Goal: Obtain resource: Download file/media

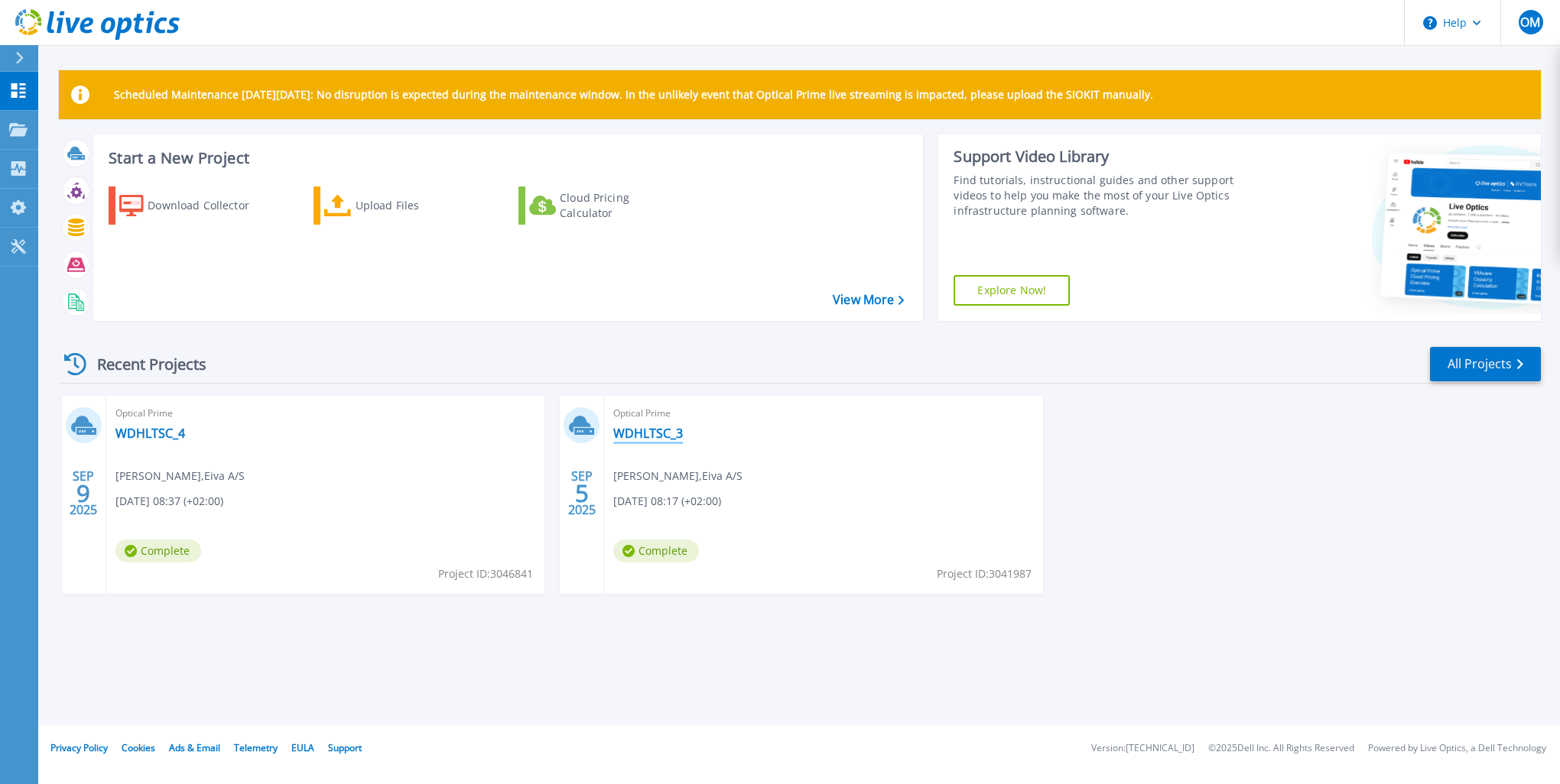
click at [627, 427] on link "WDHLTSC_3" at bounding box center [648, 434] width 70 height 15
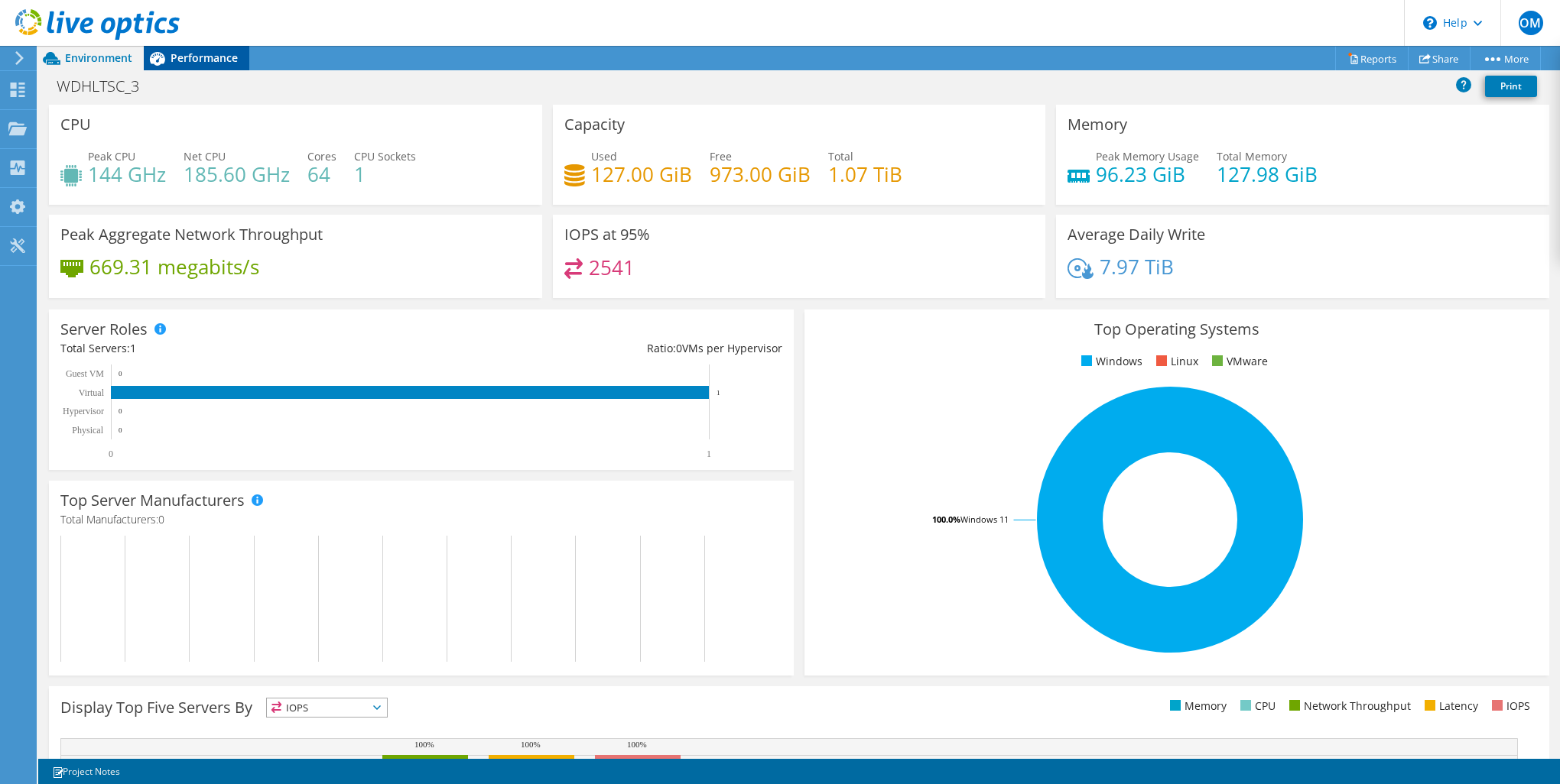
click at [175, 63] on span "Performance" at bounding box center [203, 57] width 67 height 15
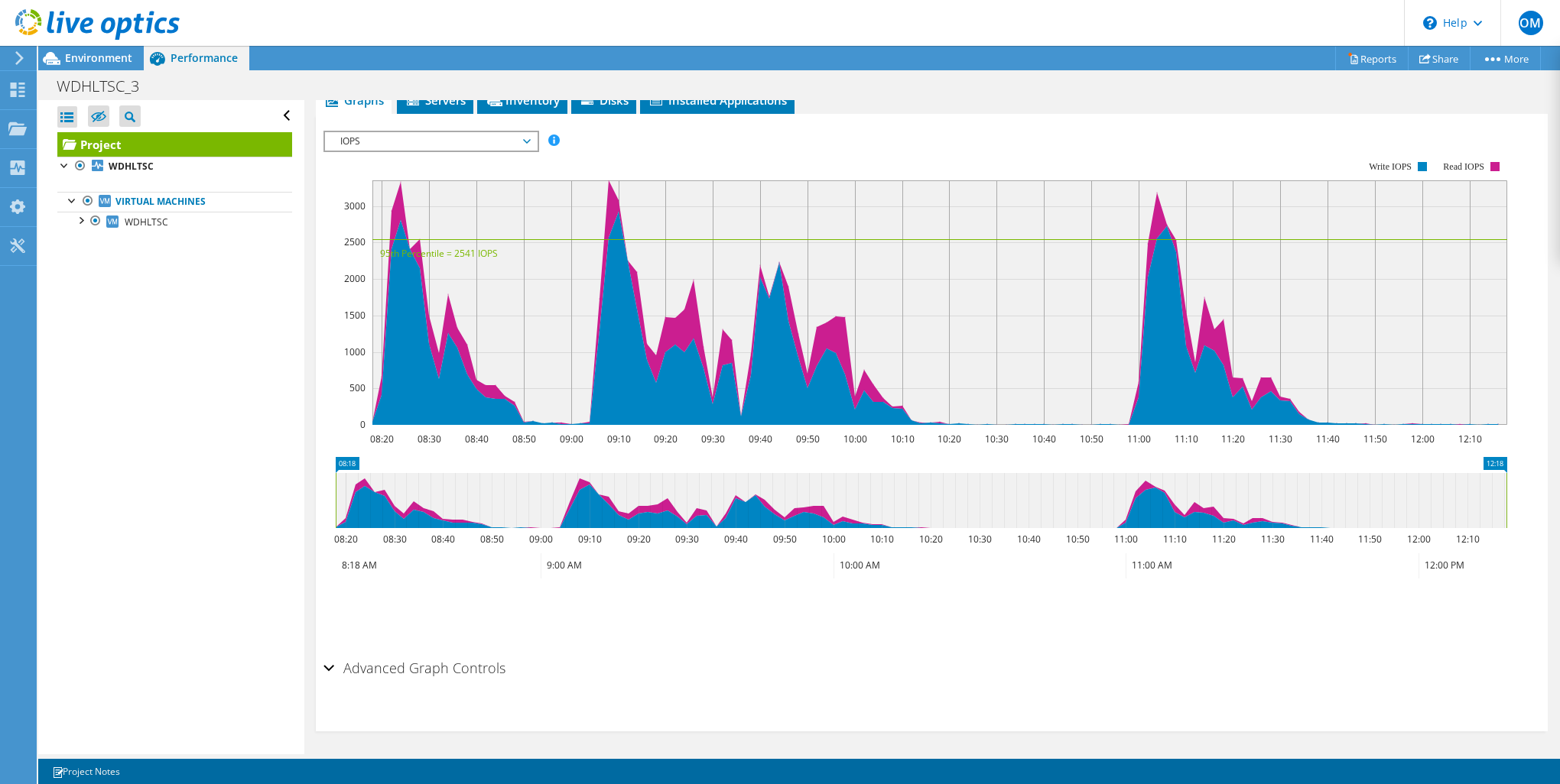
scroll to position [81, 0]
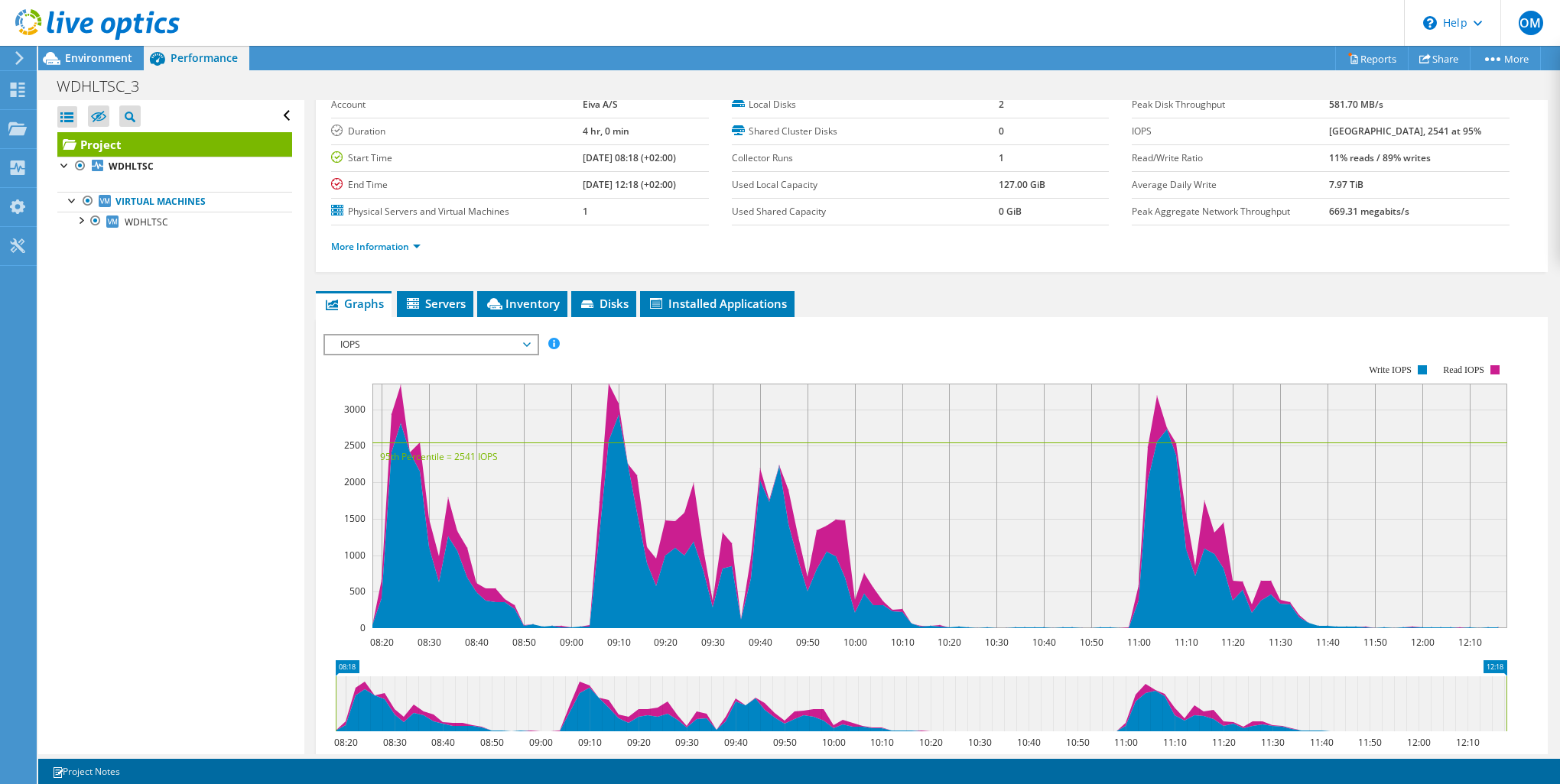
click at [485, 339] on span "IOPS" at bounding box center [431, 345] width 196 height 19
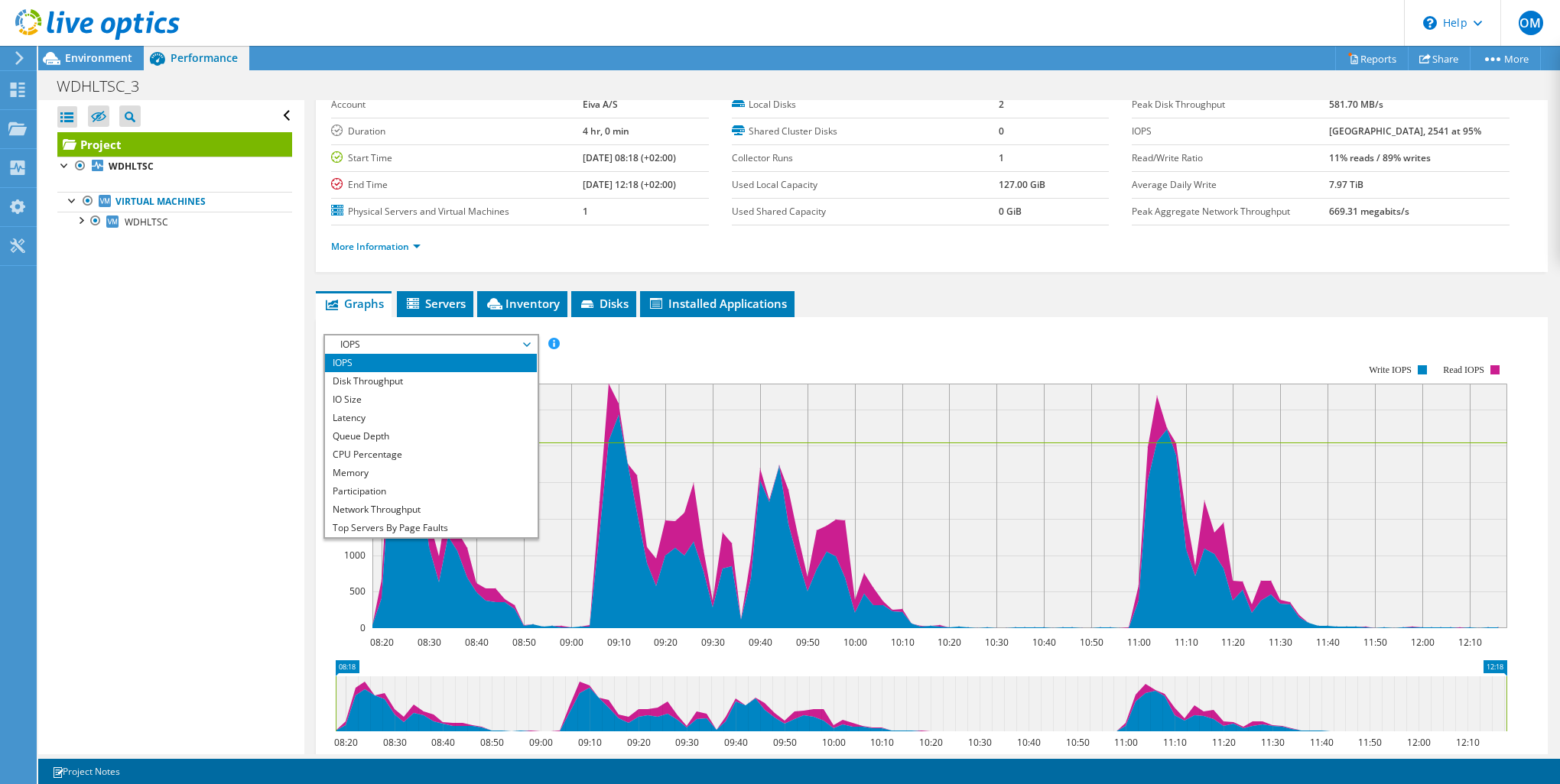
click at [732, 348] on rect at bounding box center [915, 496] width 1184 height 306
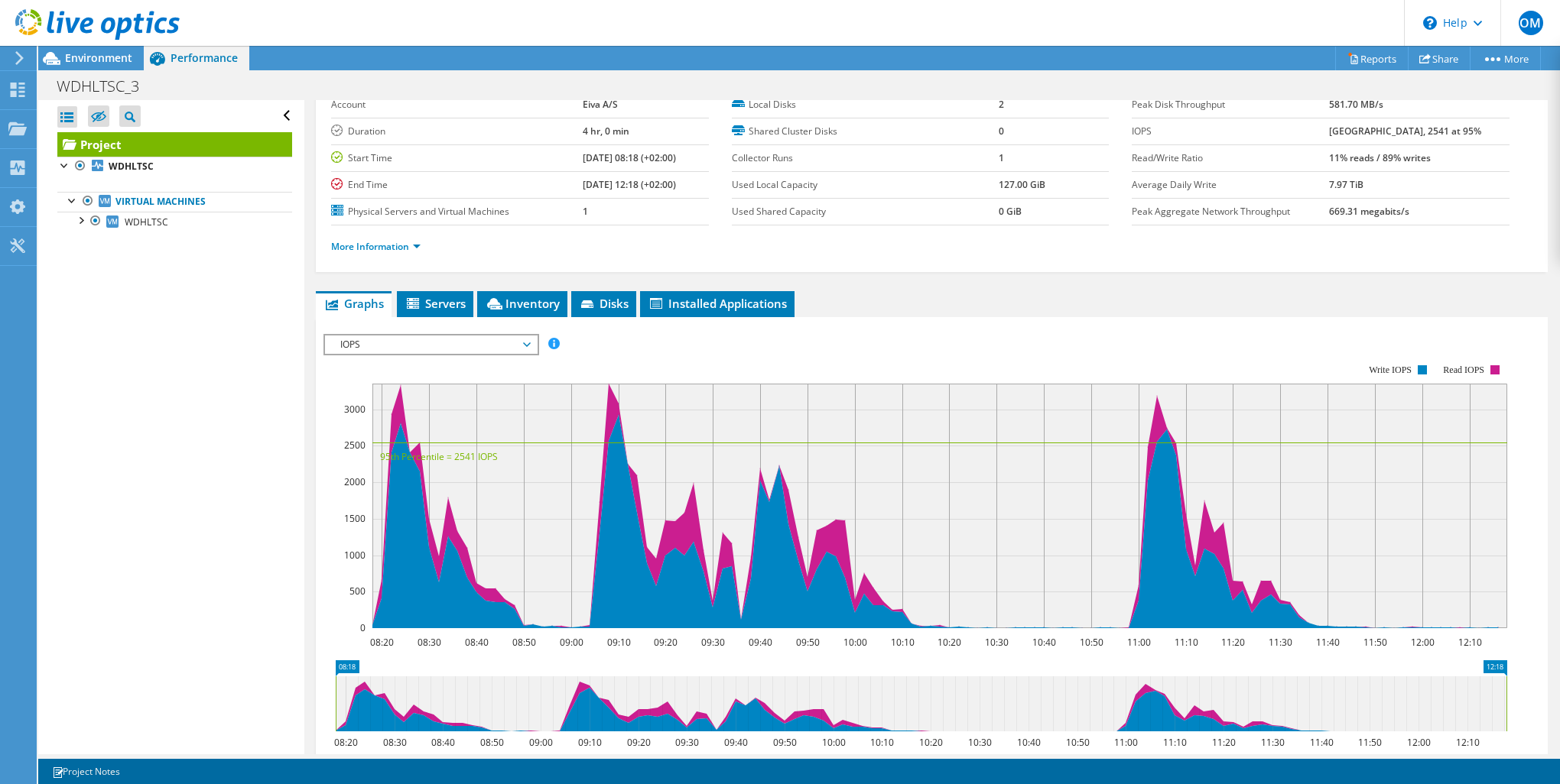
click at [514, 336] on span "IOPS" at bounding box center [431, 345] width 196 height 19
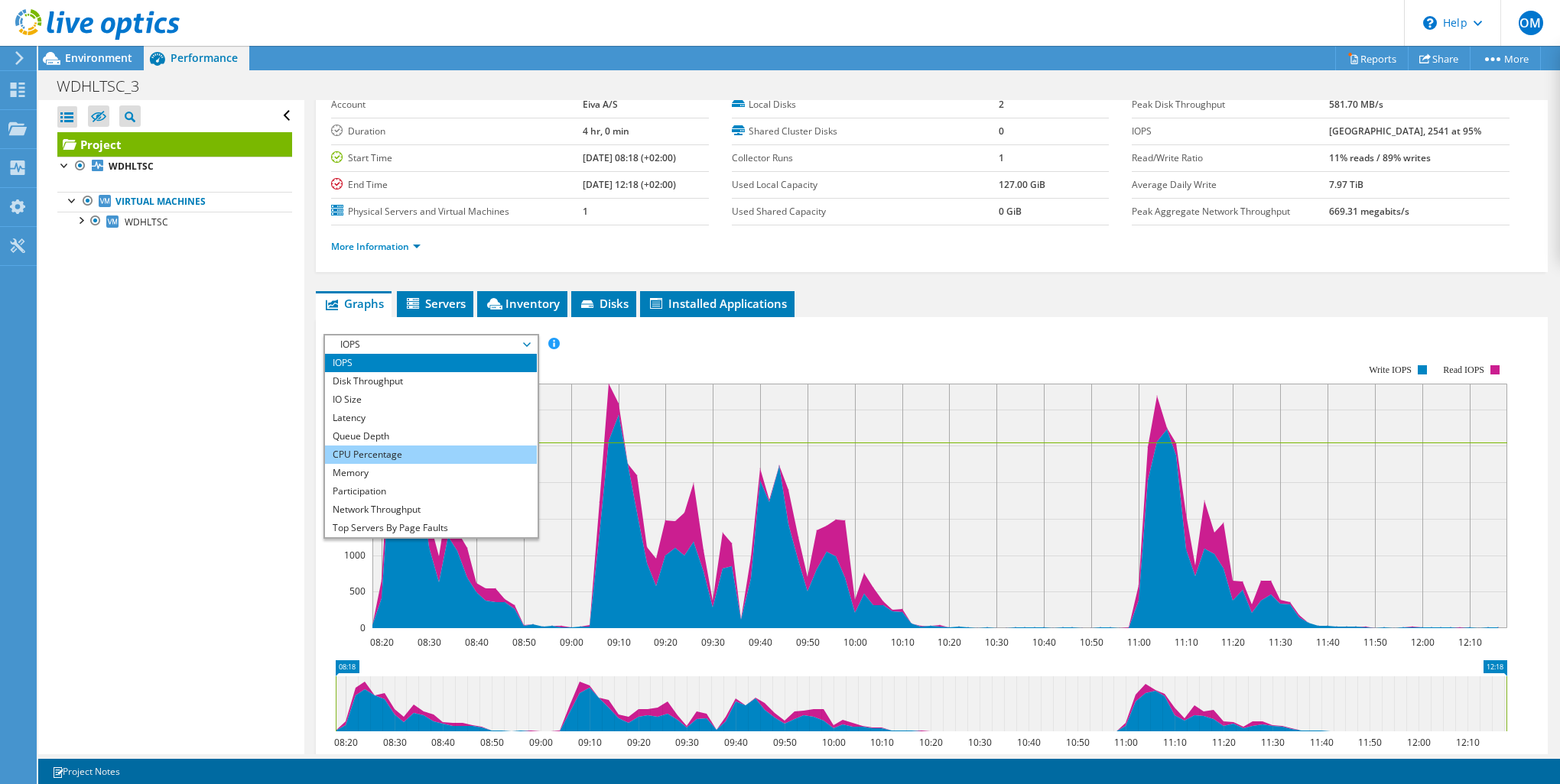
click at [453, 454] on li "CPU Percentage" at bounding box center [431, 455] width 212 height 19
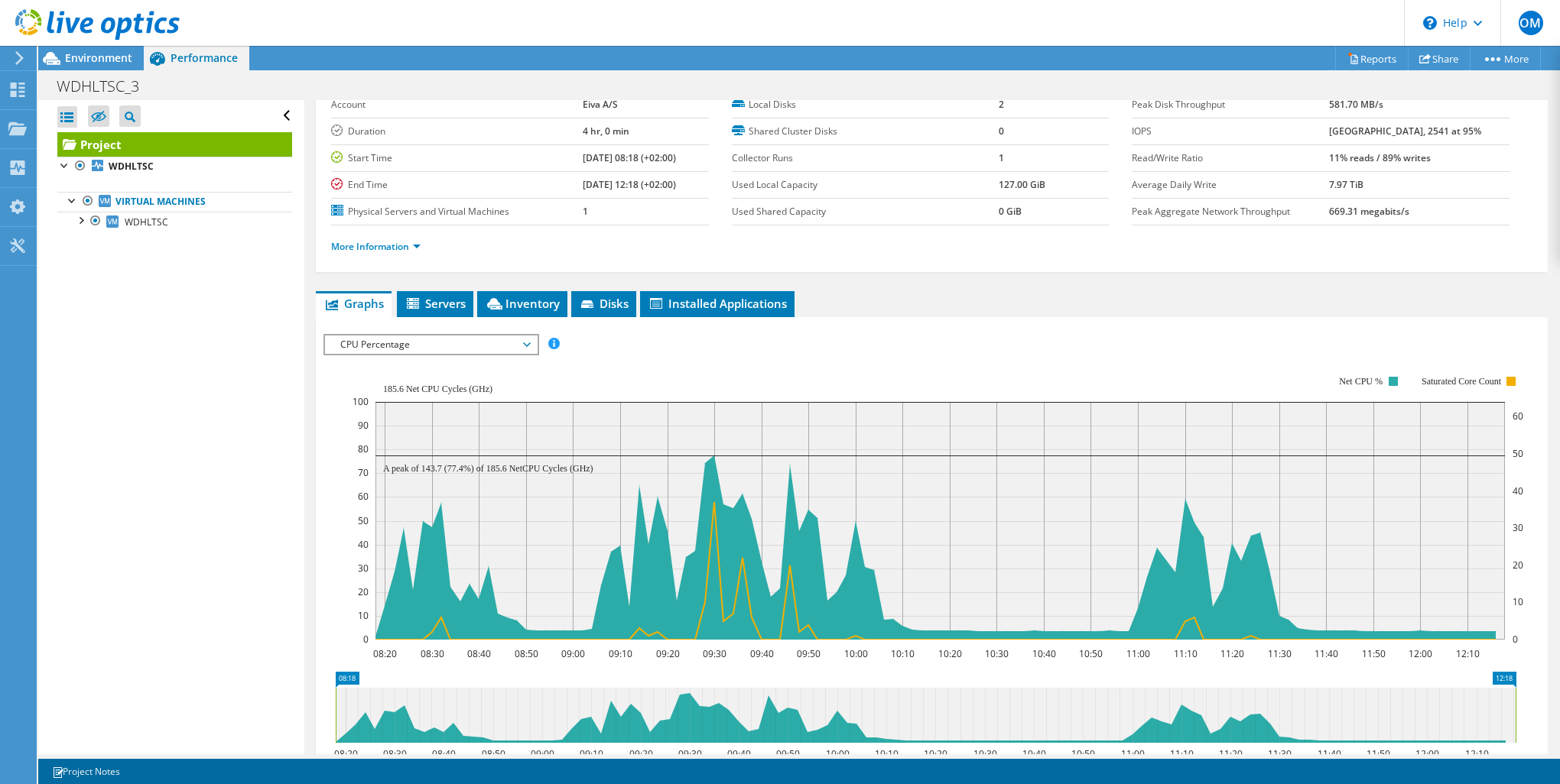
click at [636, 350] on div "IOPS Disk Throughput IO Size Latency Queue Depth CPU Percentage Memory Page Fau…" at bounding box center [931, 344] width 1217 height 21
click at [529, 338] on span "CPU Percentage" at bounding box center [431, 345] width 196 height 19
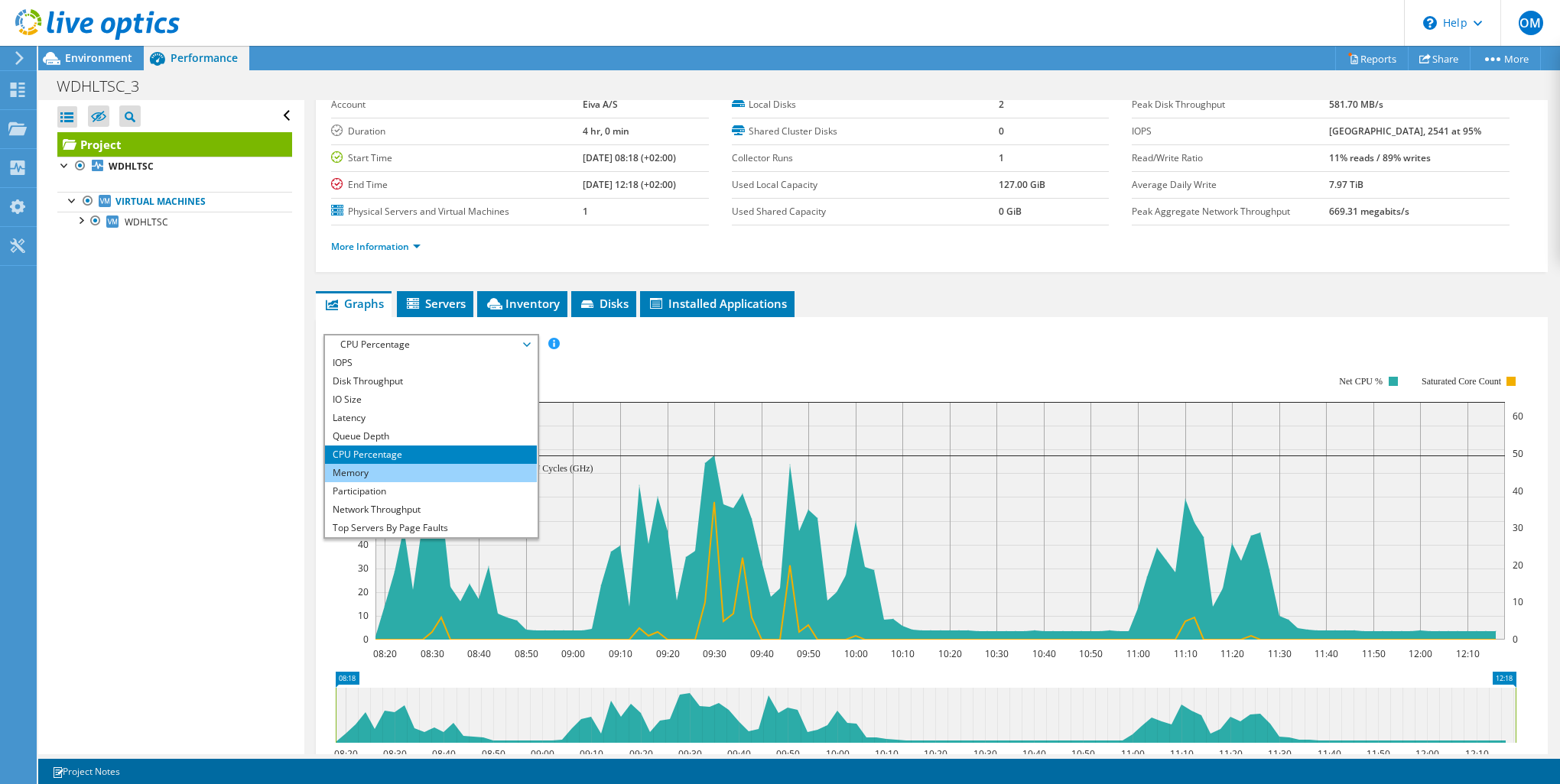
click at [370, 472] on li "Memory" at bounding box center [431, 473] width 212 height 19
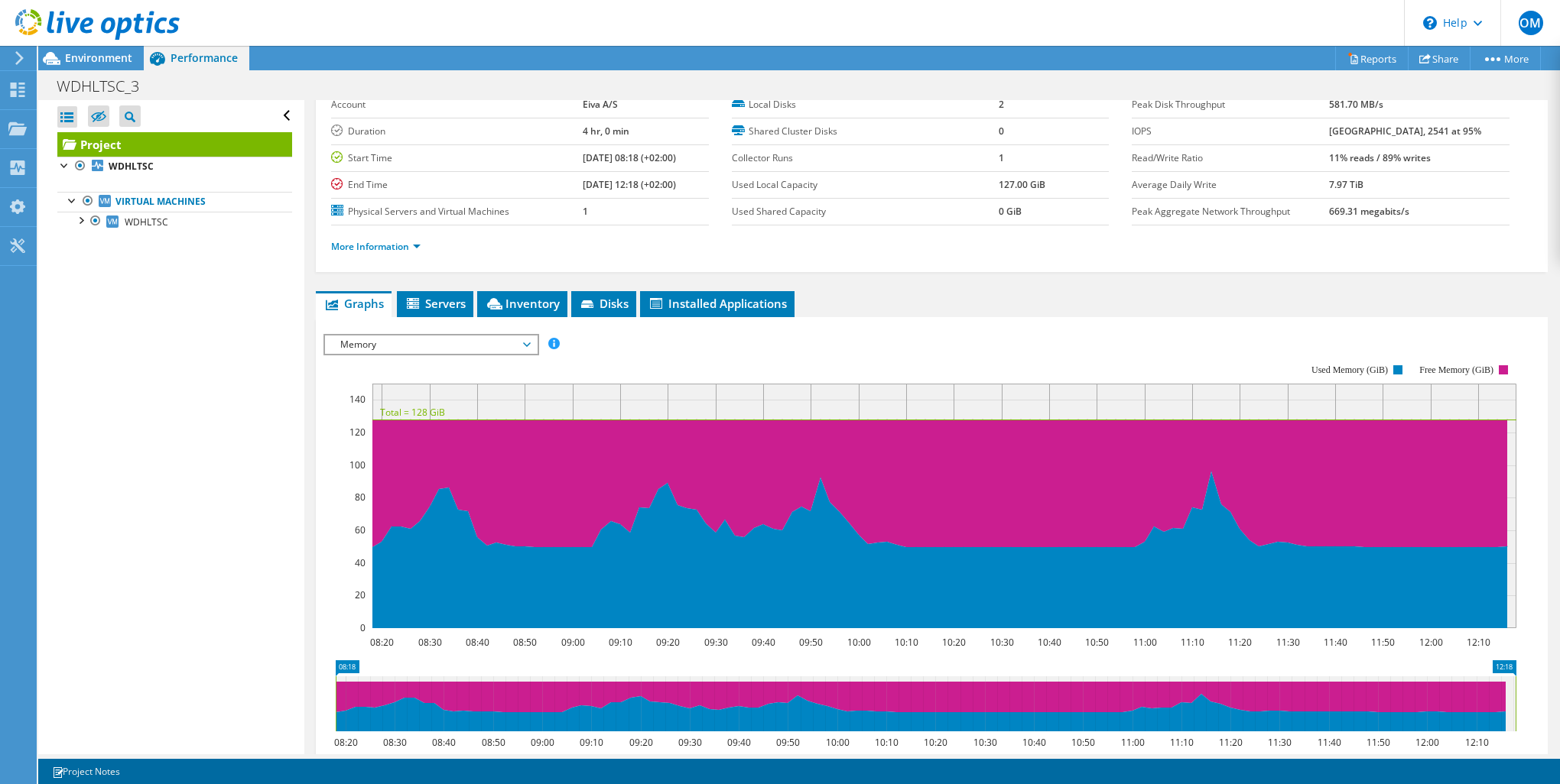
click at [258, 399] on div "Open All Close All Hide Excluded Nodes Project Tree Filter" at bounding box center [170, 428] width 265 height 654
click at [418, 348] on span "Memory" at bounding box center [431, 345] width 196 height 19
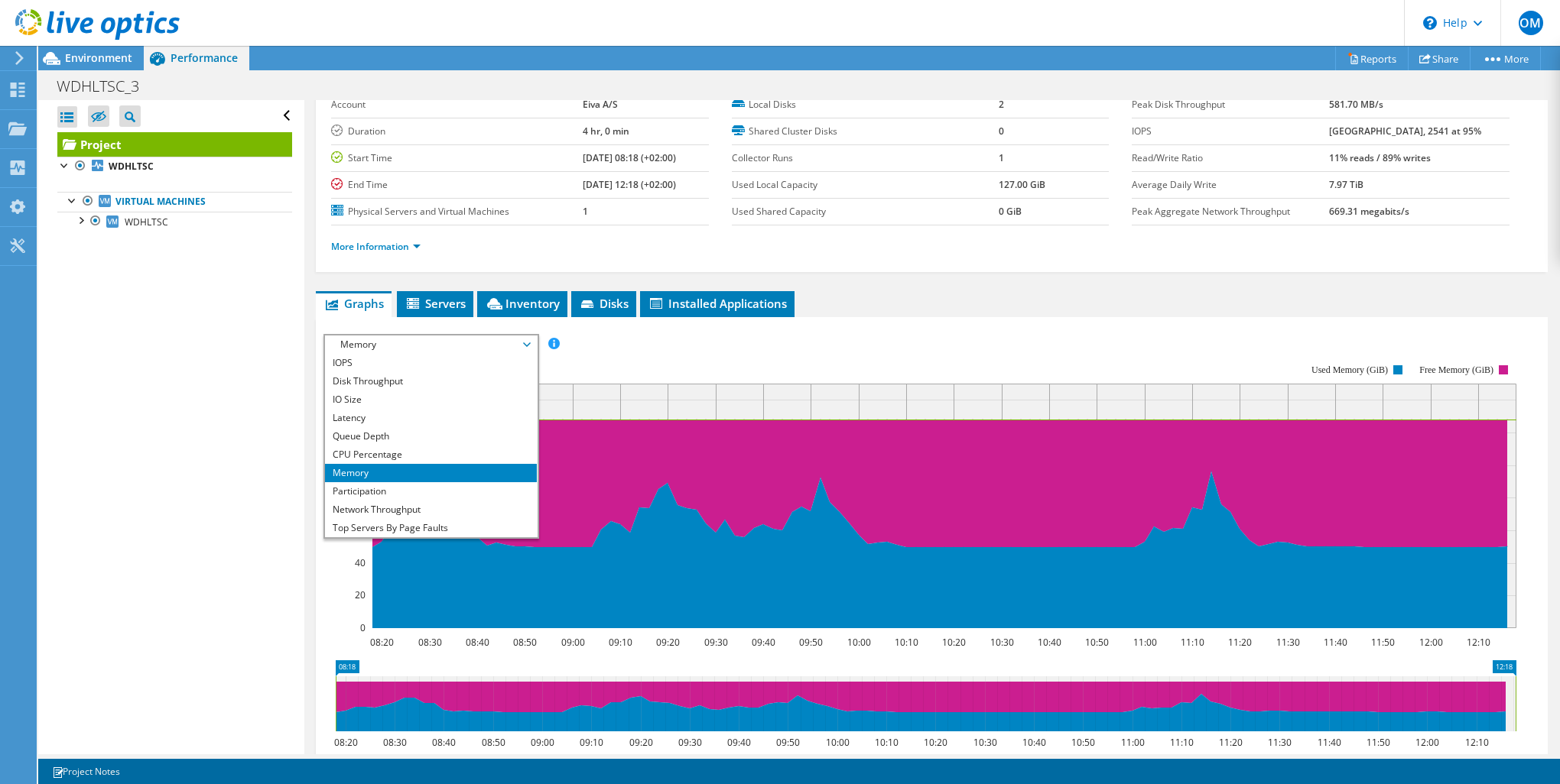
click at [722, 346] on rect at bounding box center [920, 496] width 1193 height 306
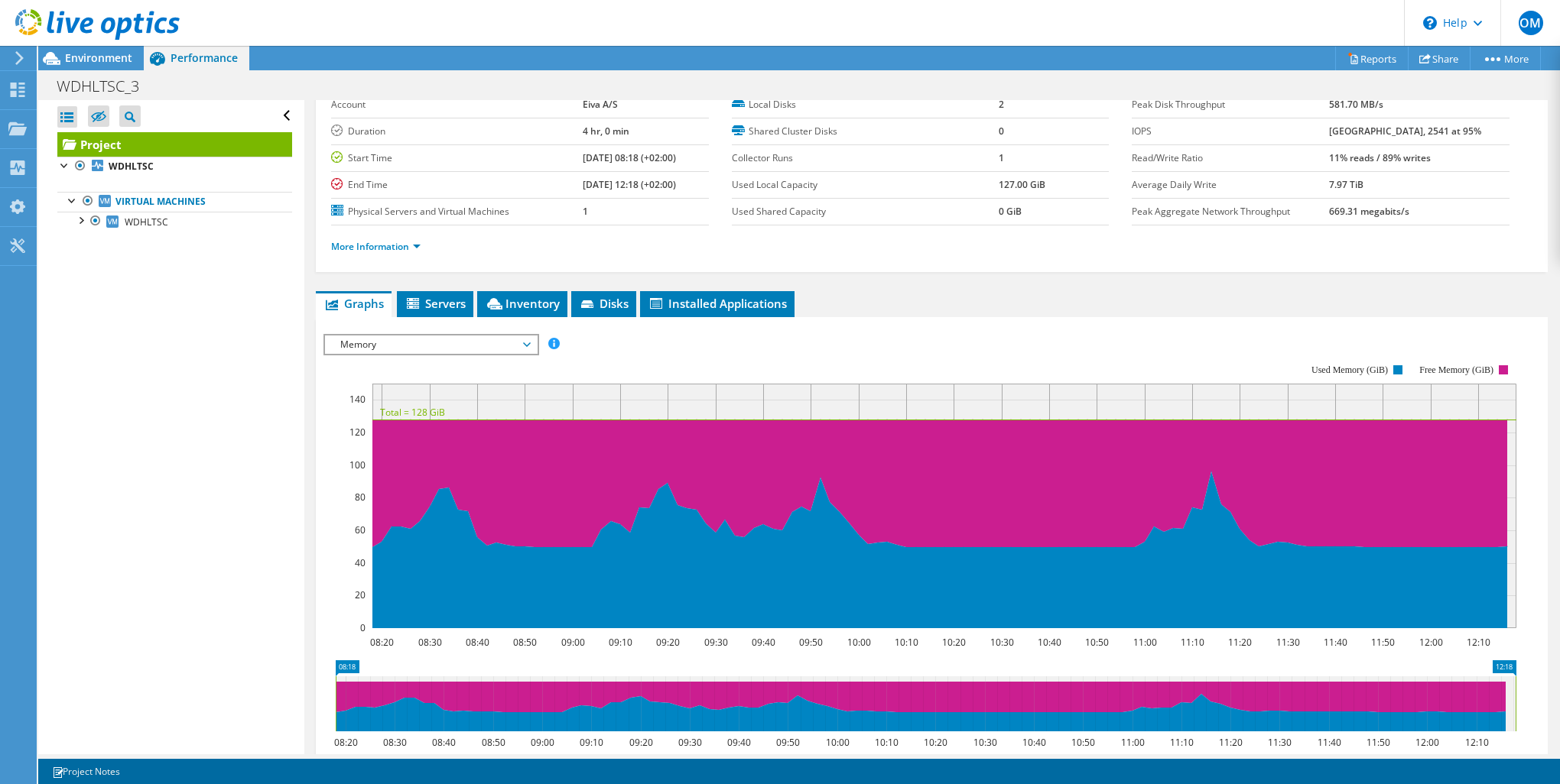
click at [477, 341] on span "Memory" at bounding box center [431, 345] width 196 height 19
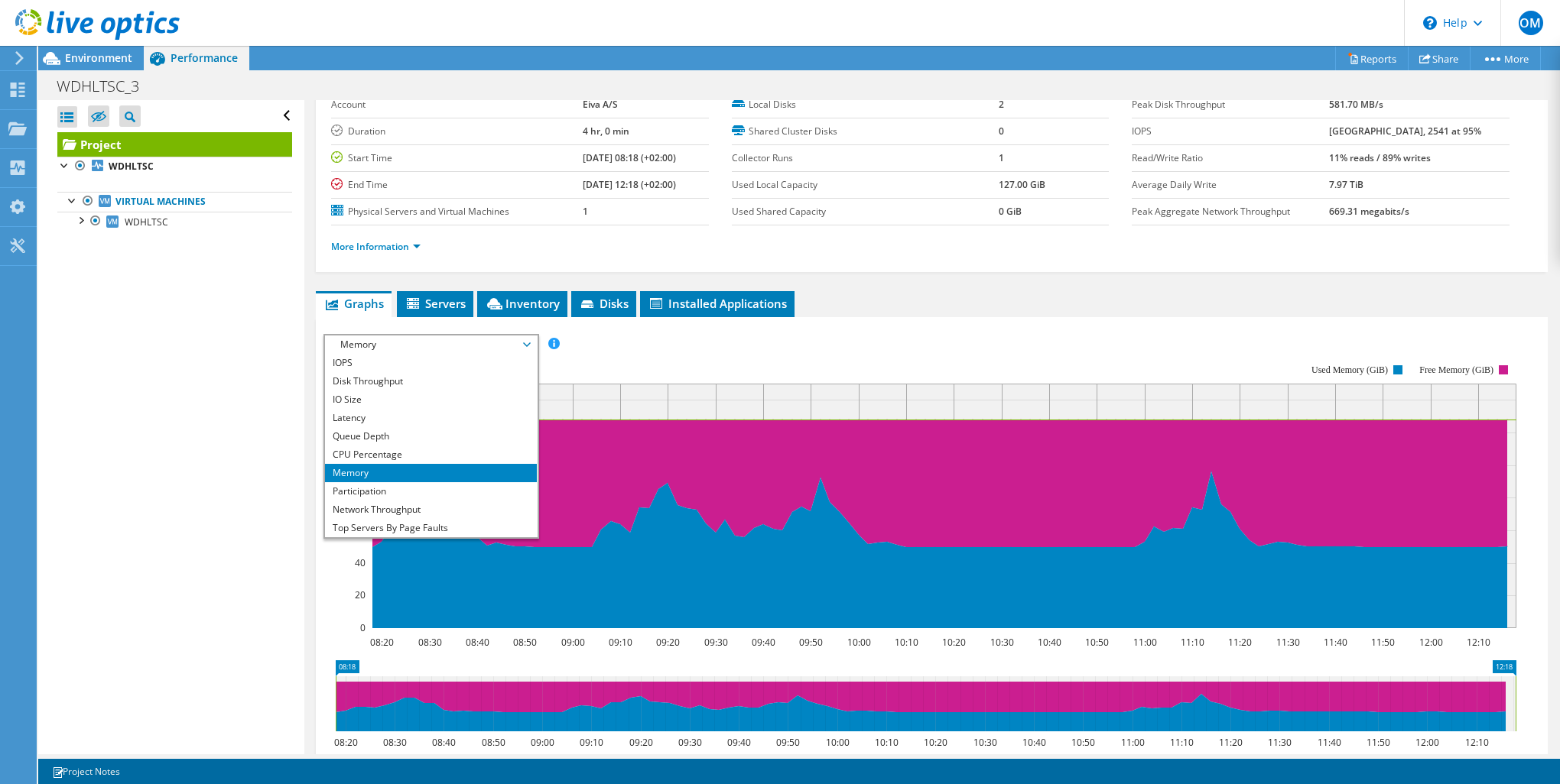
scroll to position [0, 0]
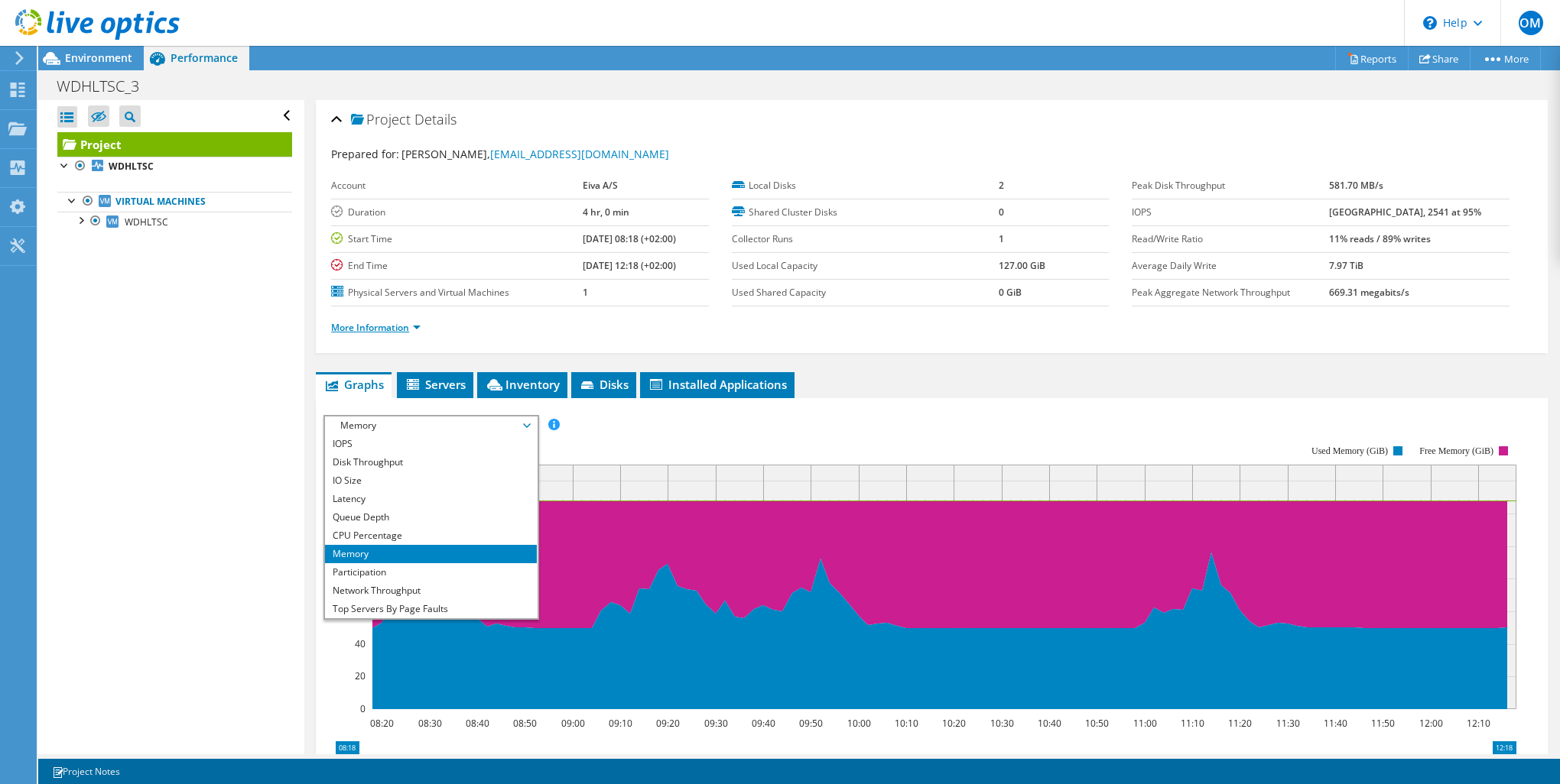
click at [385, 327] on link "More Information" at bounding box center [376, 327] width 90 height 13
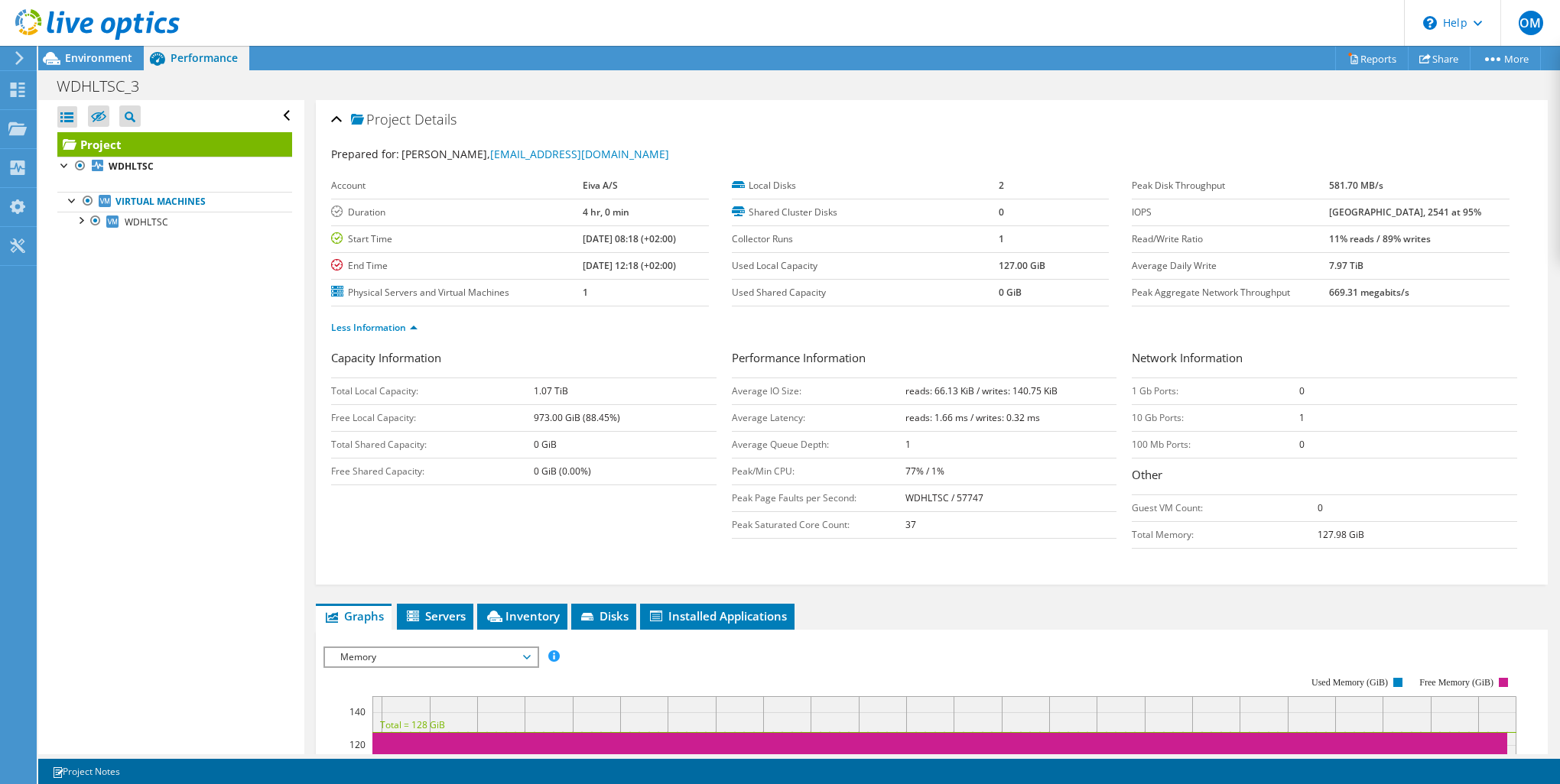
click at [425, 651] on span "Memory" at bounding box center [431, 657] width 196 height 19
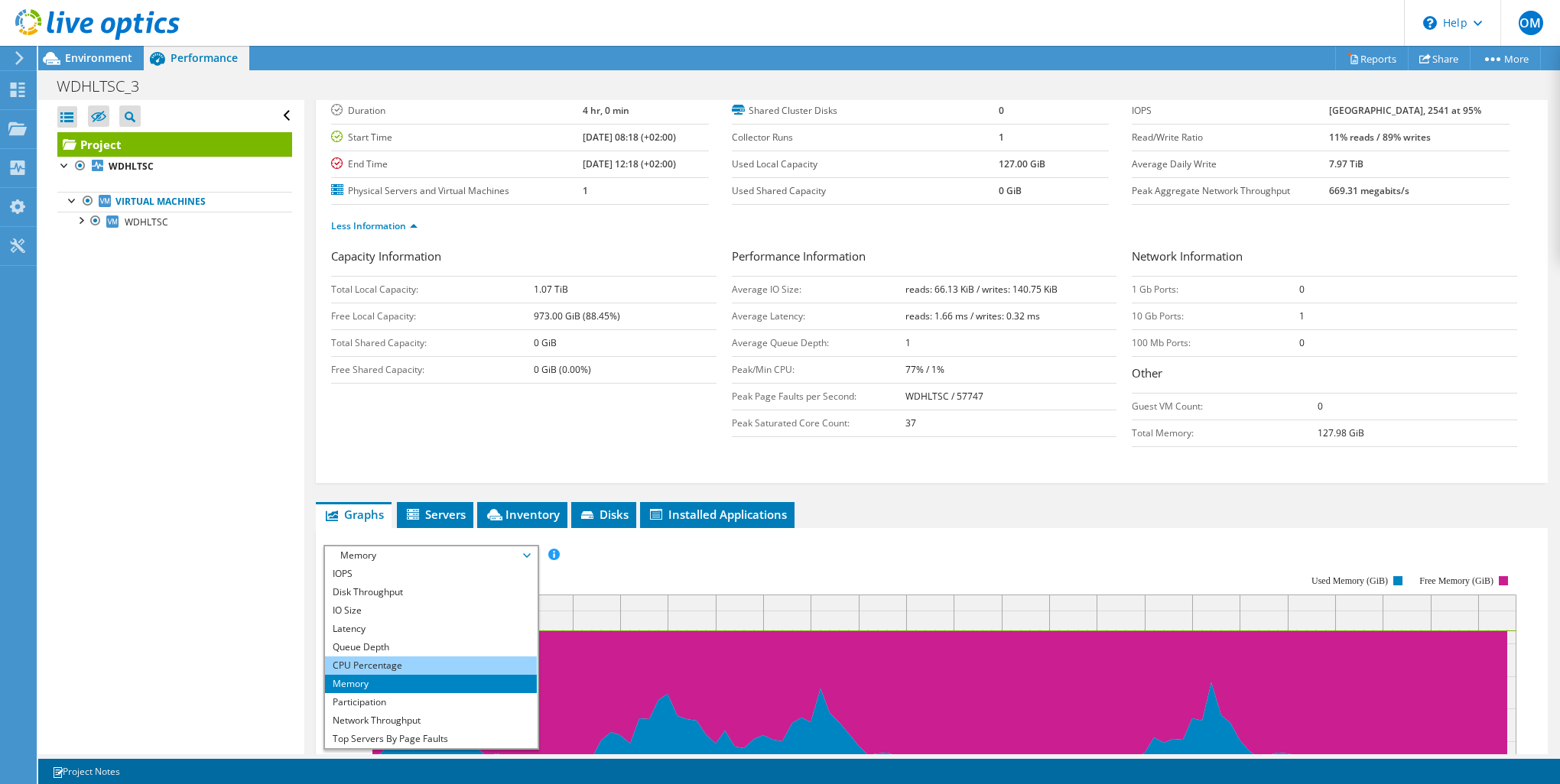
click at [390, 656] on li "CPU Percentage" at bounding box center [431, 666] width 212 height 19
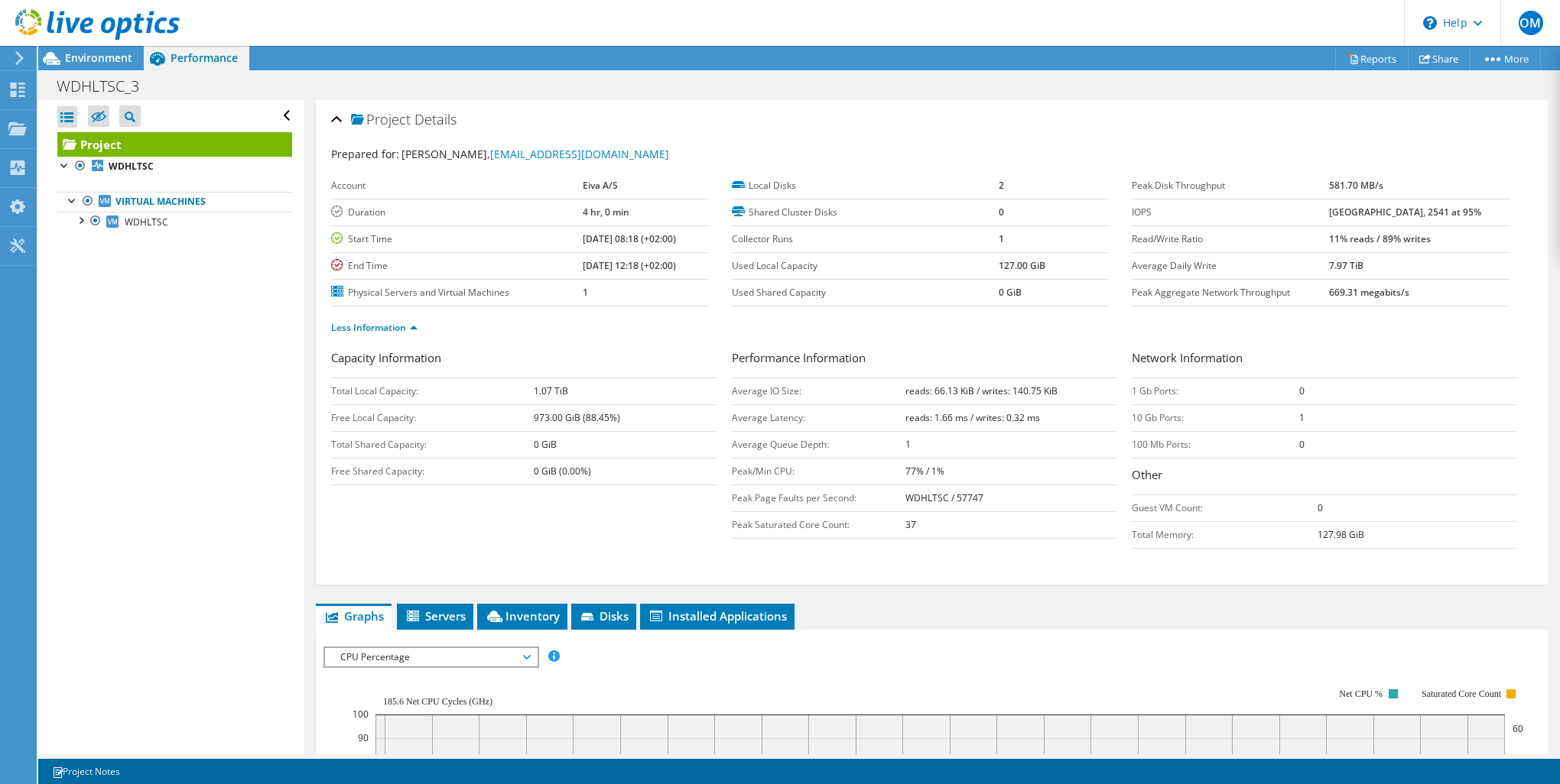
scroll to position [407, 0]
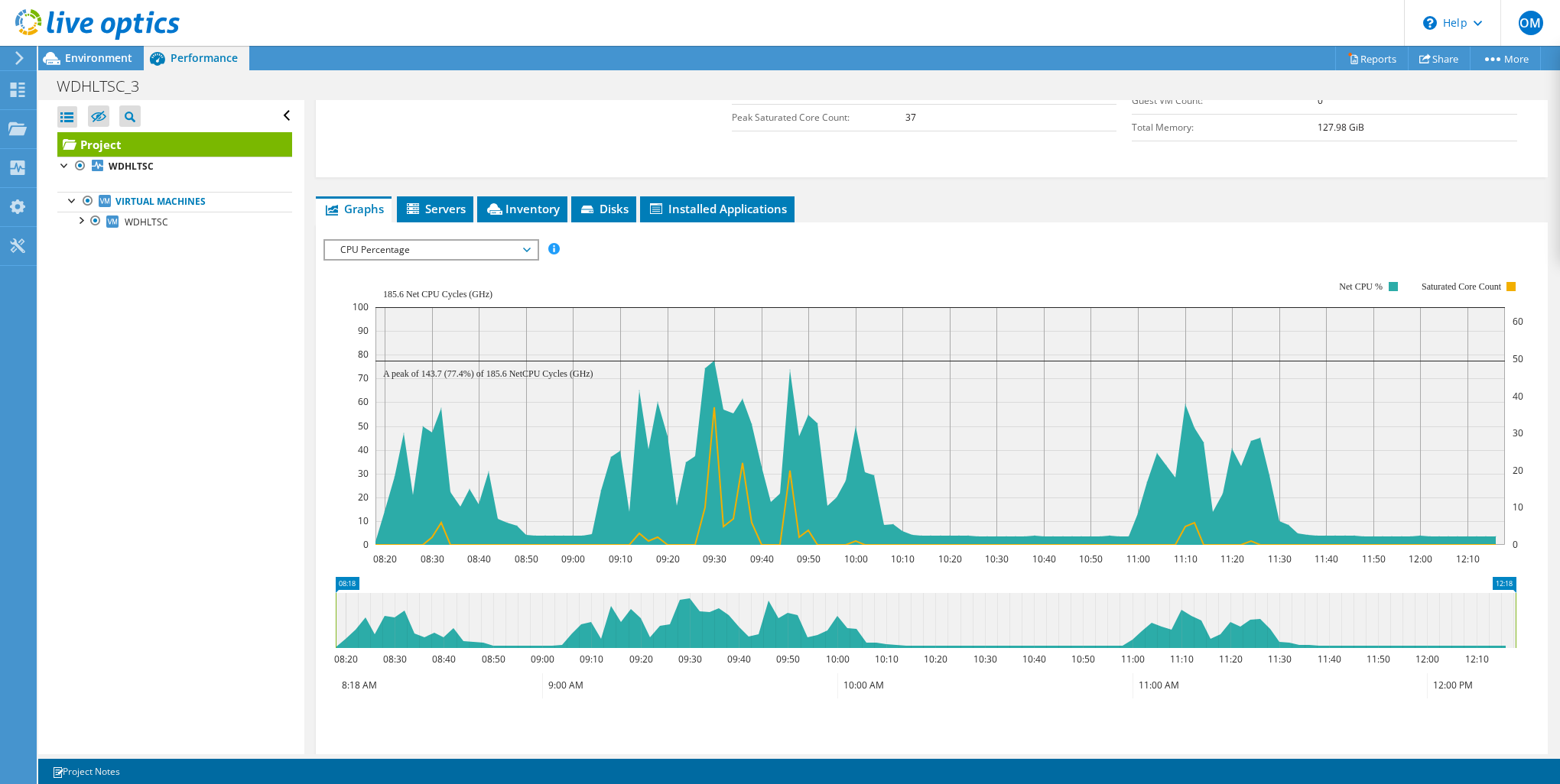
click at [392, 240] on span "CPU Percentage" at bounding box center [431, 250] width 196 height 19
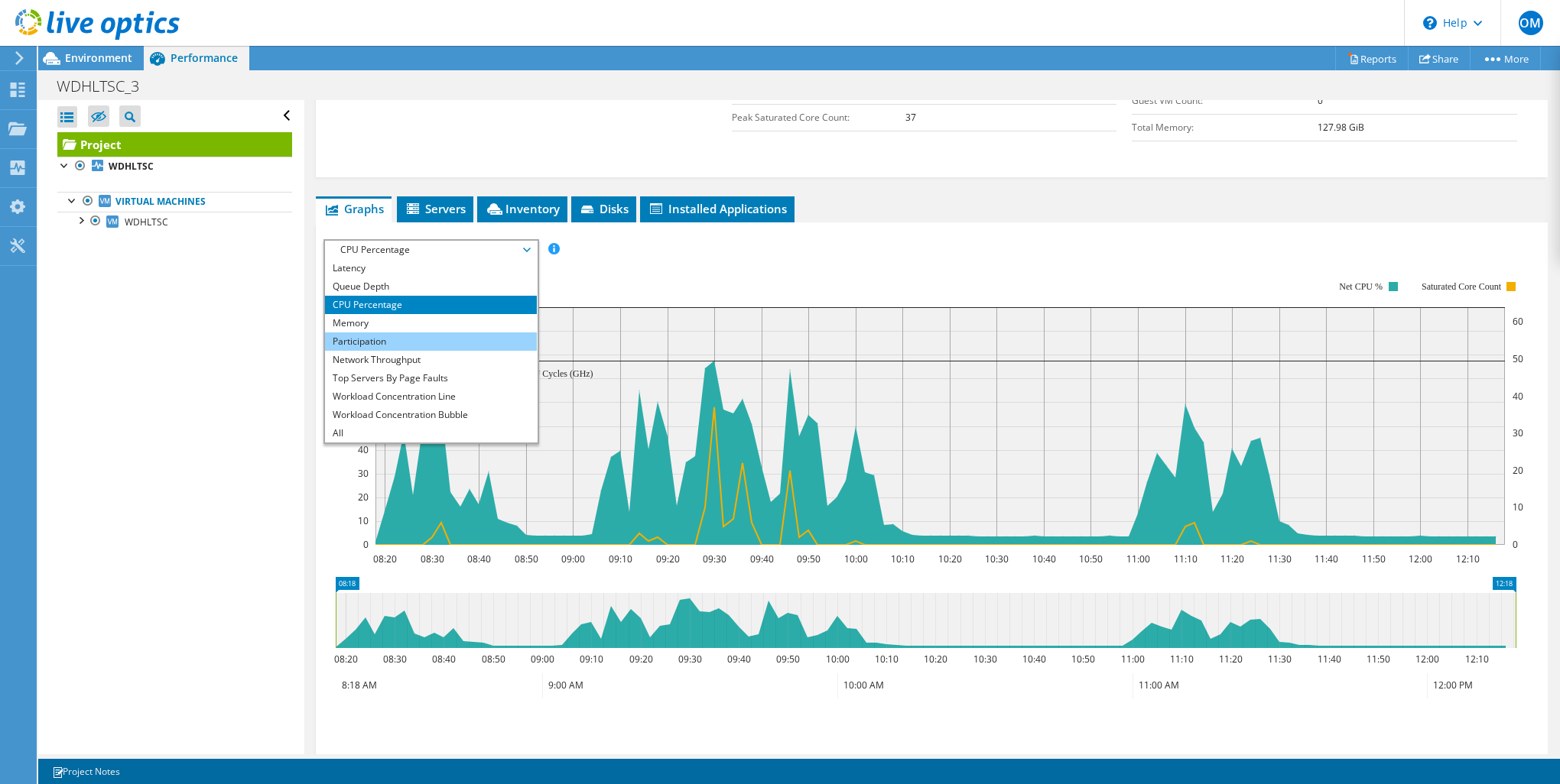
scroll to position [0, 0]
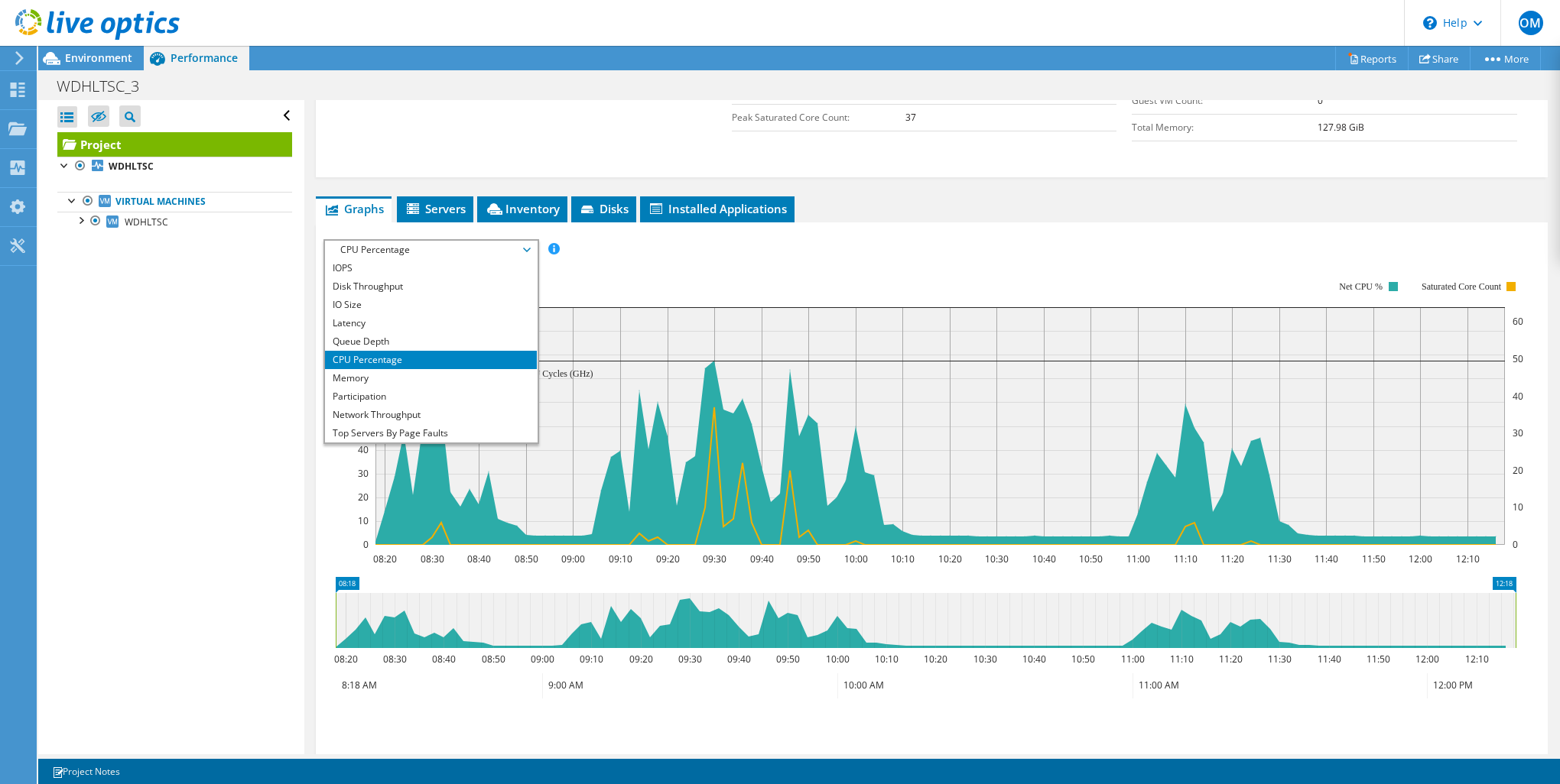
click at [452, 143] on div "Capacity Information Total Local Capacity: 1.07 TiB Free Local Capacity: 973.00…" at bounding box center [931, 46] width 1201 height 207
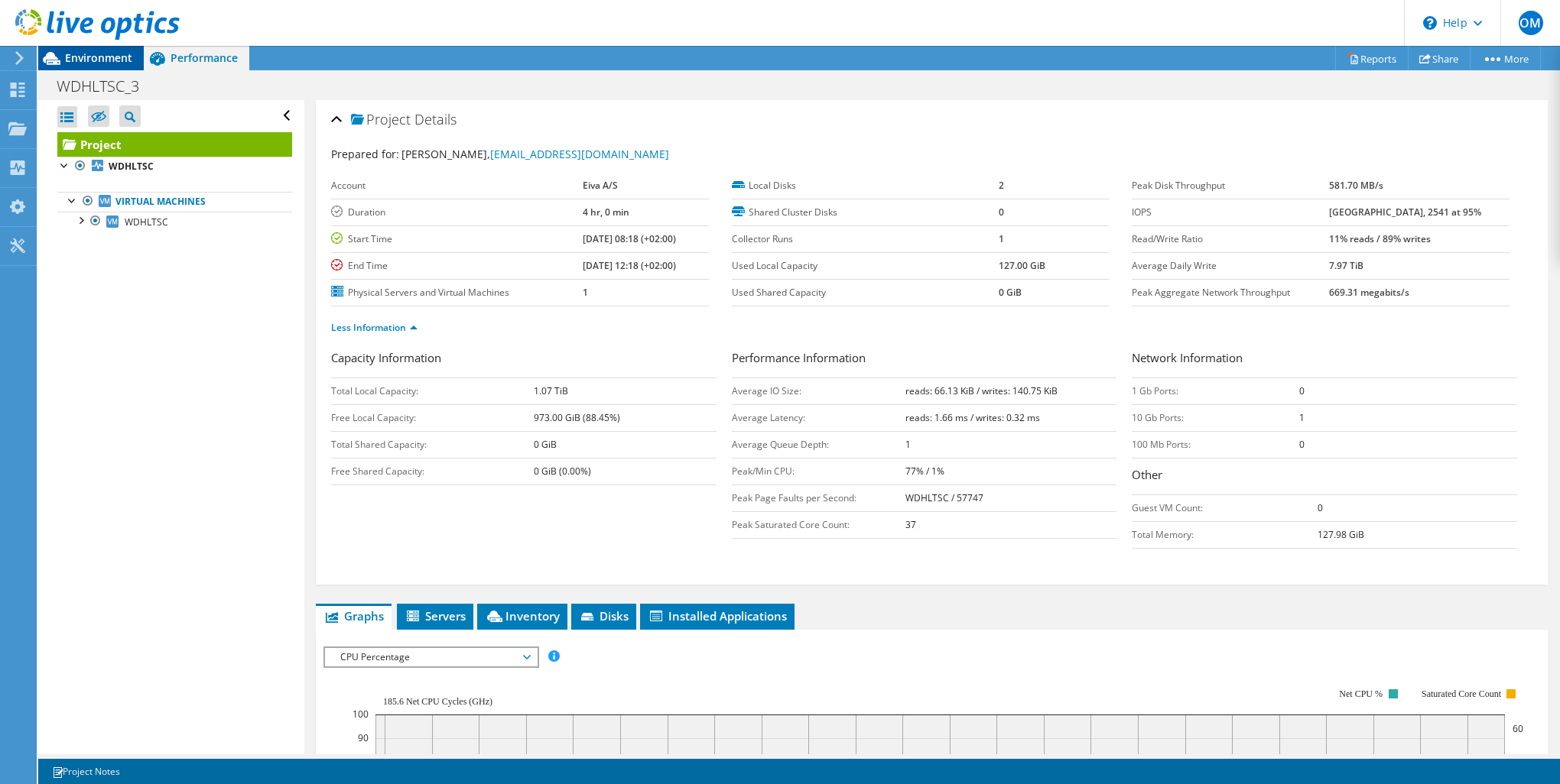
click at [109, 56] on span "Environment" at bounding box center [98, 57] width 67 height 15
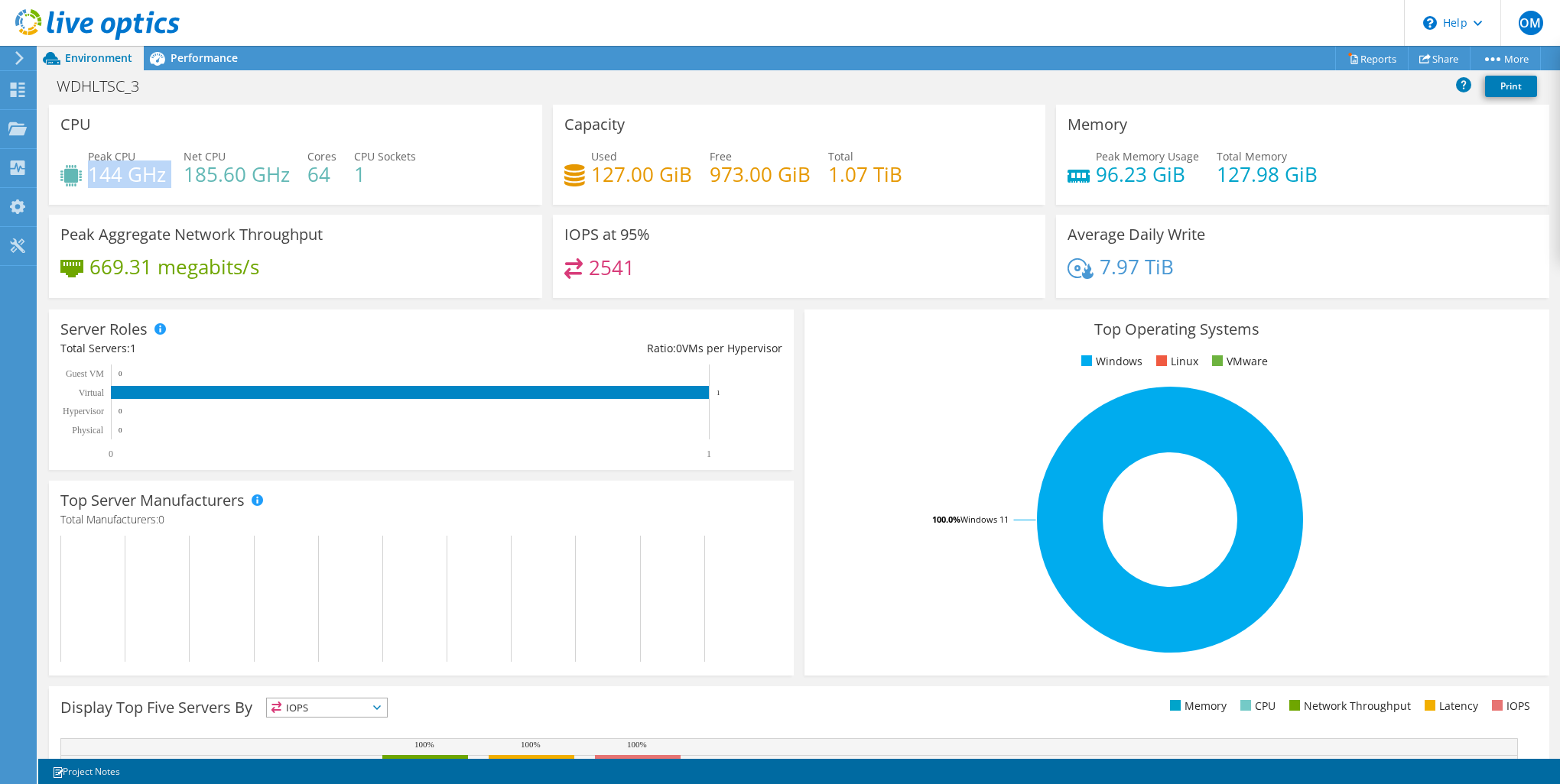
drag, startPoint x: 91, startPoint y: 177, endPoint x: 176, endPoint y: 182, distance: 85.1
click at [176, 182] on div "Peak CPU 144 GHz Net CPU 185.60 GHz Cores 64 CPU Sockets 1" at bounding box center [295, 173] width 470 height 49
click at [172, 182] on div "Peak CPU 144 GHz Net CPU 185.60 GHz Cores 64 CPU Sockets 1" at bounding box center [295, 173] width 470 height 49
drag, startPoint x: 184, startPoint y: 177, endPoint x: 288, endPoint y: 179, distance: 104.0
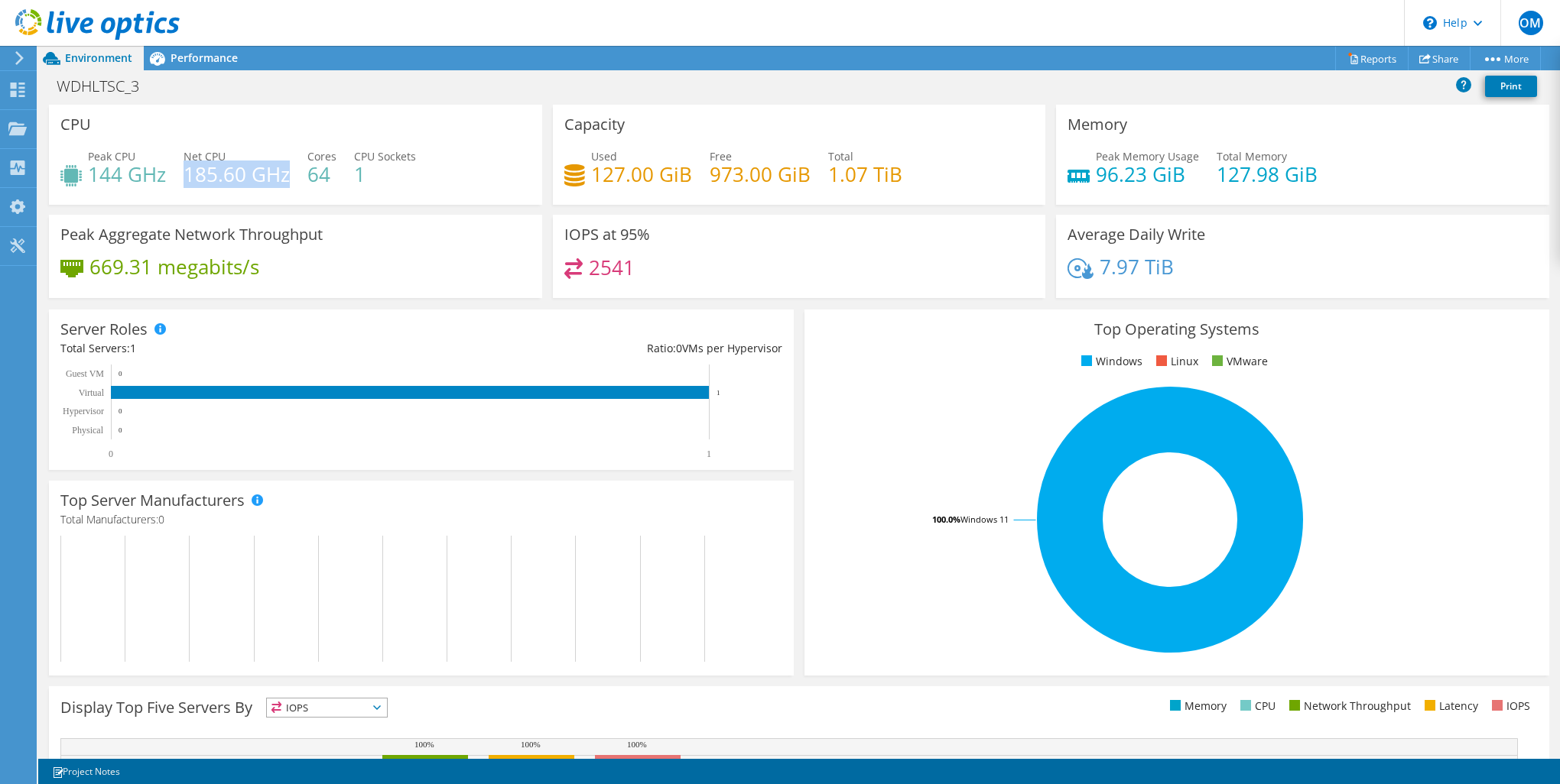
click at [288, 179] on h4 "185.60 GHz" at bounding box center [236, 175] width 106 height 17
click at [285, 179] on h4 "185.60 GHz" at bounding box center [236, 175] width 106 height 17
click at [225, 44] on header "OM End User [PERSON_NAME] [EMAIL_ADDRESS][DOMAIN_NAME] Eiva A/S My Profile Log …" at bounding box center [780, 22] width 1560 height 46
click at [221, 52] on span "Performance" at bounding box center [203, 57] width 67 height 15
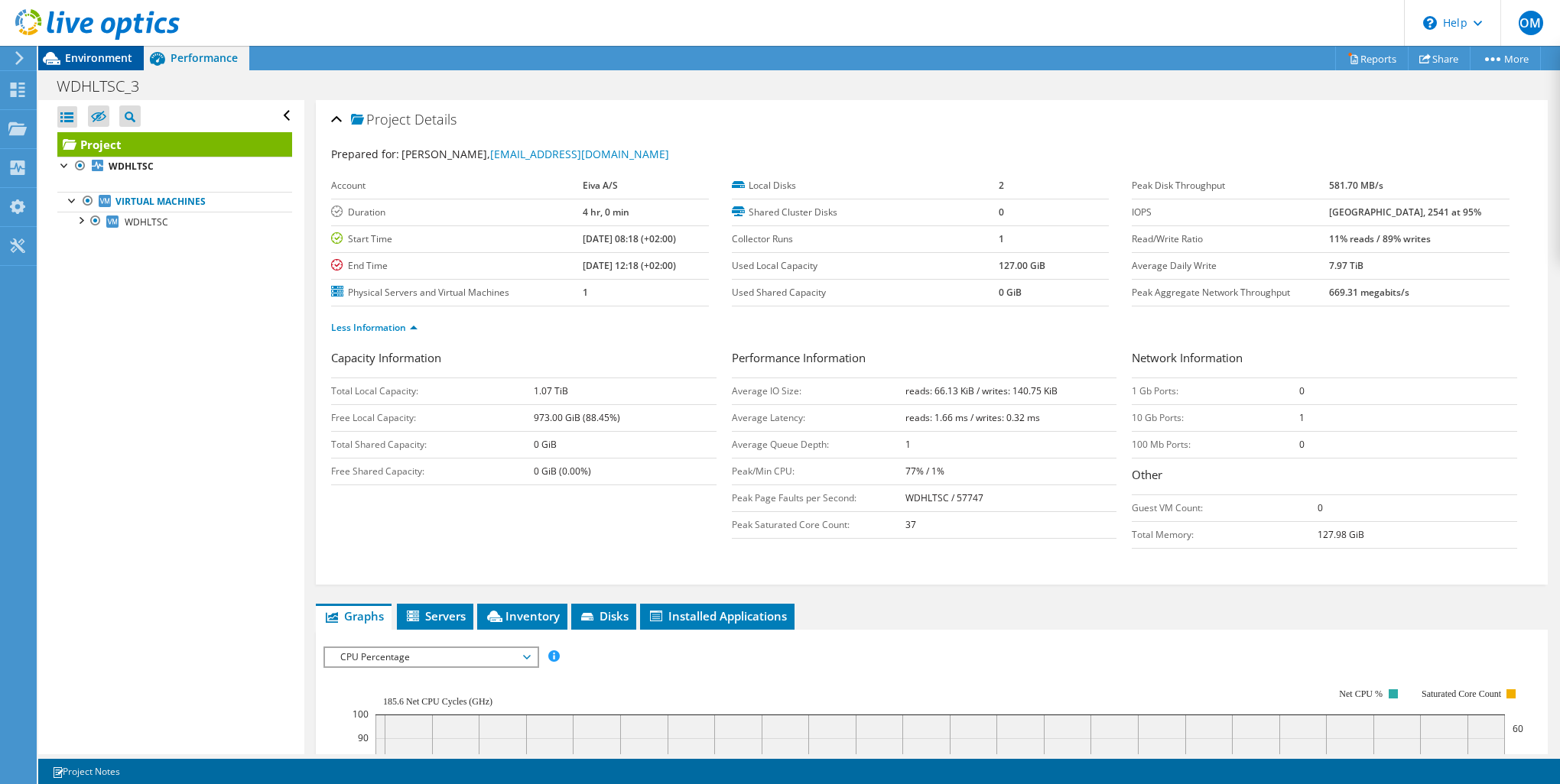
click at [82, 66] on div "Environment" at bounding box center [90, 58] width 105 height 25
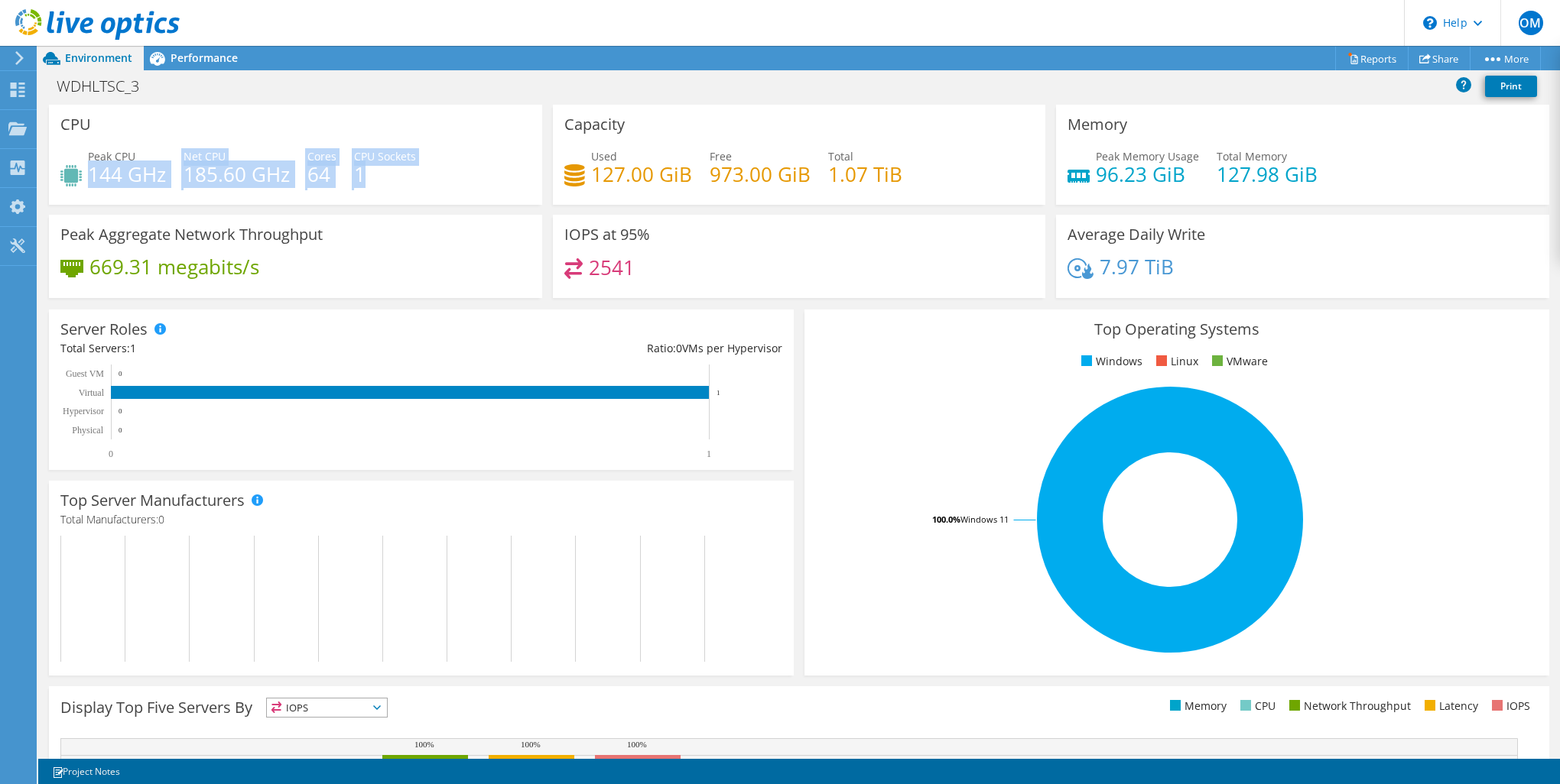
drag, startPoint x: 90, startPoint y: 177, endPoint x: 369, endPoint y: 176, distance: 279.0
click at [369, 176] on div "Peak CPU 144 GHz Net CPU 185.60 GHz Cores 64 CPU Sockets 1" at bounding box center [295, 173] width 470 height 49
click at [369, 176] on h4 "1" at bounding box center [385, 175] width 62 height 17
click at [363, 176] on h4 "1" at bounding box center [385, 175] width 62 height 17
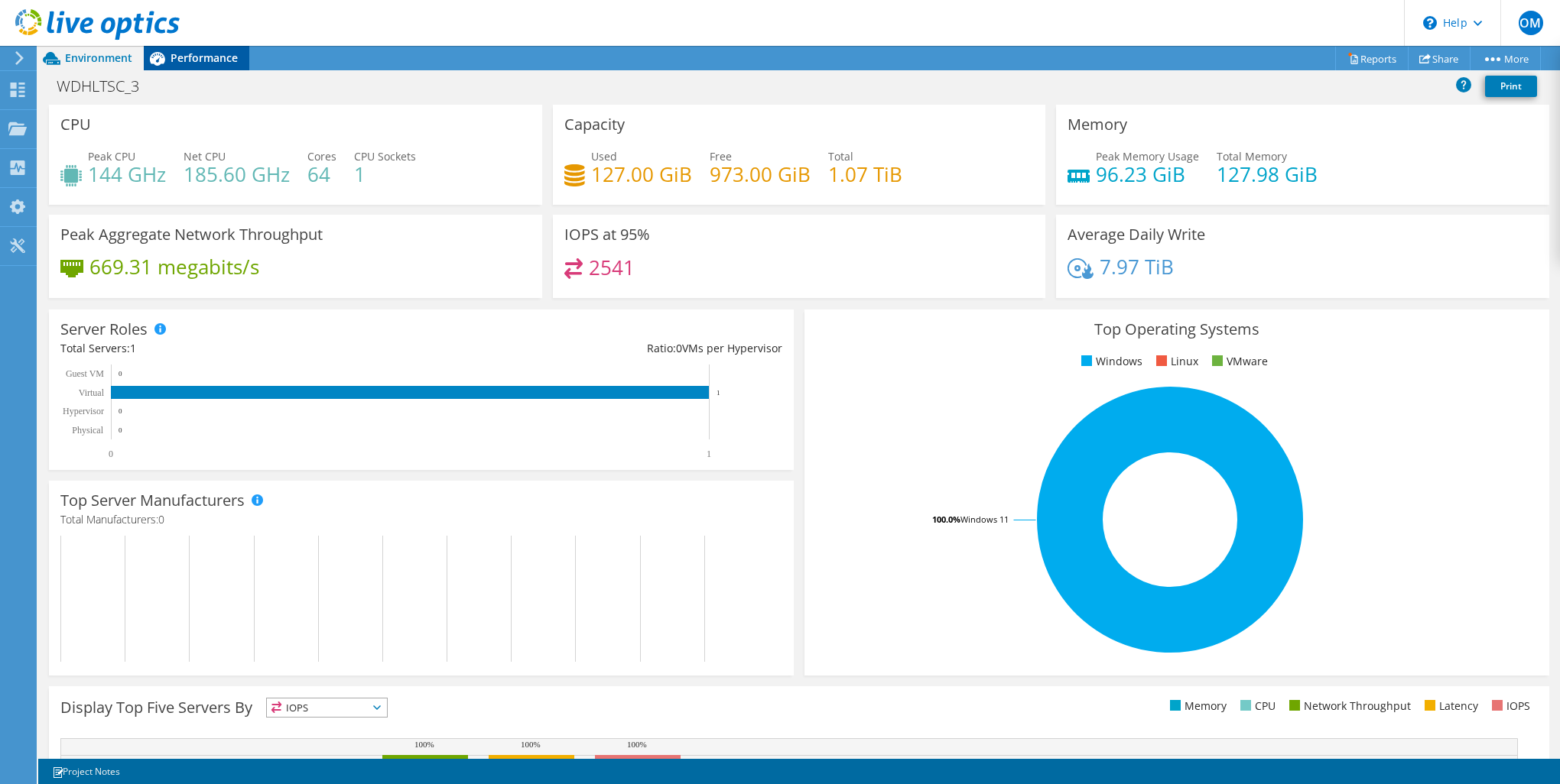
click at [183, 48] on div "Performance" at bounding box center [196, 58] width 105 height 25
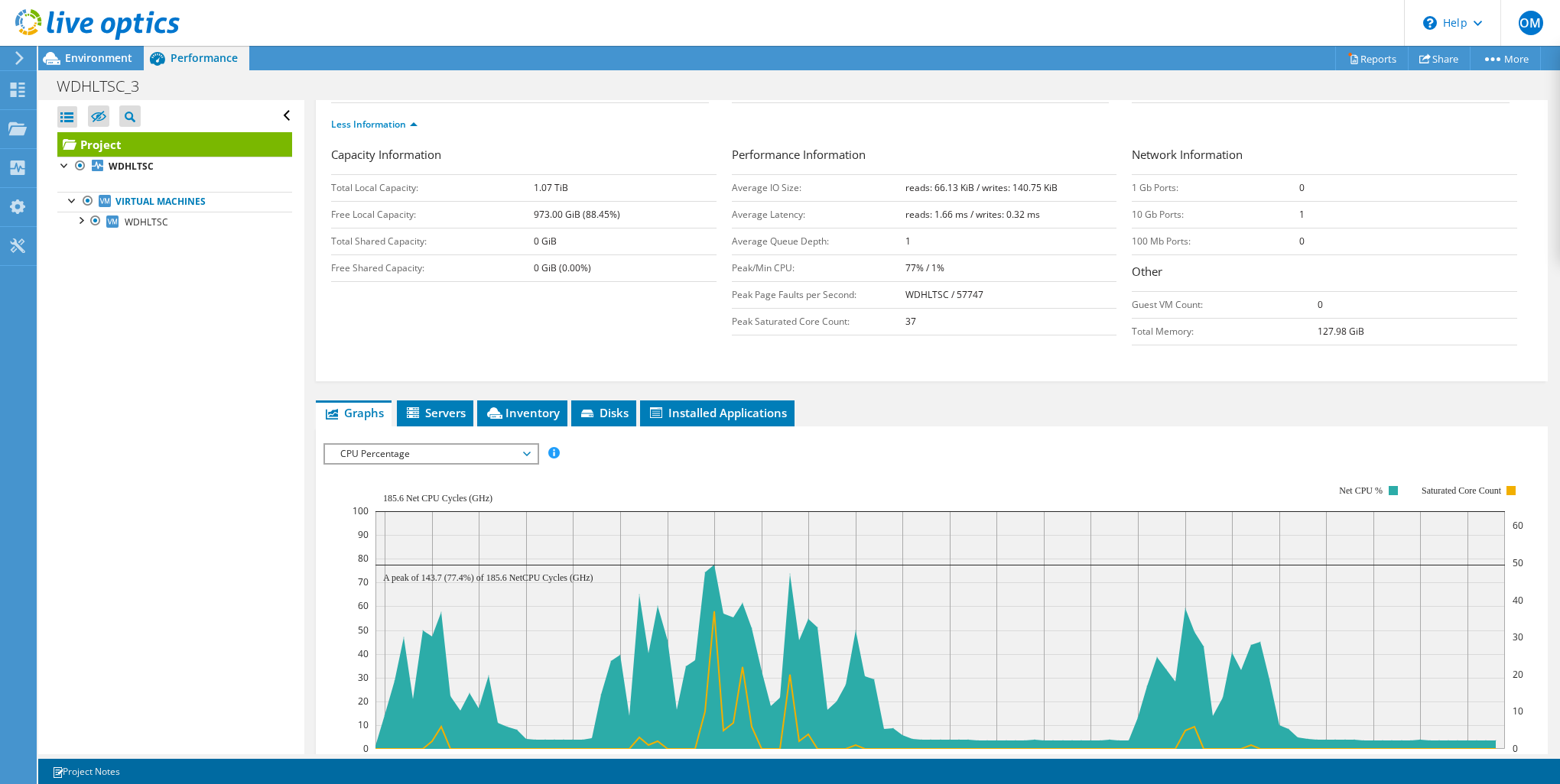
scroll to position [407, 0]
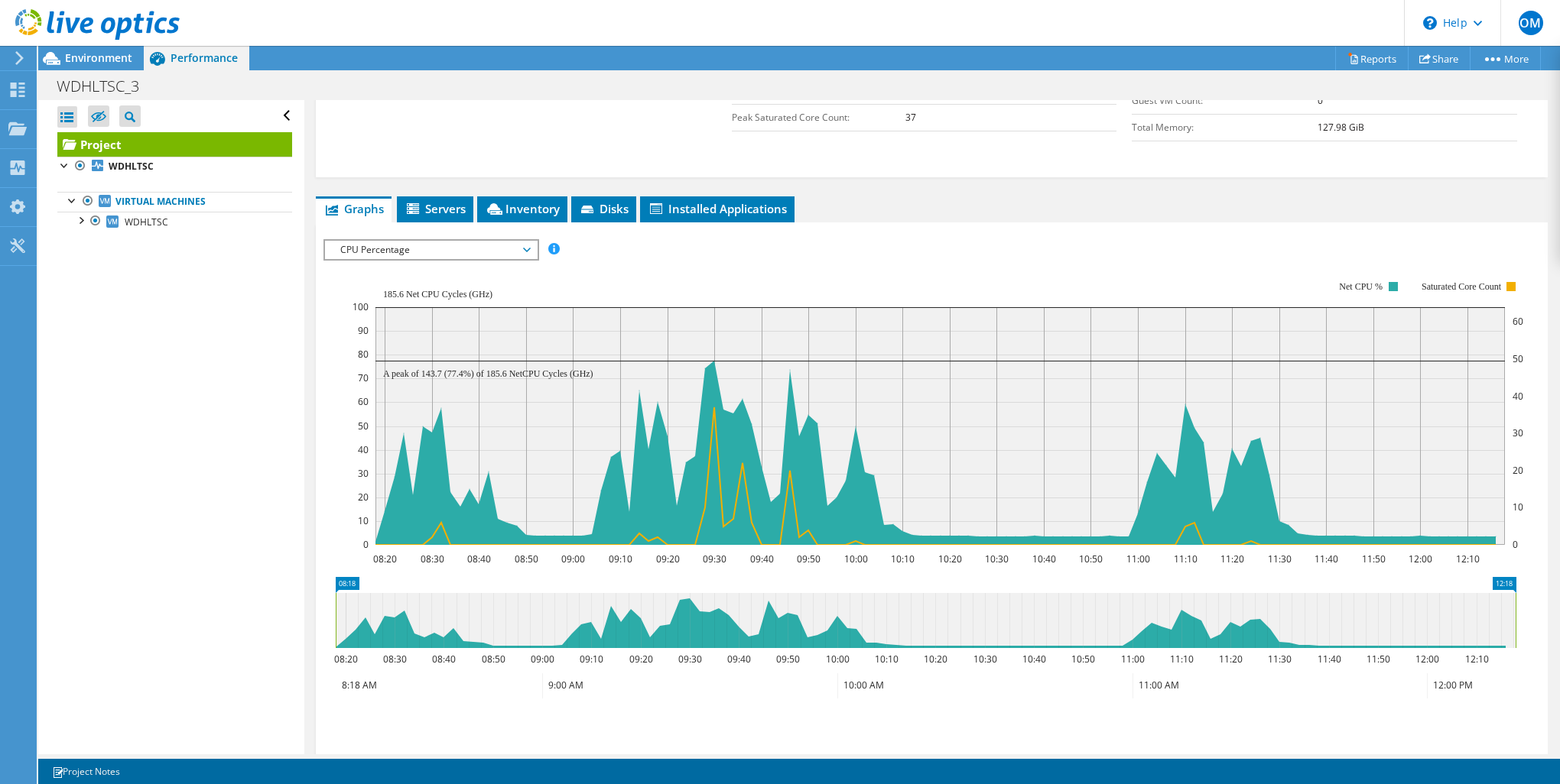
click at [510, 242] on span "CPU Percentage" at bounding box center [431, 250] width 196 height 19
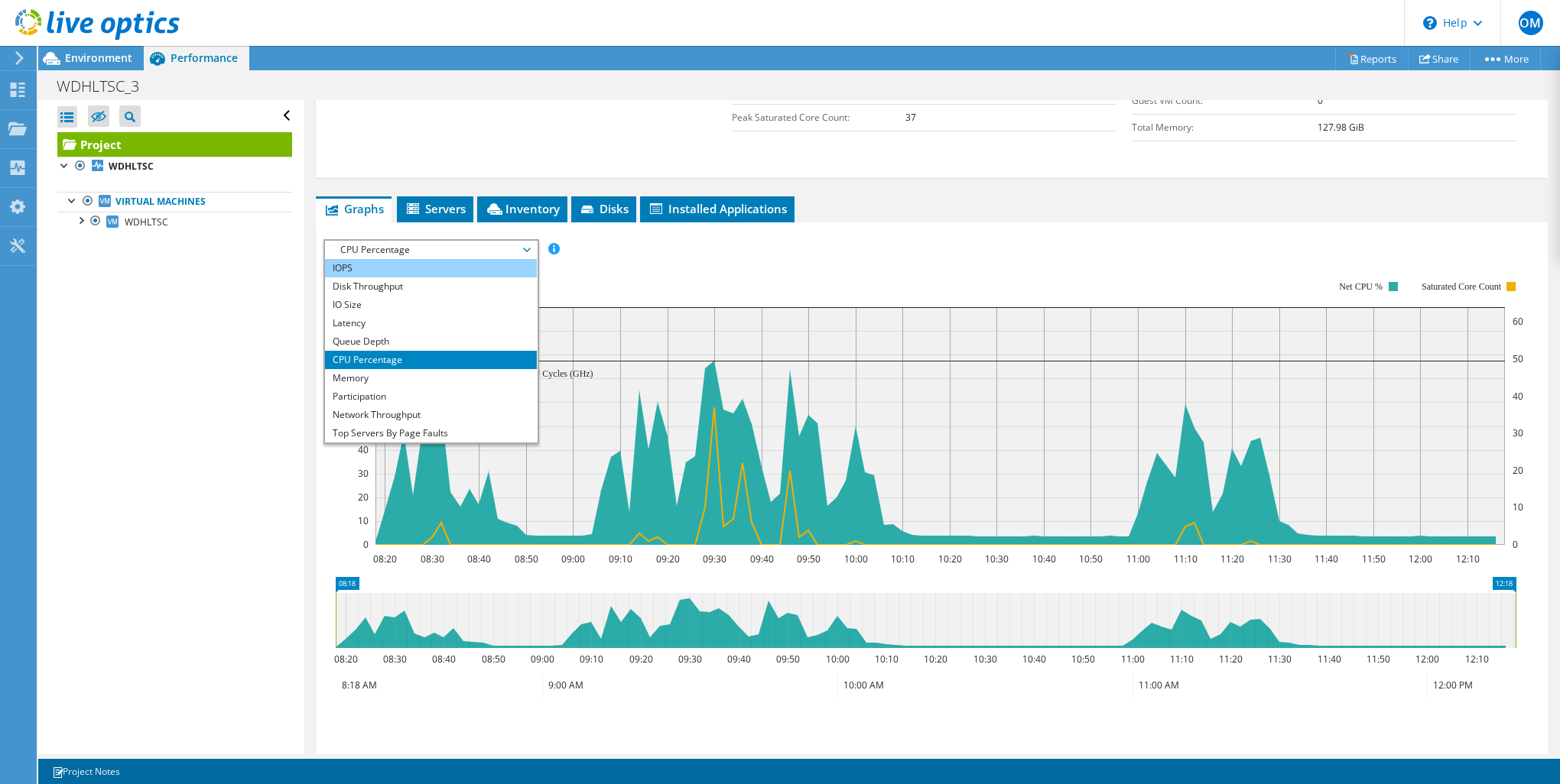
click at [455, 268] on li "IOPS" at bounding box center [431, 268] width 212 height 19
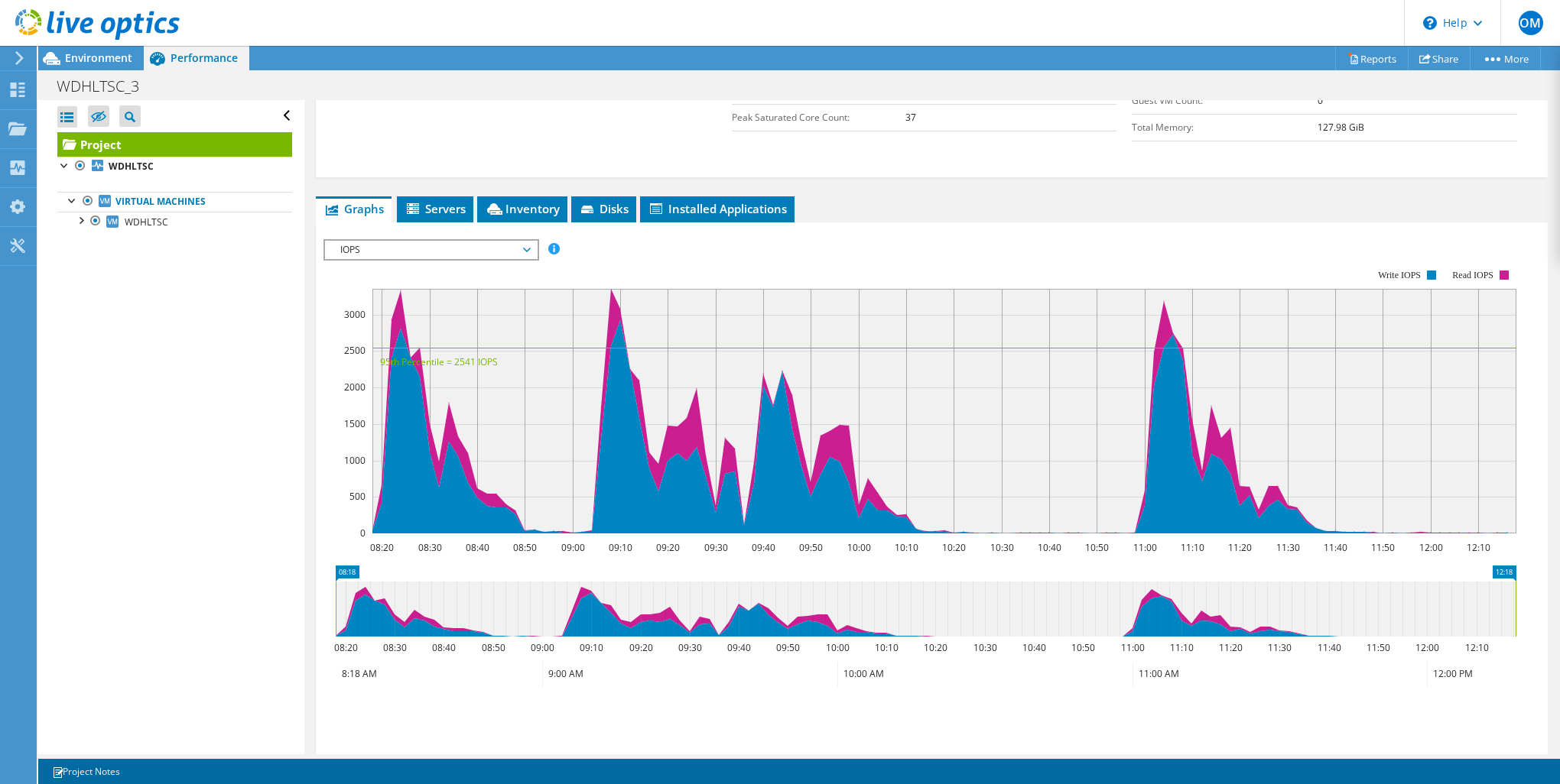
click at [678, 272] on rect at bounding box center [920, 401] width 1193 height 306
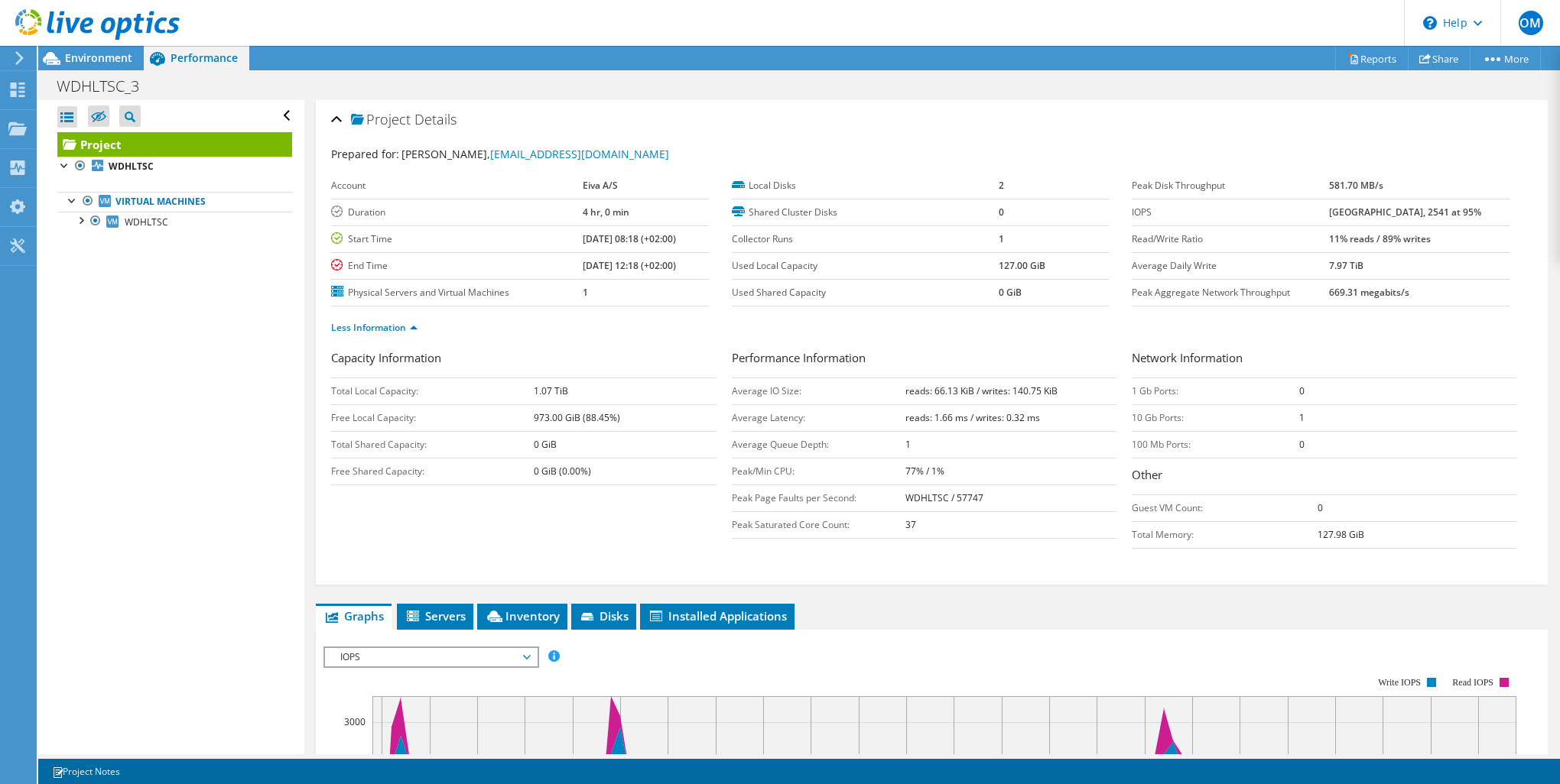
scroll to position [306, 0]
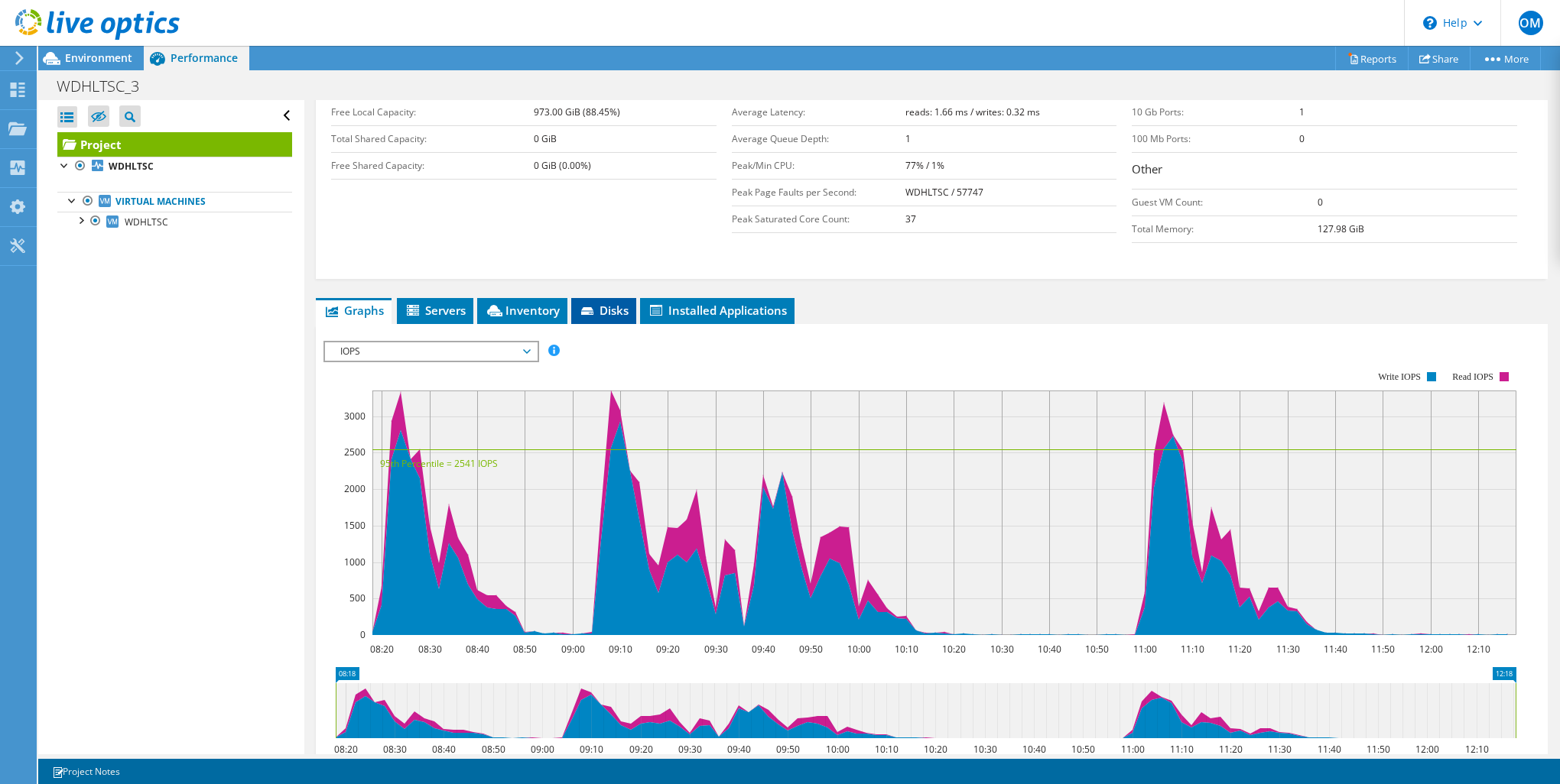
click at [603, 309] on span "Disks" at bounding box center [603, 311] width 49 height 15
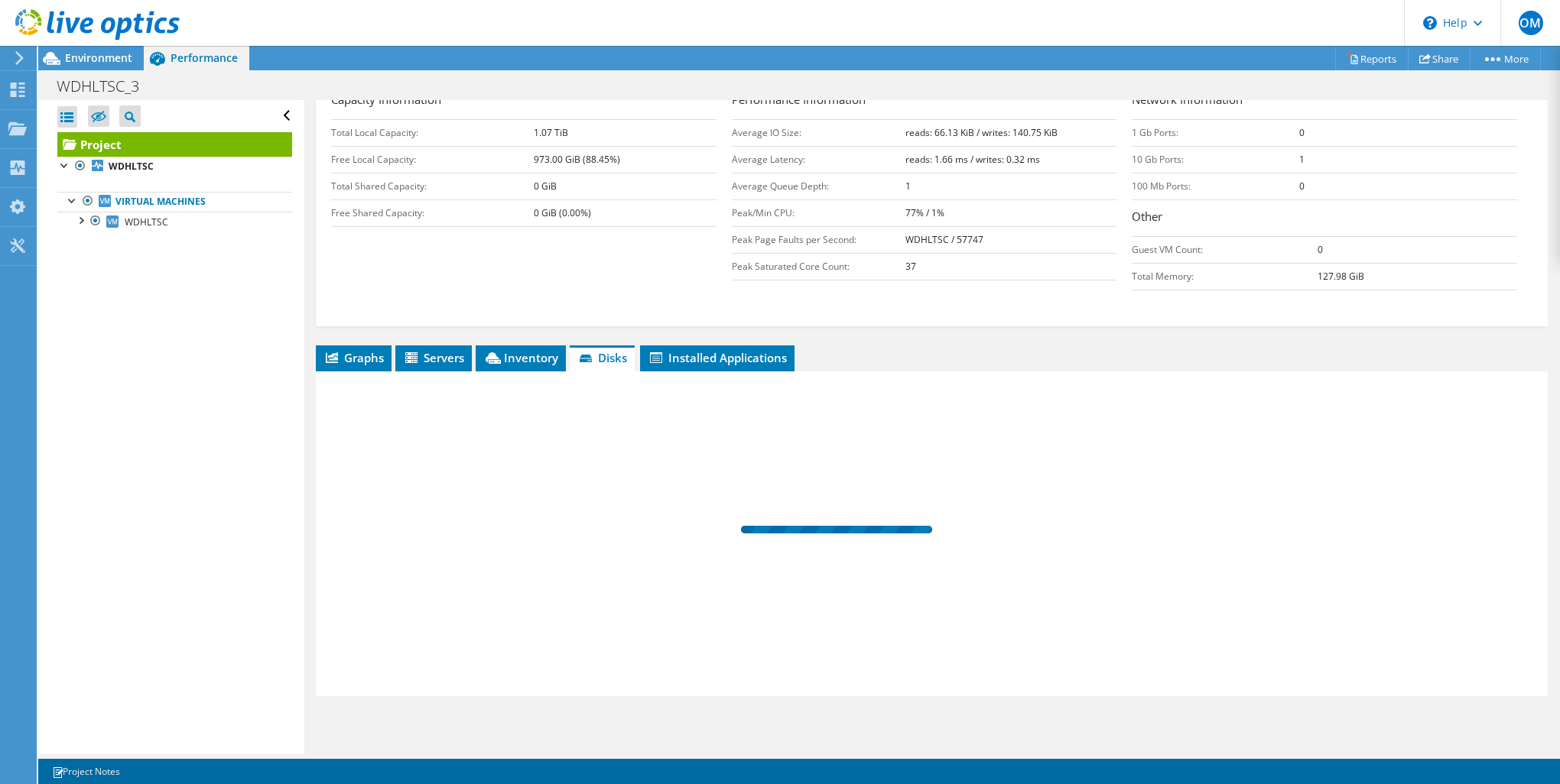
scroll to position [254, 0]
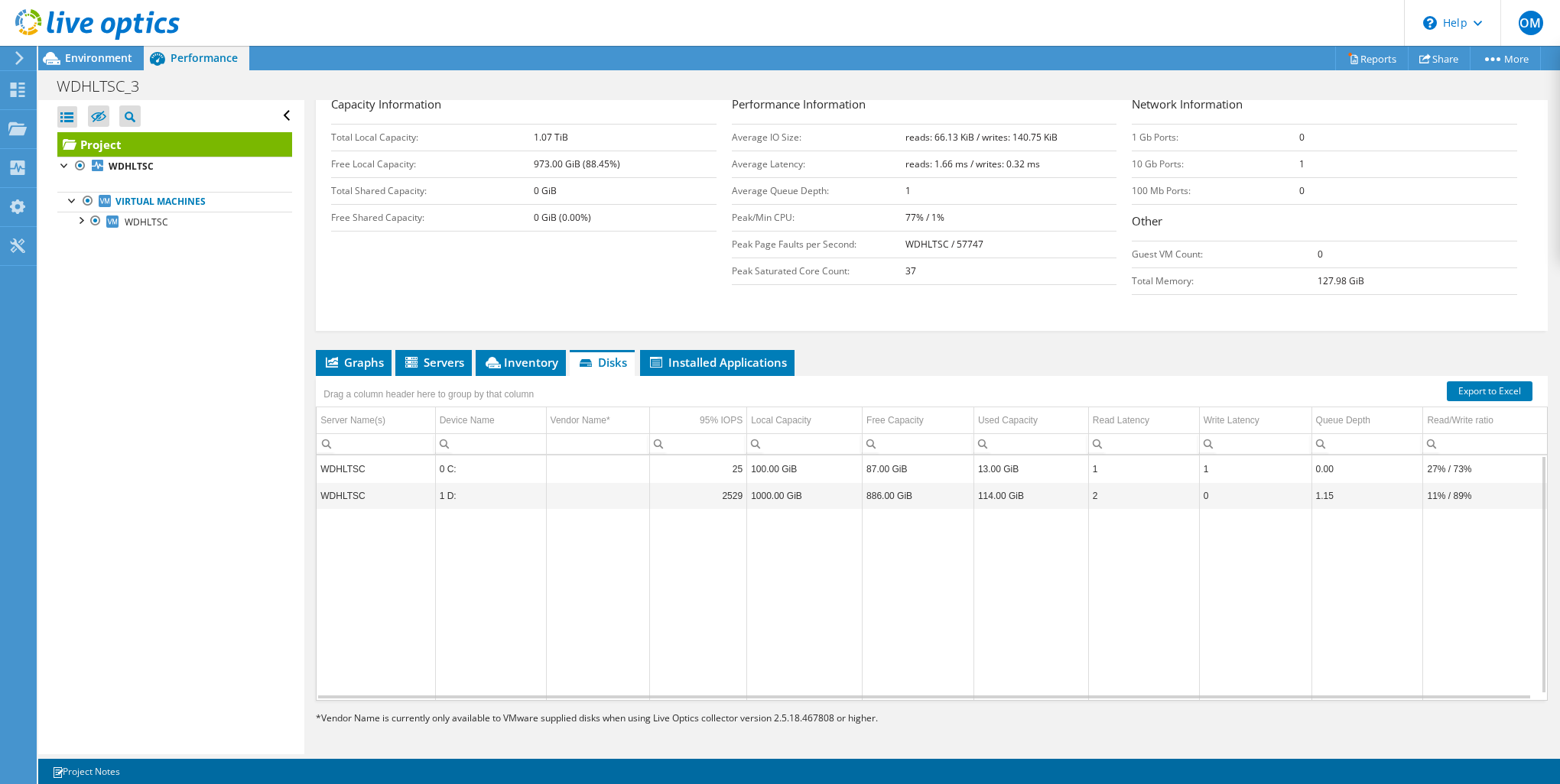
click at [441, 497] on td "1 D:" at bounding box center [490, 496] width 111 height 27
click at [362, 355] on span "Graphs" at bounding box center [353, 363] width 60 height 15
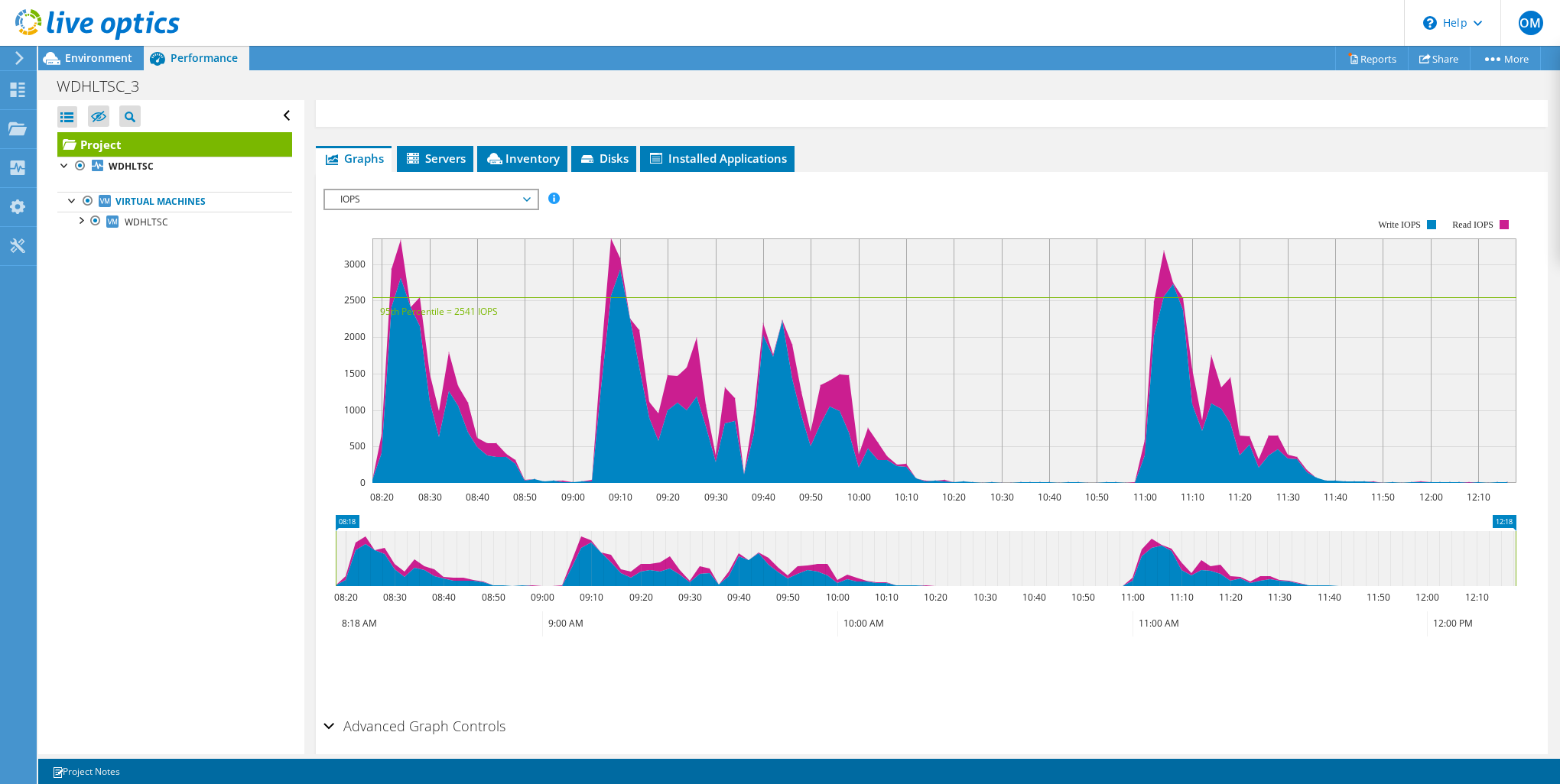
scroll to position [514, 0]
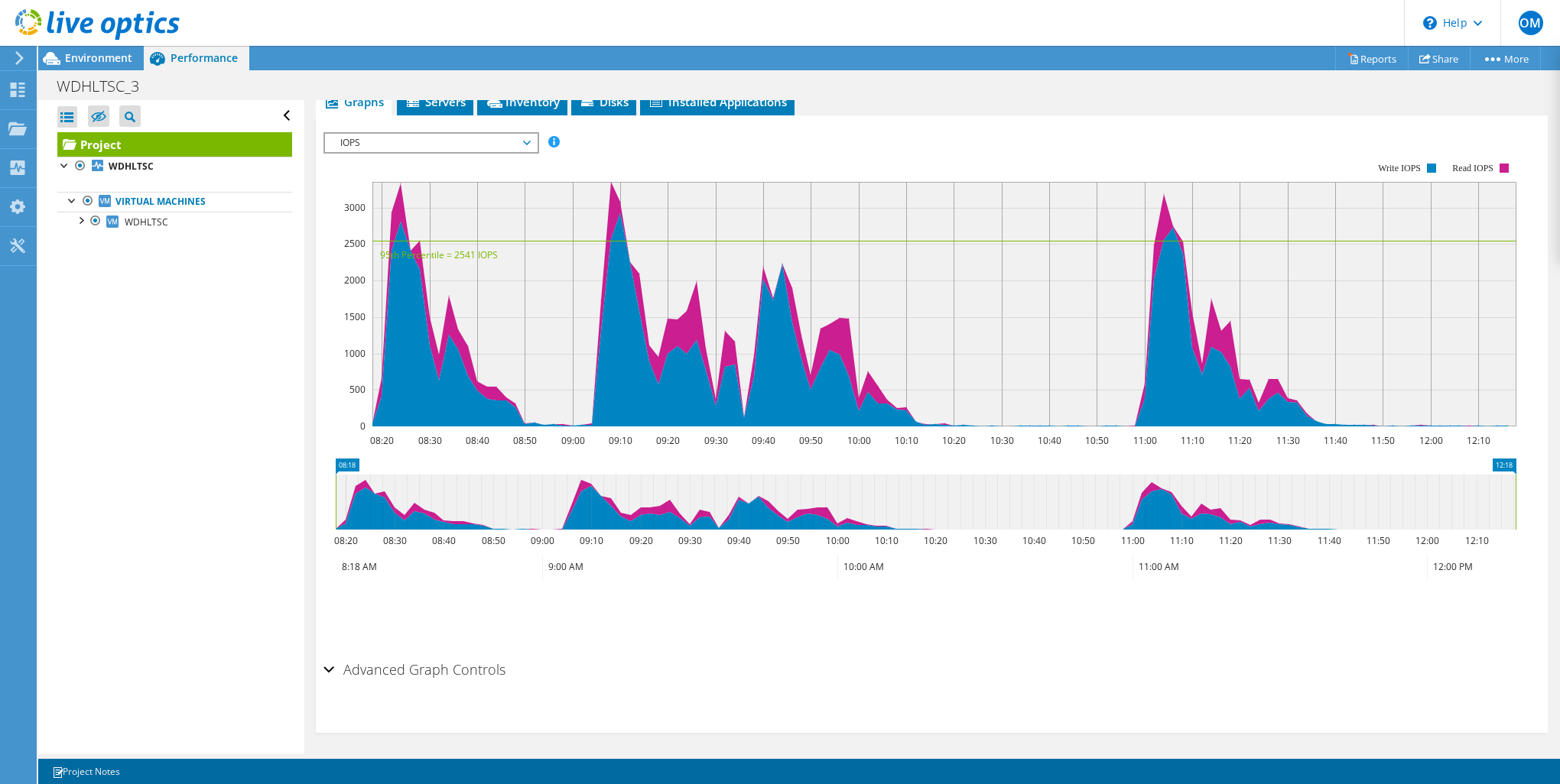
click at [429, 665] on h2 "Advanced Graph Controls" at bounding box center [414, 670] width 182 height 31
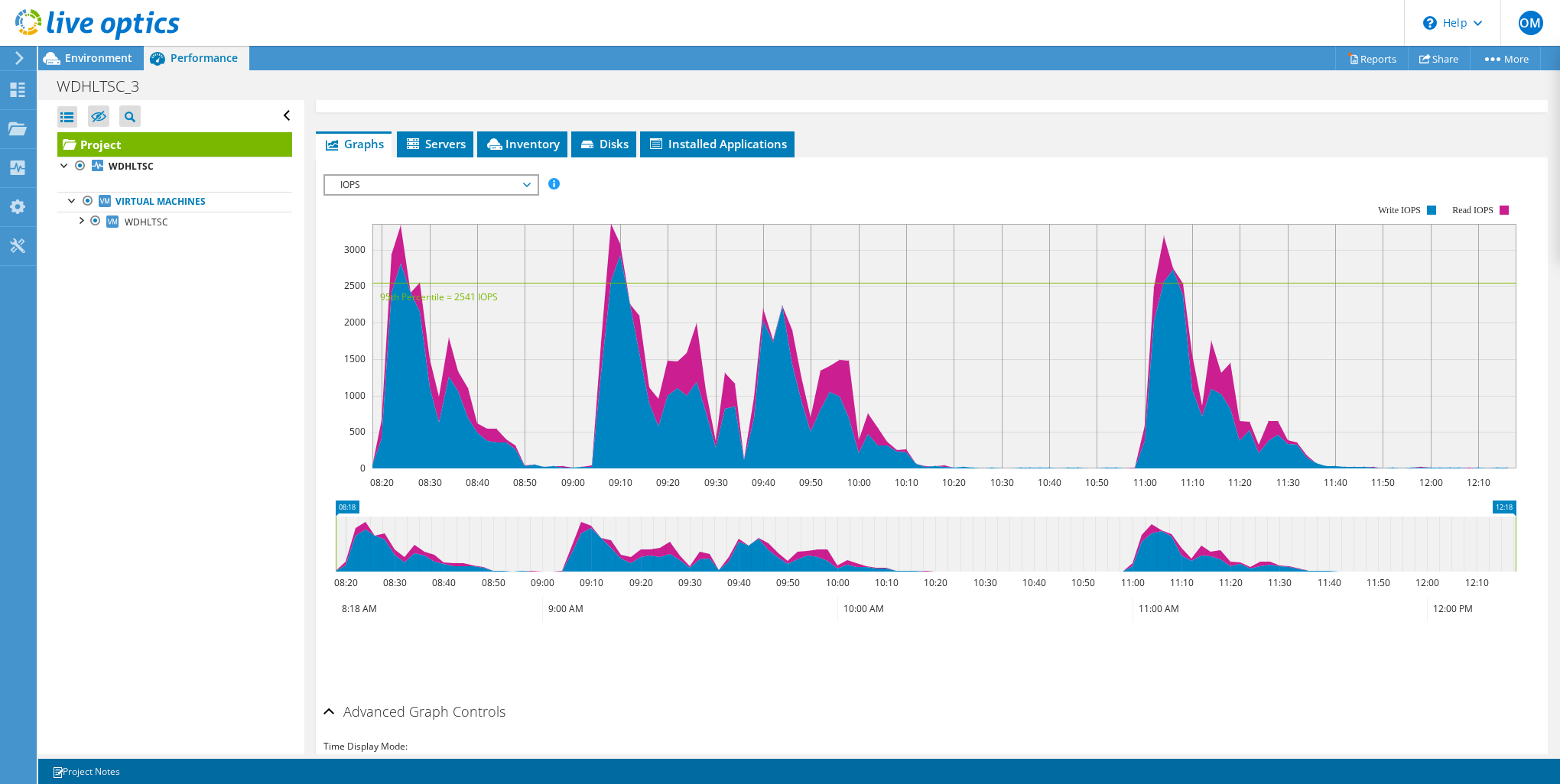
scroll to position [575, 0]
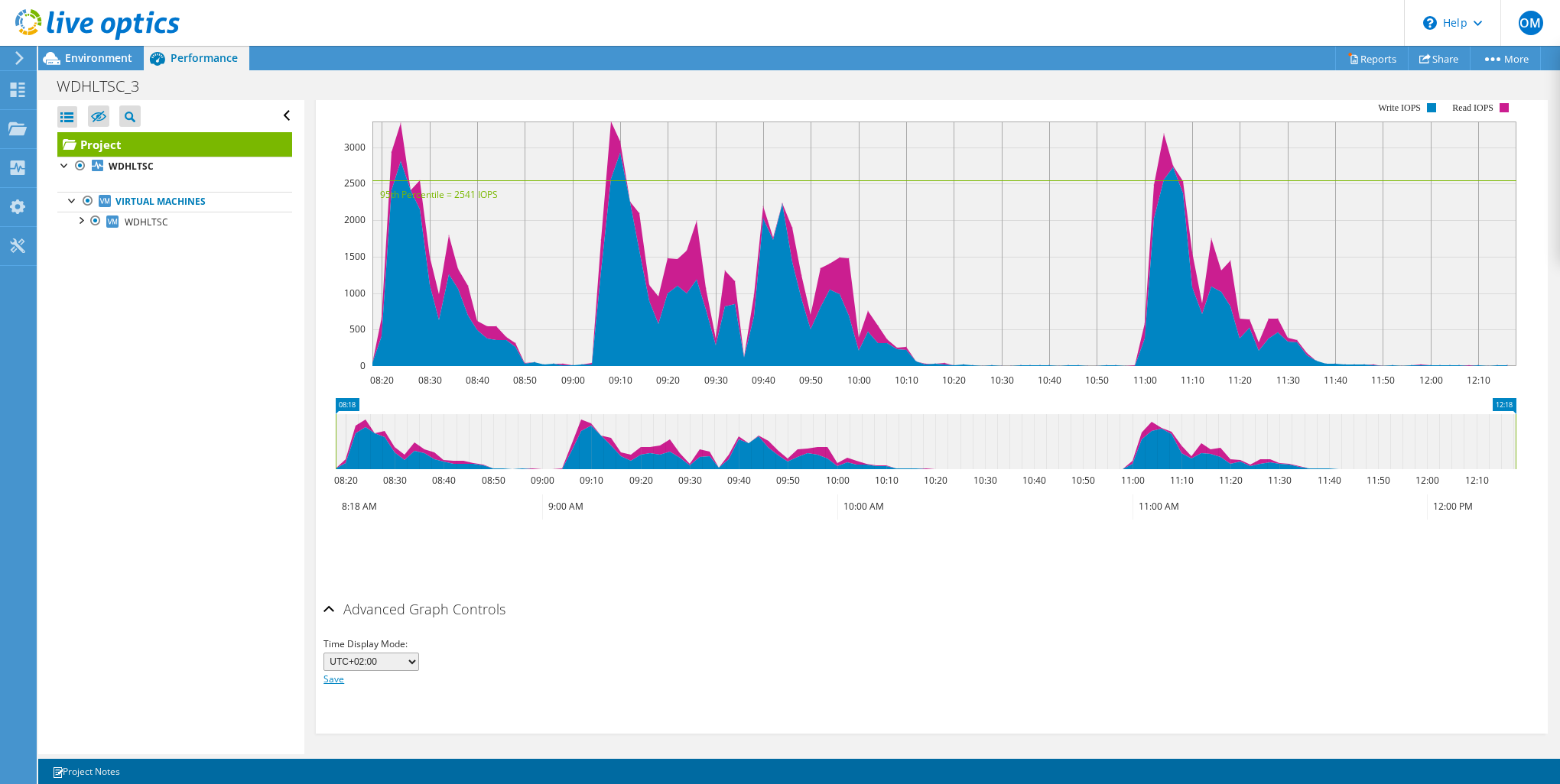
click at [333, 677] on link "Save" at bounding box center [333, 679] width 21 height 13
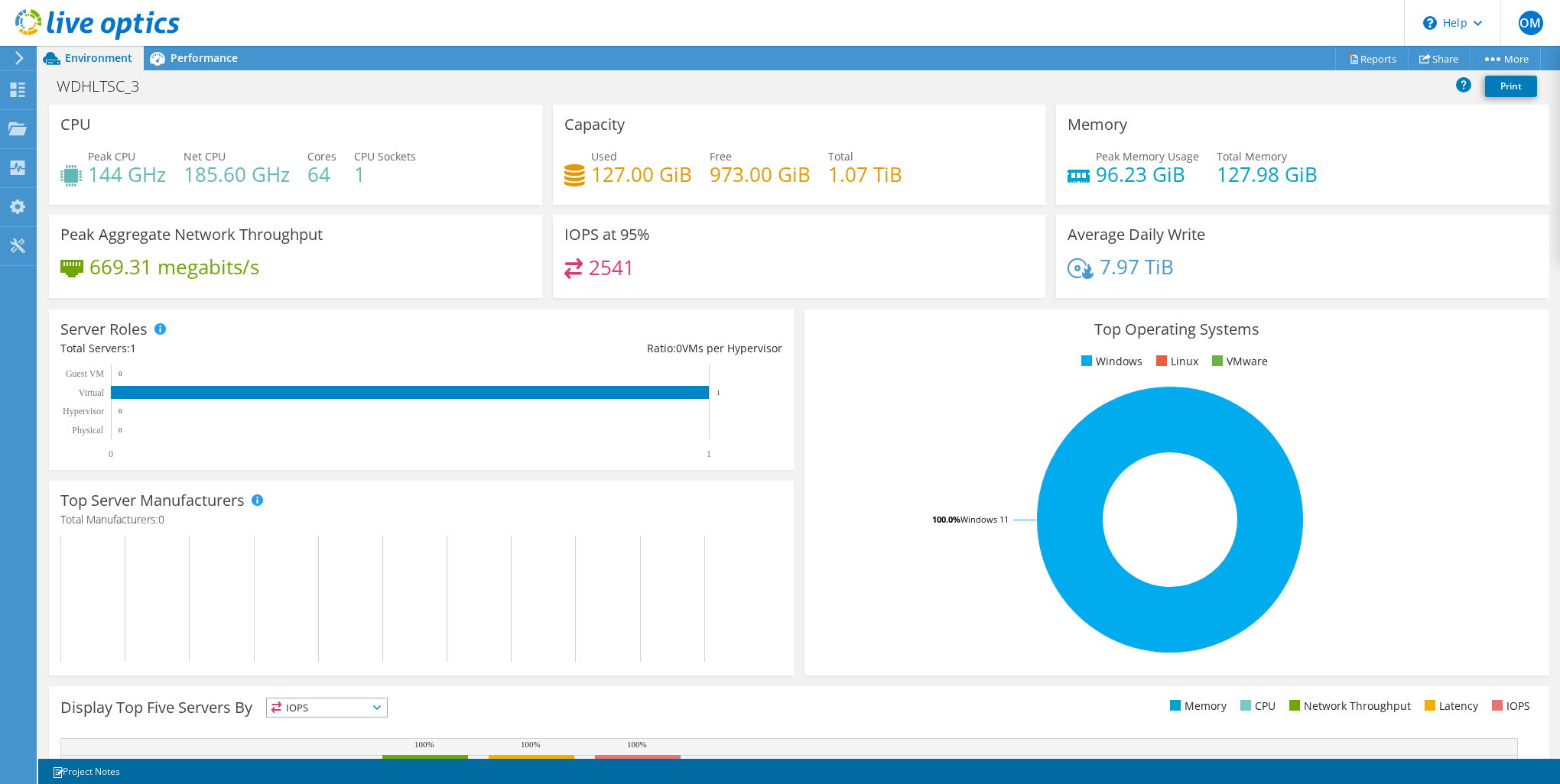
click at [192, 41] on header "OM End User [PERSON_NAME] [EMAIL_ADDRESS][DOMAIN_NAME] Eiva A/S My Profile Log …" at bounding box center [780, 22] width 1560 height 46
click at [190, 59] on span "Performance" at bounding box center [203, 57] width 67 height 15
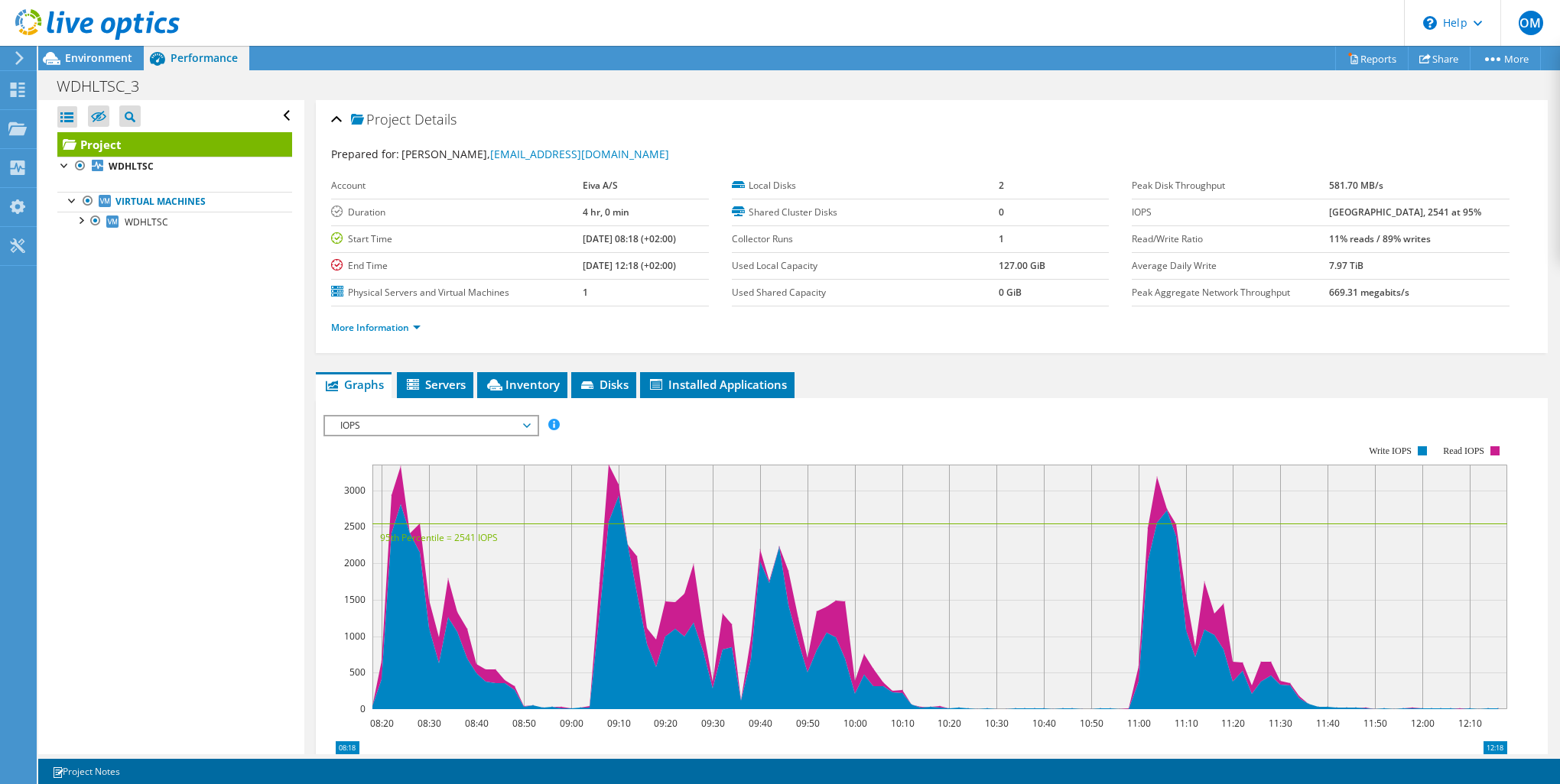
scroll to position [203, 0]
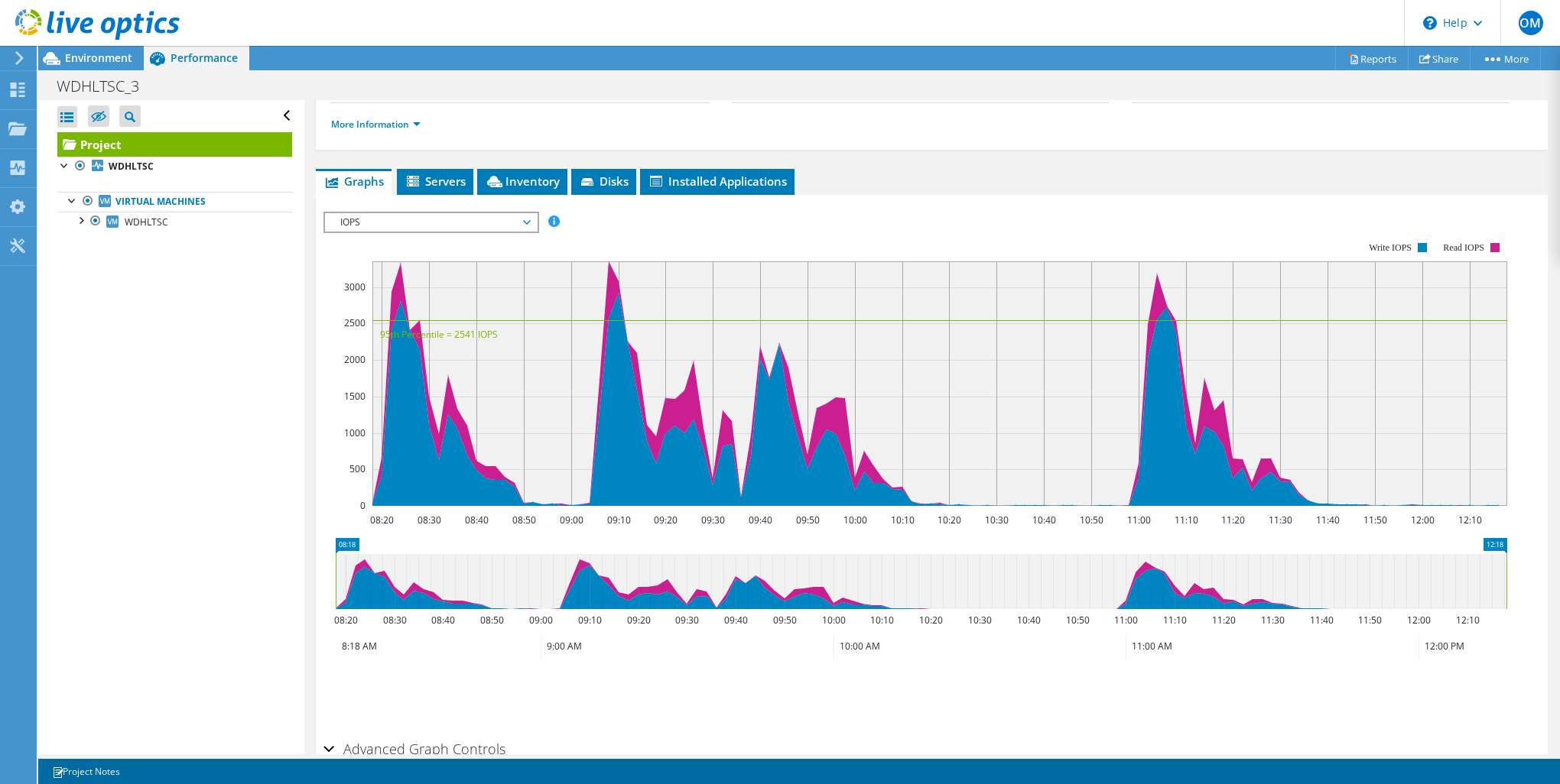
click at [478, 225] on span "IOPS" at bounding box center [431, 223] width 196 height 19
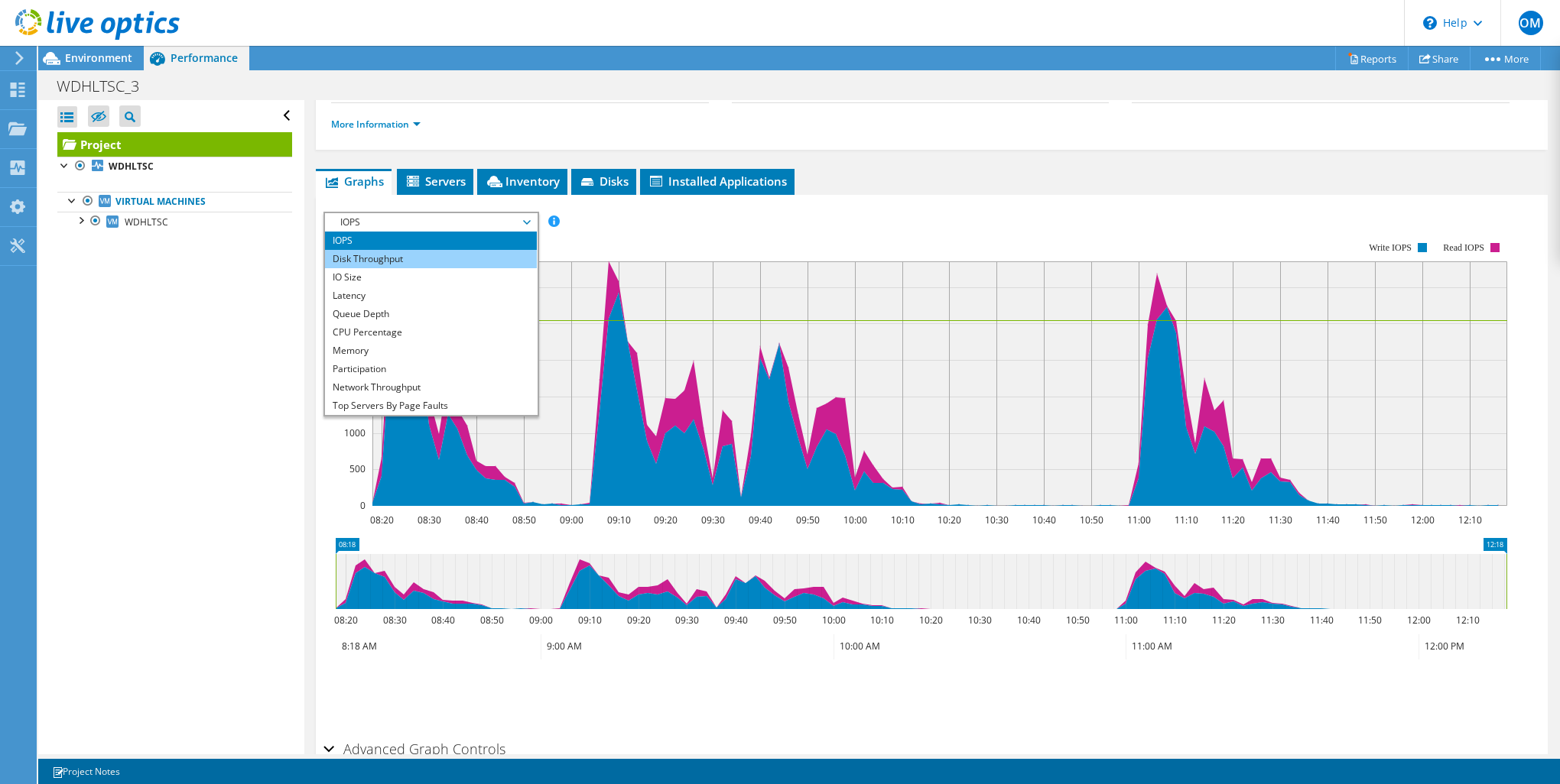
click at [447, 257] on li "Disk Throughput" at bounding box center [431, 259] width 212 height 19
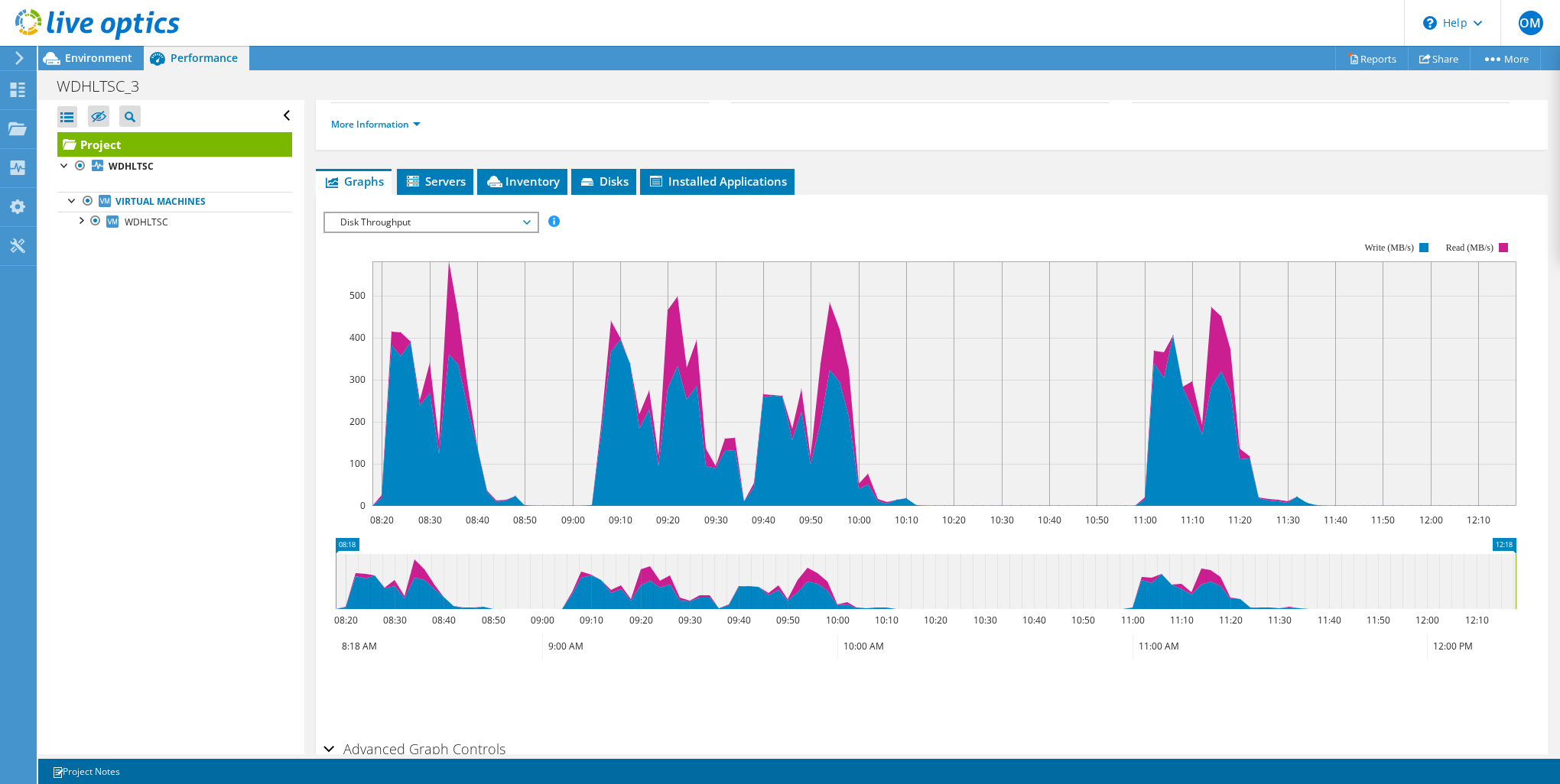
click at [426, 223] on span "Disk Throughput" at bounding box center [431, 223] width 196 height 19
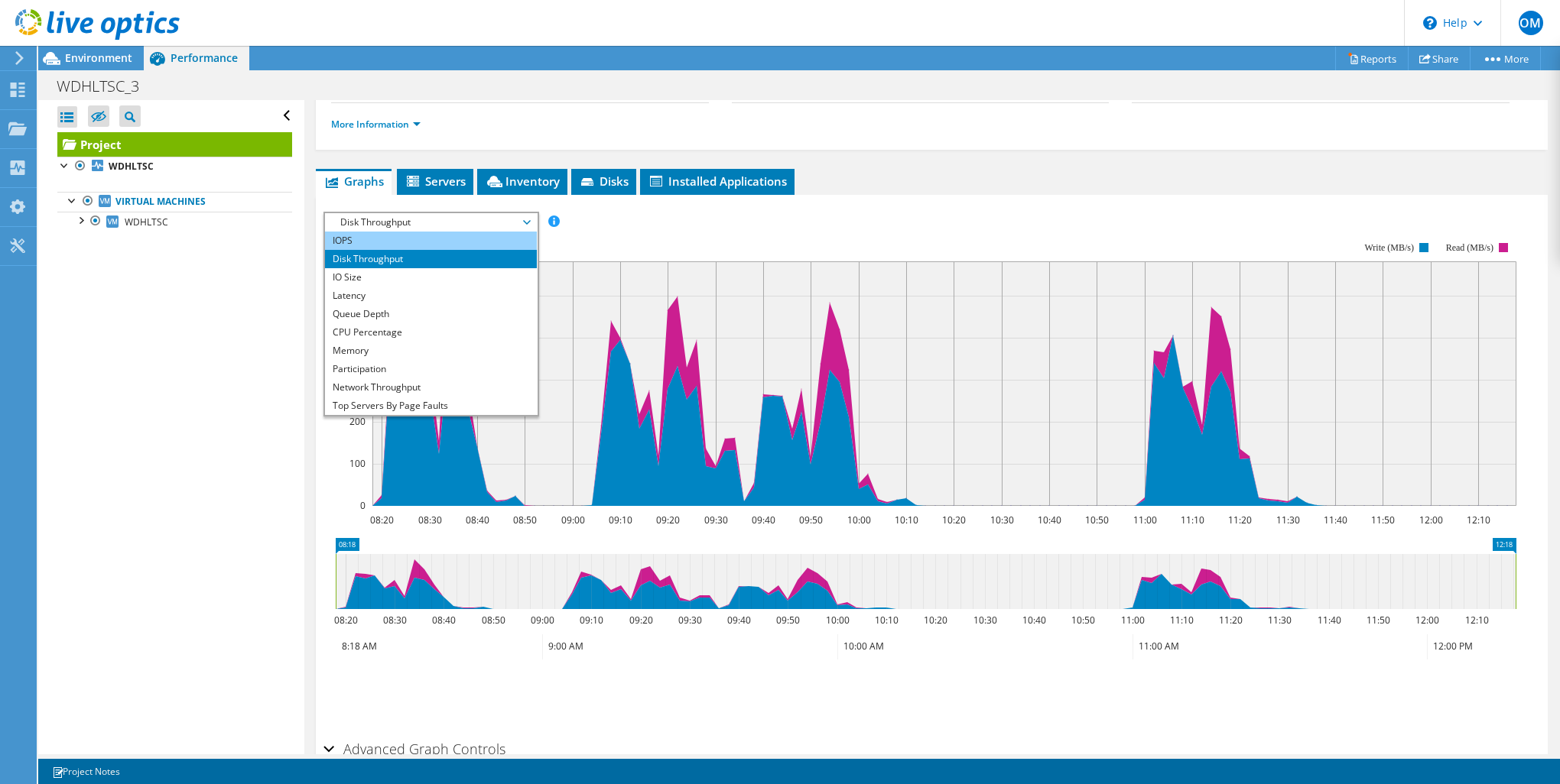
click at [405, 240] on li "IOPS" at bounding box center [431, 241] width 212 height 19
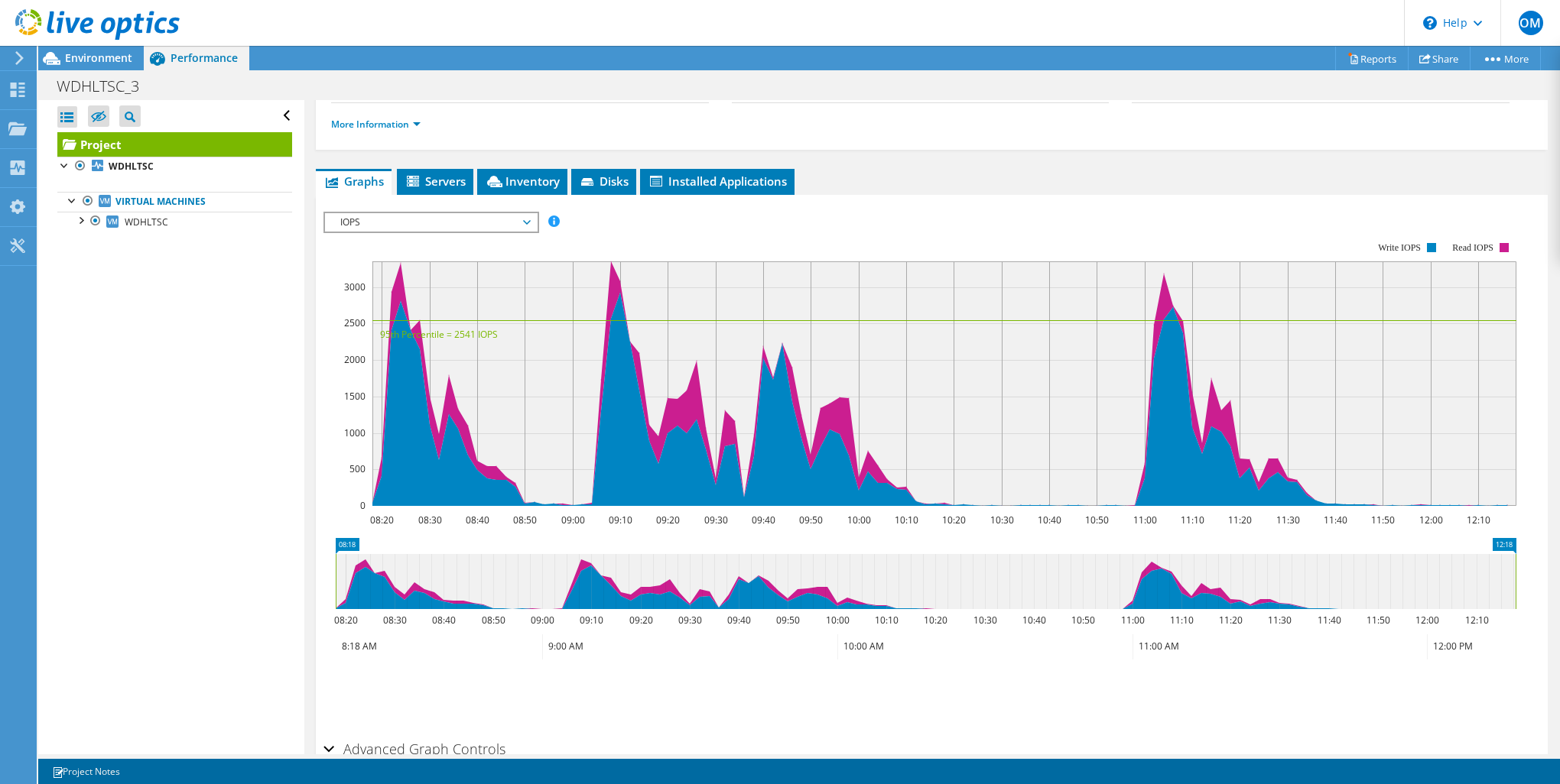
click at [312, 459] on div "Project Details Prepared for: [PERSON_NAME], [EMAIL_ADDRESS][DOMAIN_NAME] Accou…" at bounding box center [932, 368] width 1255 height 943
click at [374, 224] on span "IOPS" at bounding box center [431, 223] width 196 height 19
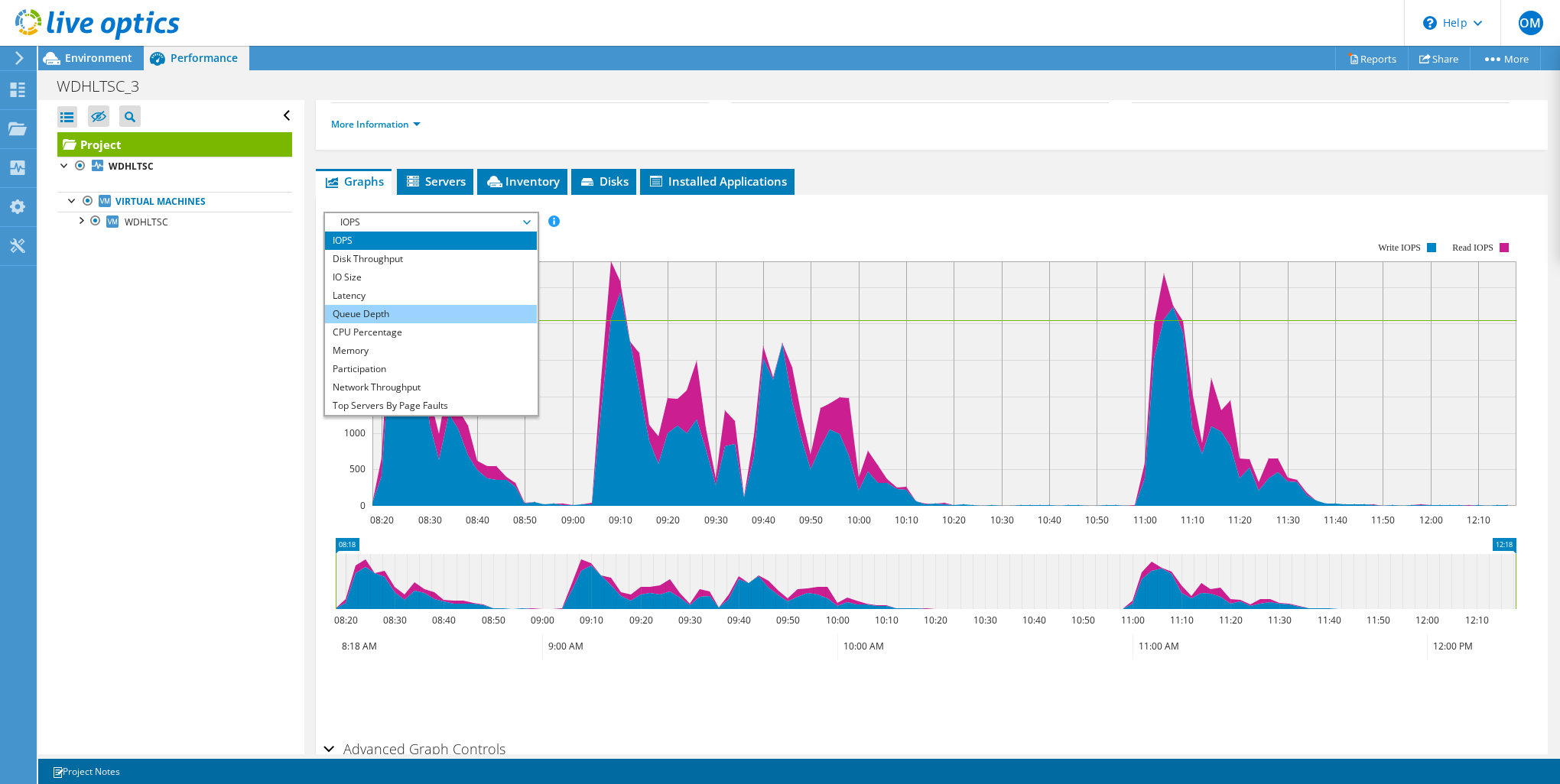
click at [374, 317] on li "Queue Depth" at bounding box center [431, 315] width 212 height 19
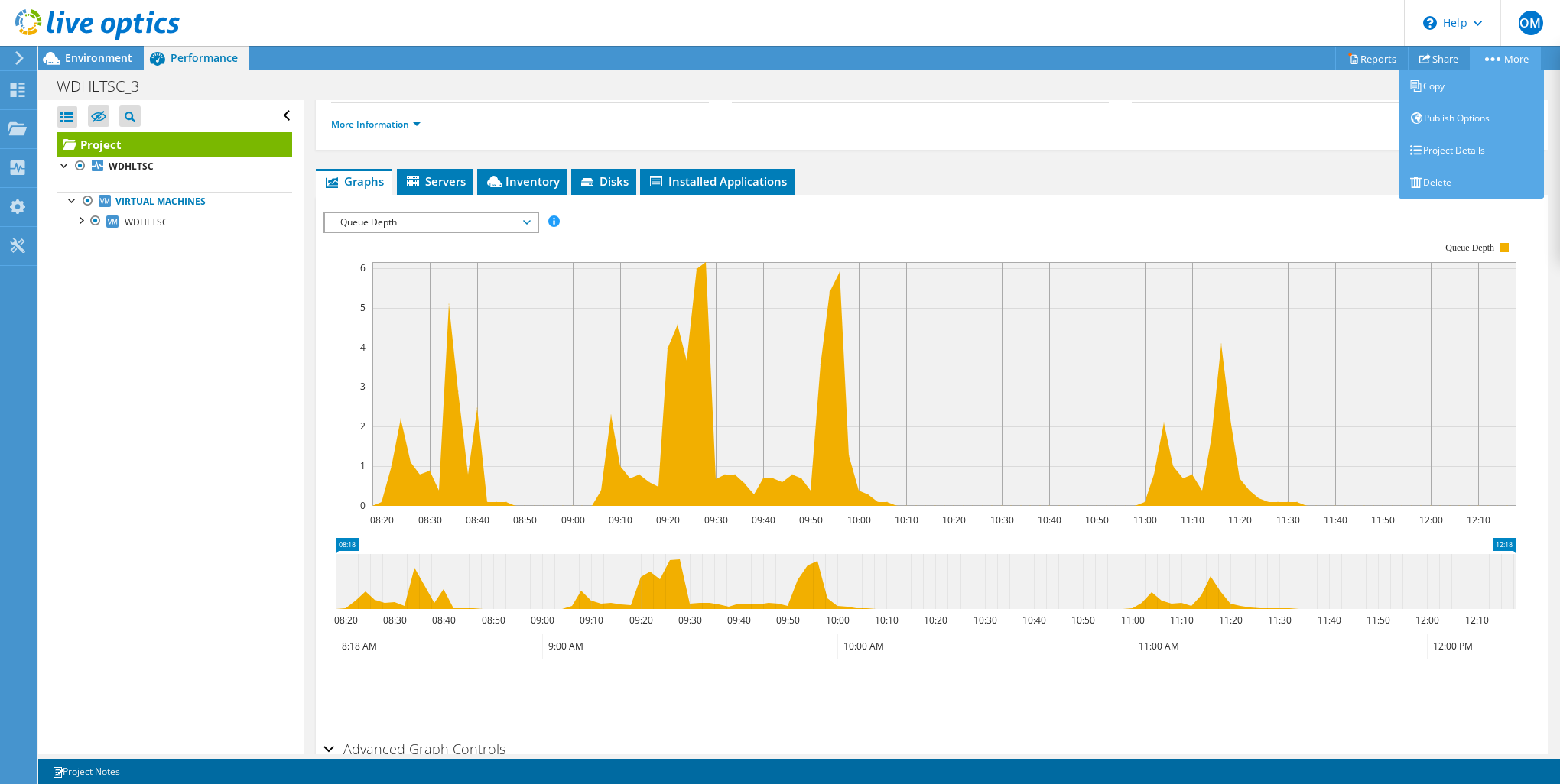
click at [1500, 59] on link "More" at bounding box center [1505, 58] width 71 height 24
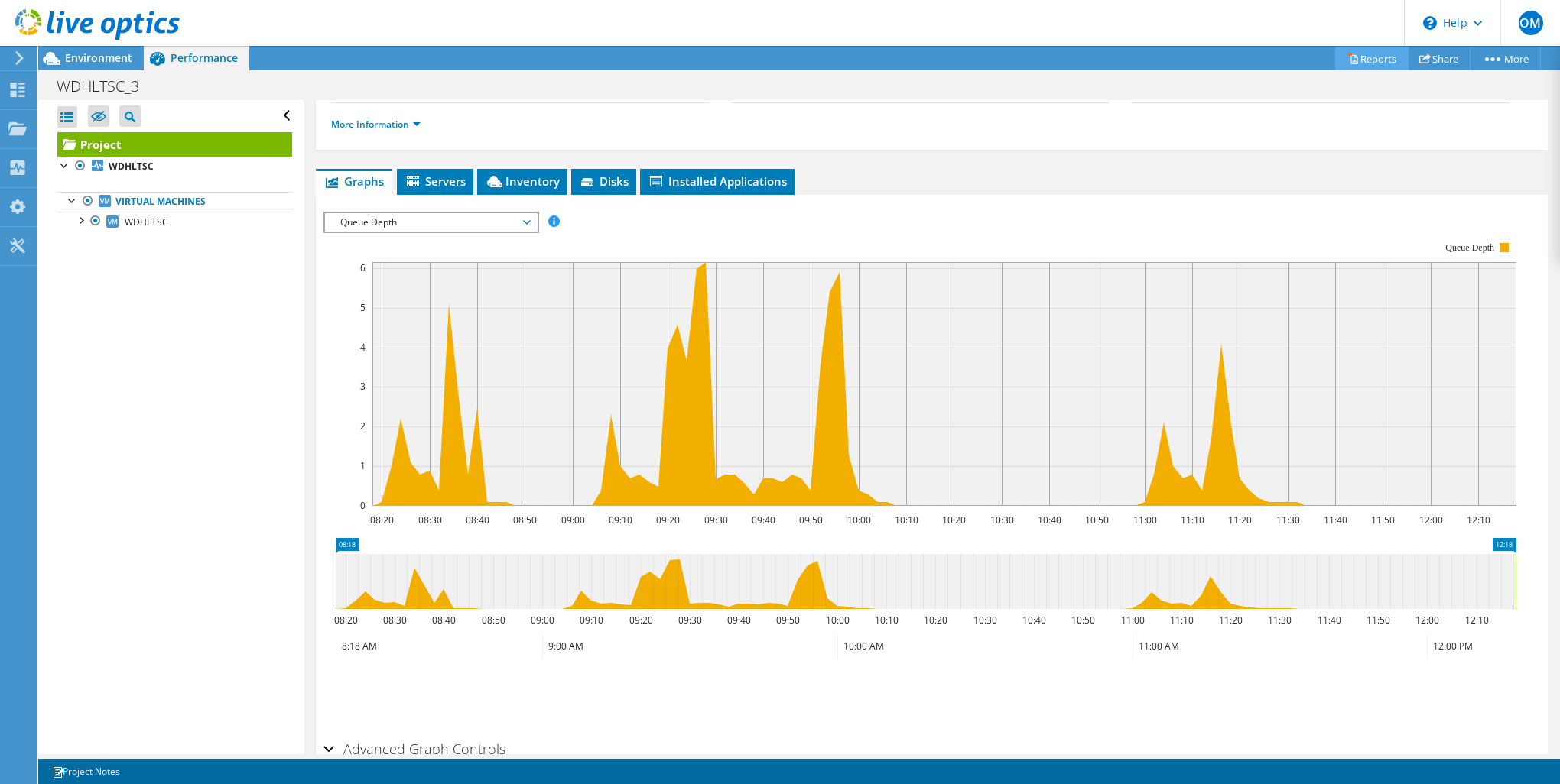
click at [1383, 53] on link "Reports" at bounding box center [1371, 58] width 73 height 24
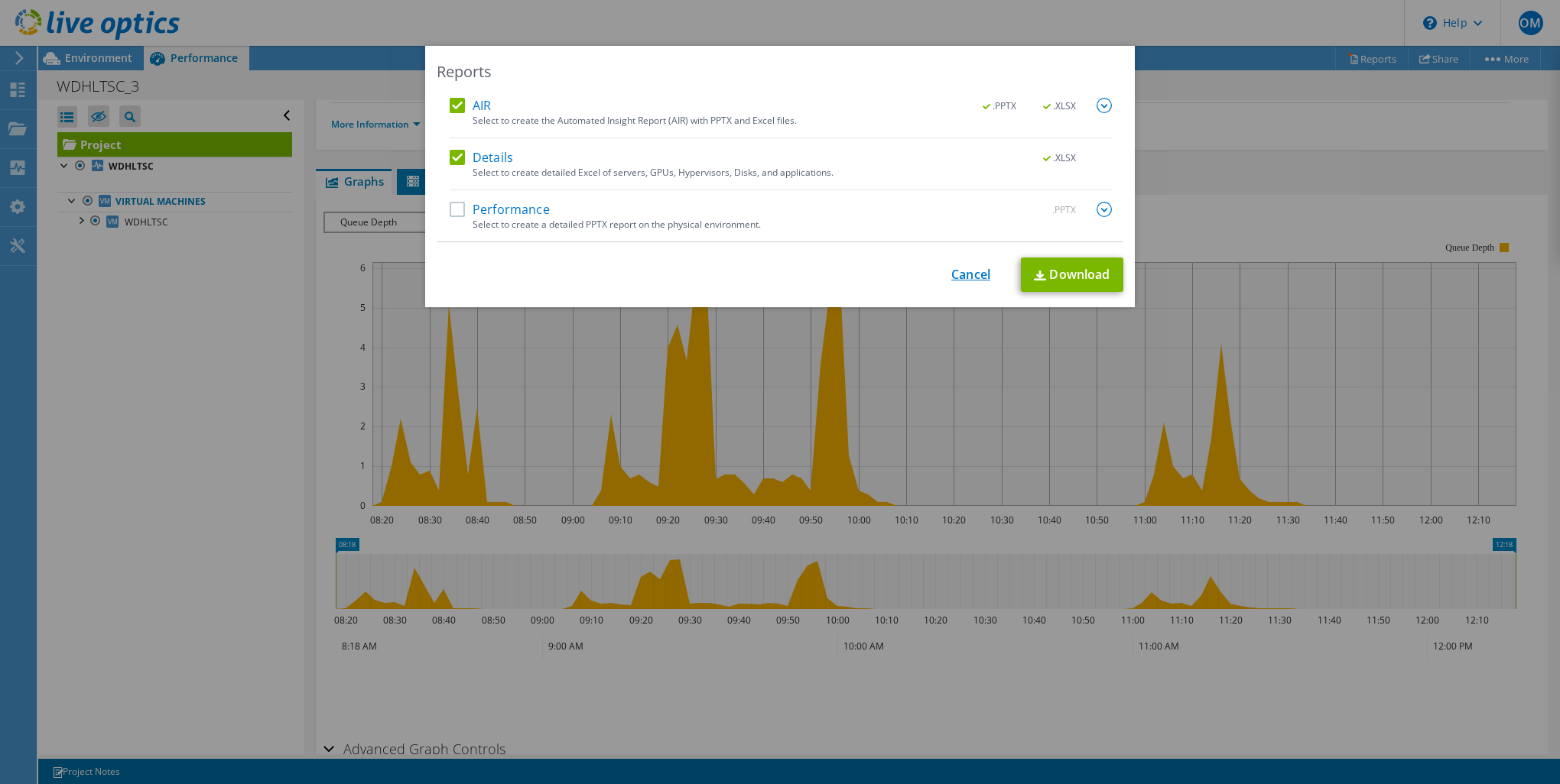
click at [975, 272] on link "Cancel" at bounding box center [971, 274] width 39 height 15
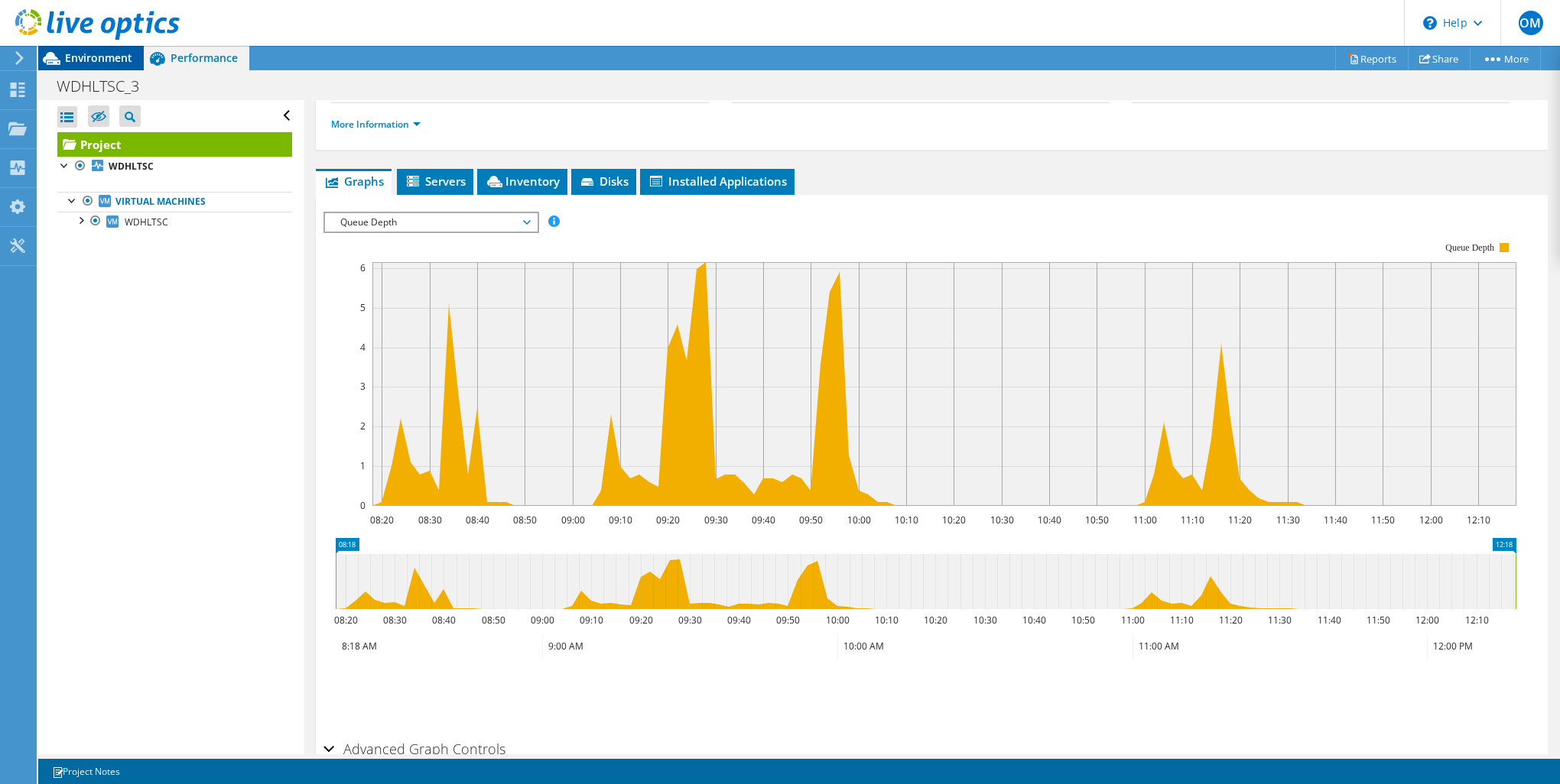
click at [103, 61] on span "Environment" at bounding box center [98, 57] width 67 height 15
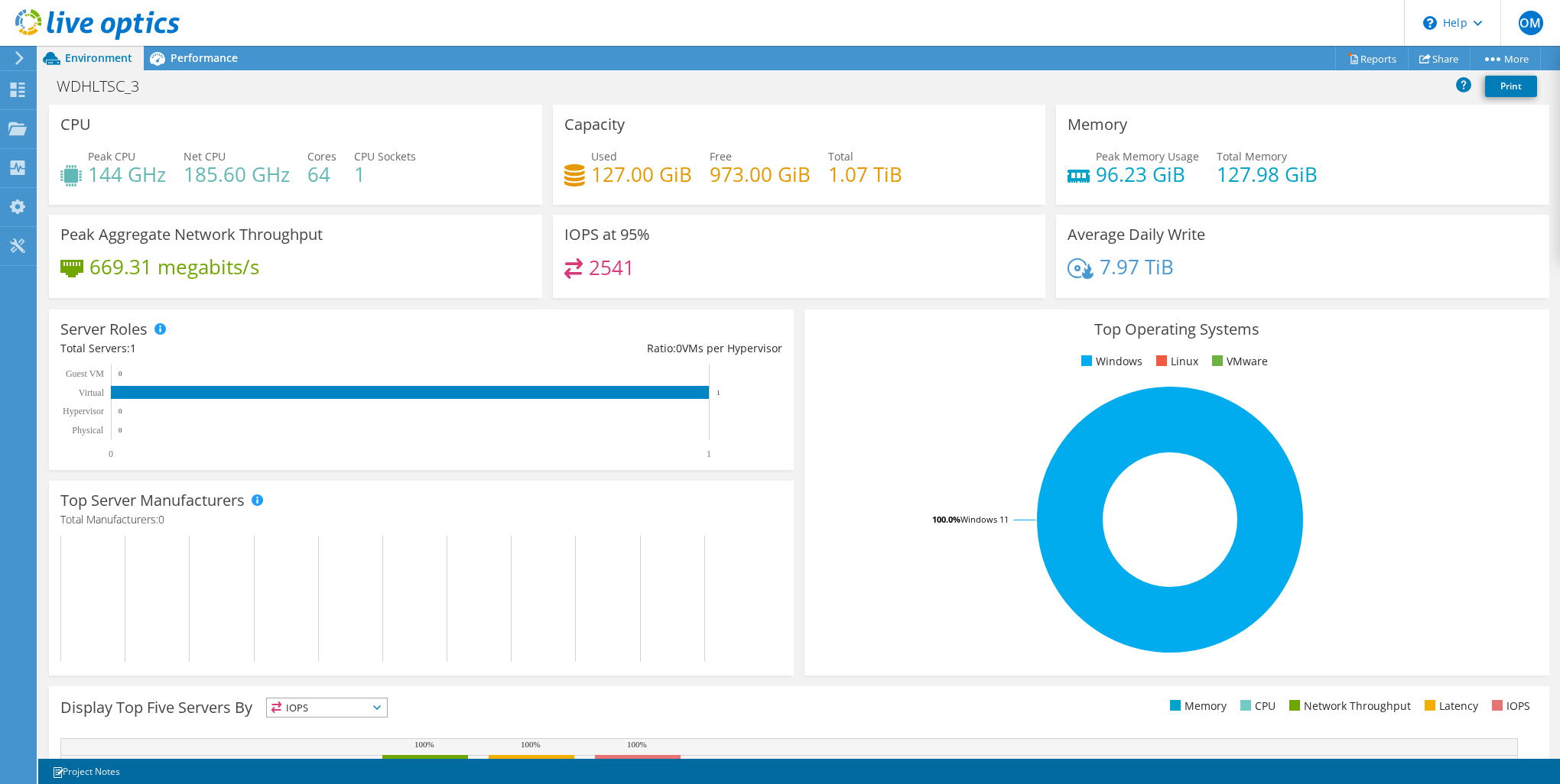
click at [1309, 90] on div "WDHLTSC_3 Print" at bounding box center [799, 86] width 1522 height 29
click at [1503, 82] on link "Print" at bounding box center [1511, 87] width 52 height 22
click at [228, 59] on span "Performance" at bounding box center [203, 57] width 67 height 15
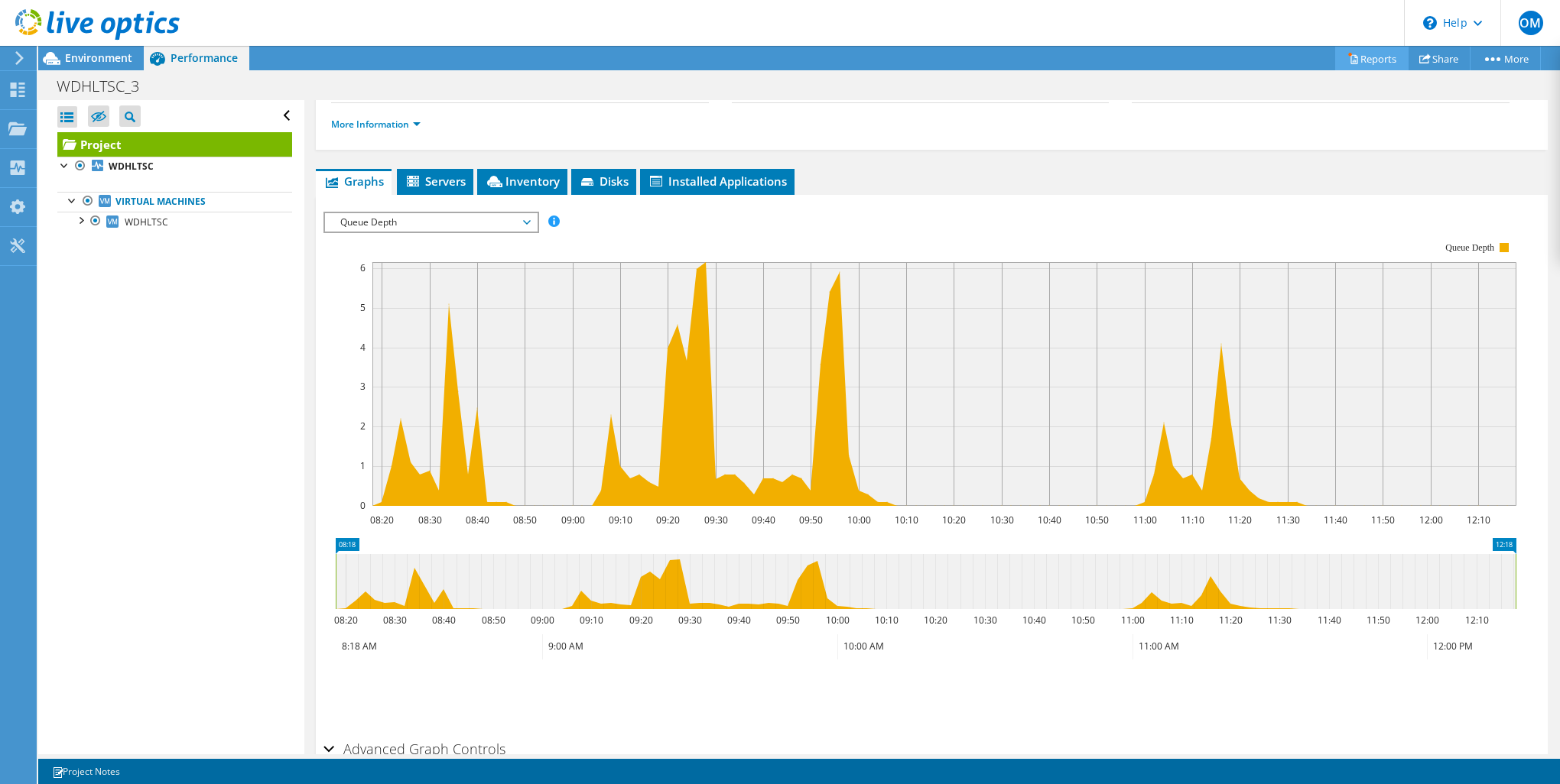
click at [1386, 57] on link "Reports" at bounding box center [1371, 58] width 73 height 24
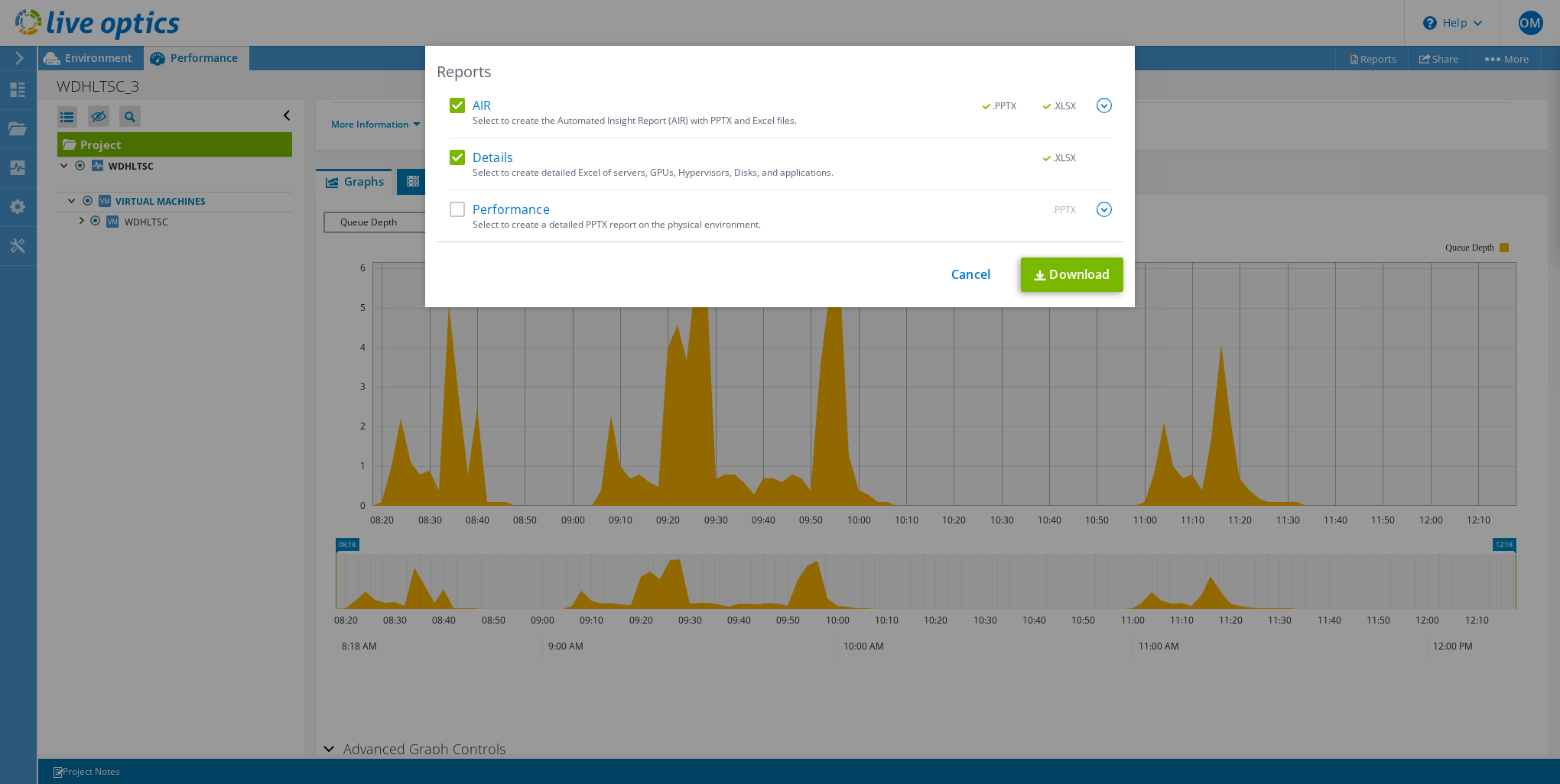
click at [462, 215] on label "Performance" at bounding box center [500, 210] width 101 height 15
click at [0, 0] on input "Performance" at bounding box center [0, 0] width 0 height 0
click at [1053, 280] on link "Download" at bounding box center [1072, 274] width 102 height 34
click at [1108, 202] on div "AIR .PPTX .XLSX Select to create the Automated Insight Report (AIR) with PPTX a…" at bounding box center [780, 170] width 687 height 145
click at [1105, 203] on img at bounding box center [1104, 210] width 15 height 15
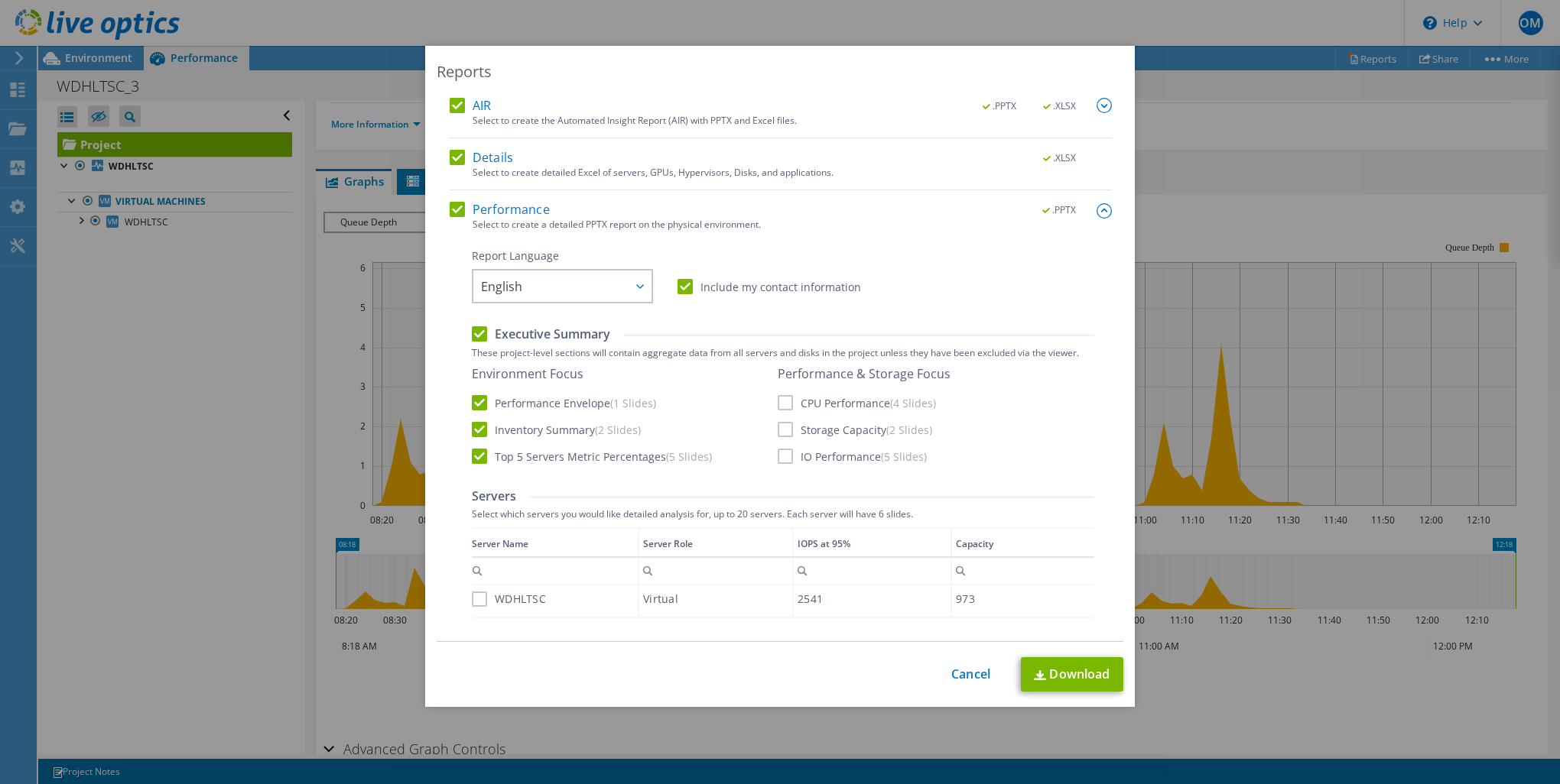
click at [49, 312] on div "Reports AIR .PPTX .XLSX Select to create the Automated Insight Report (AIR) wit…" at bounding box center [780, 392] width 1560 height 693
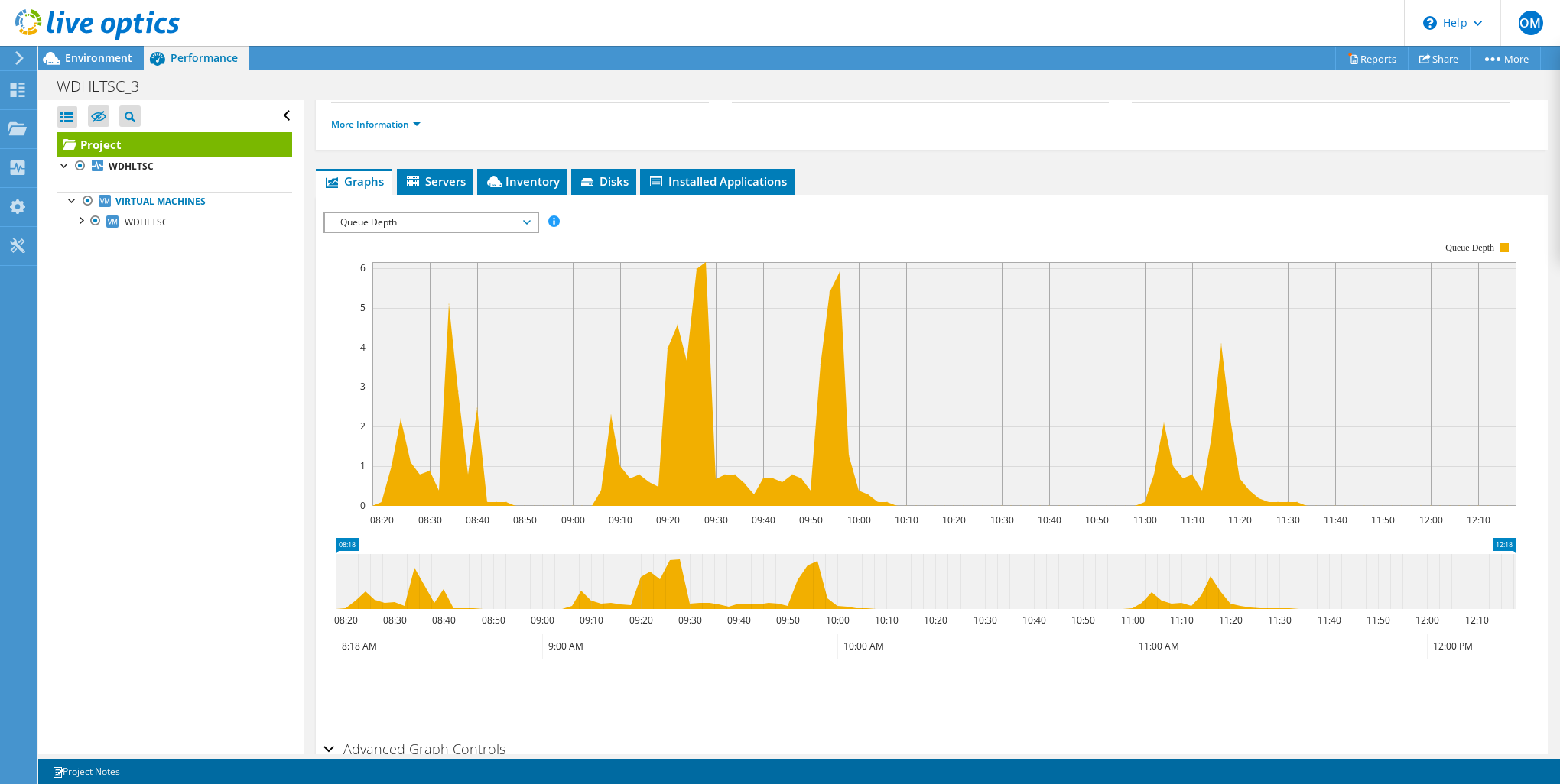
click at [444, 181] on span "Servers" at bounding box center [435, 181] width 61 height 15
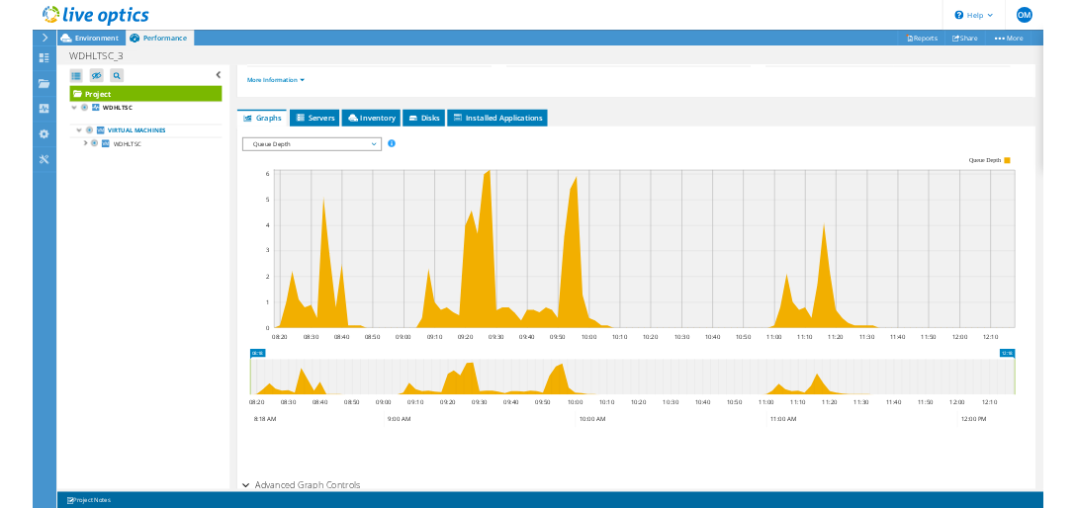
scroll to position [32, 0]
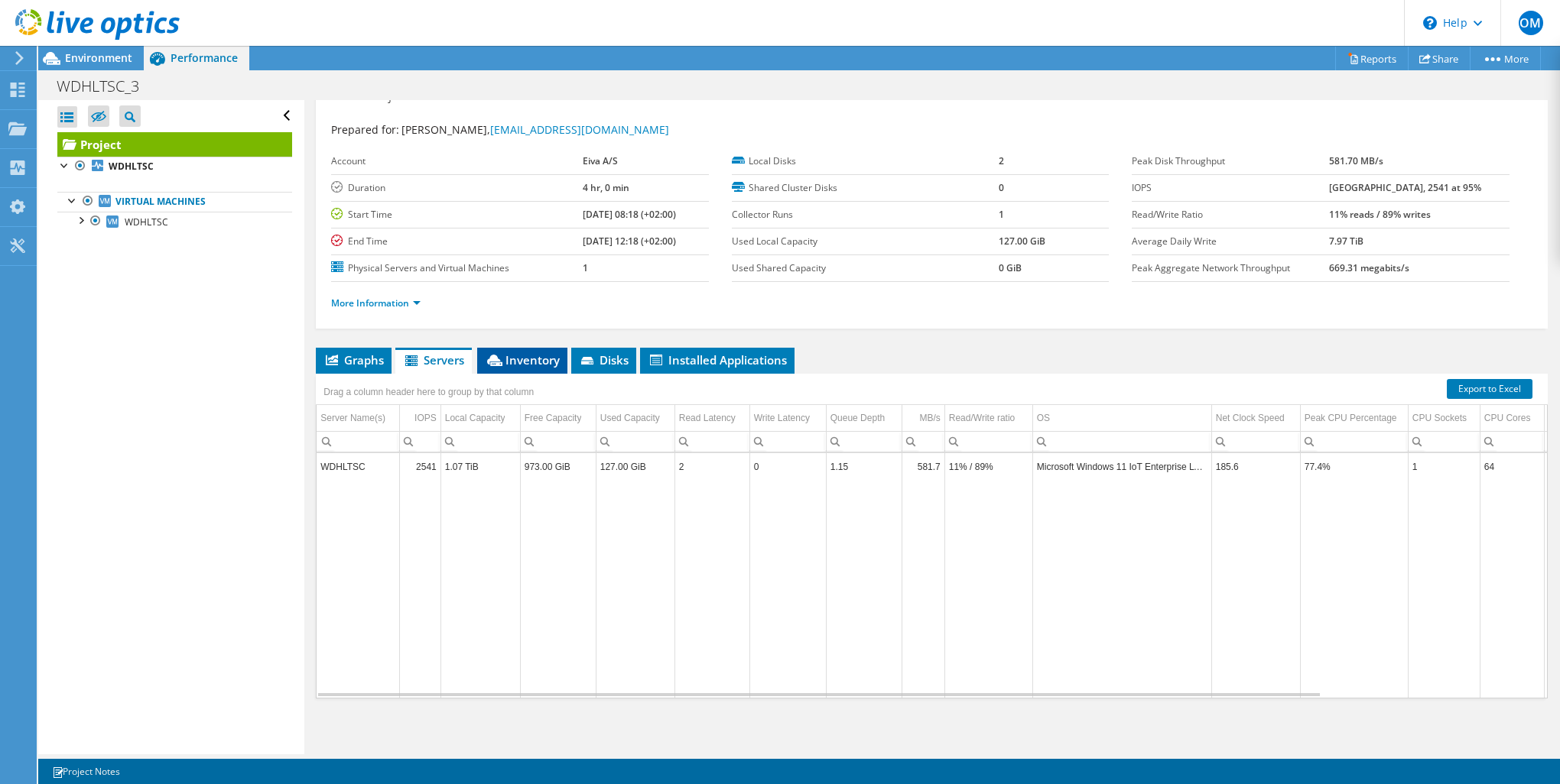
click at [510, 361] on span "Inventory" at bounding box center [522, 360] width 75 height 15
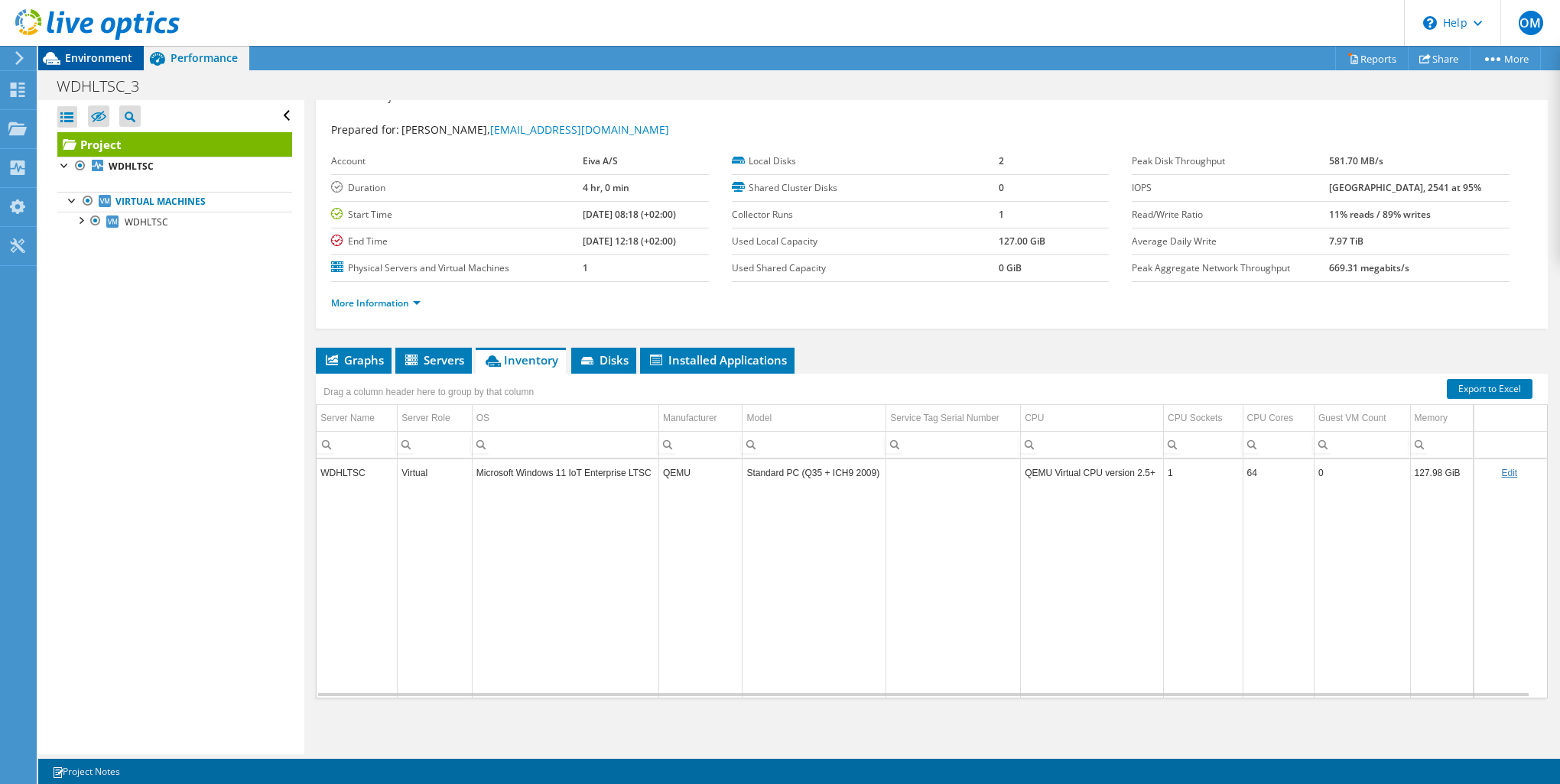
click at [91, 67] on div "Environment" at bounding box center [90, 58] width 105 height 25
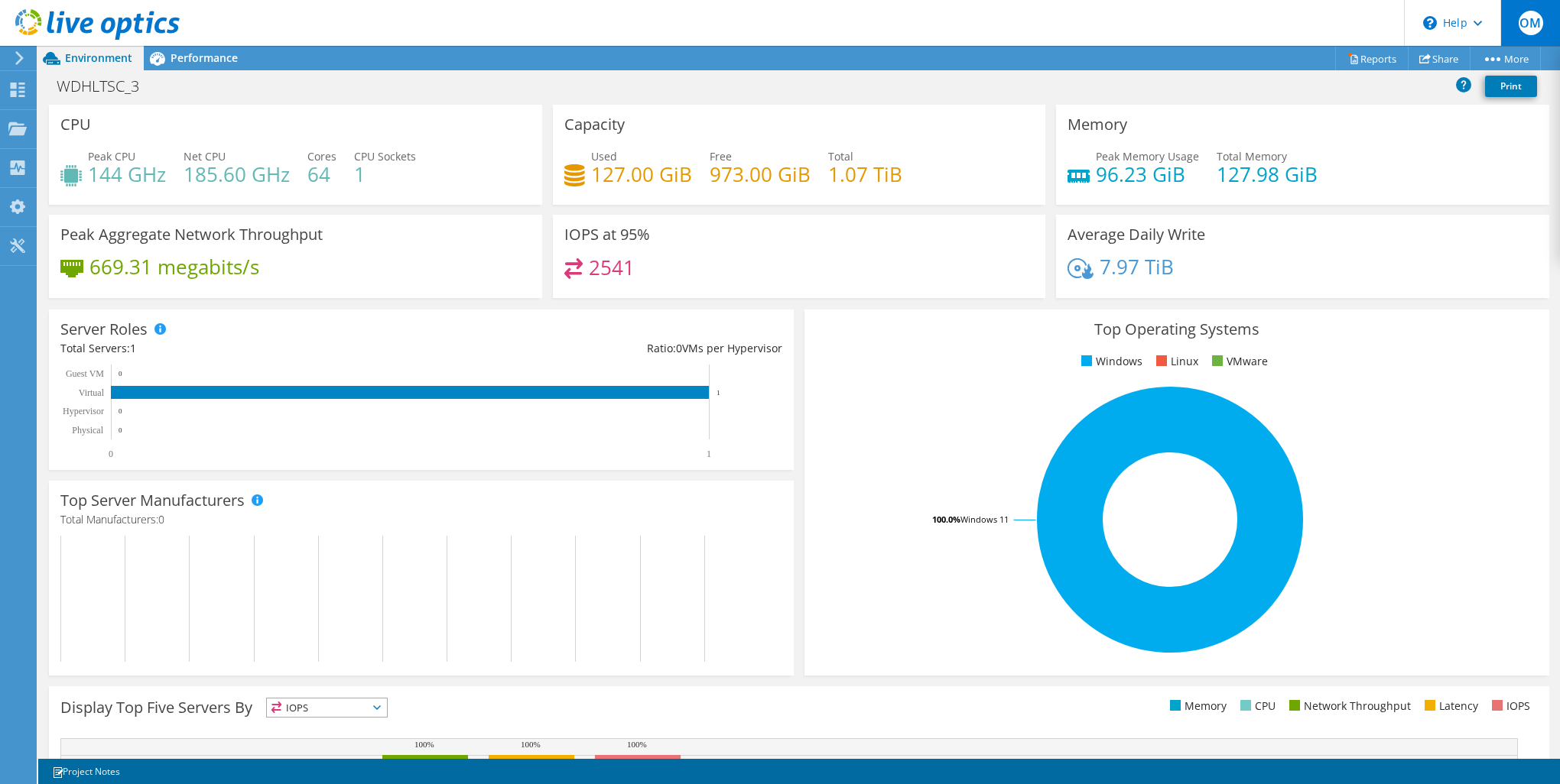
click at [1553, 2] on div "OM" at bounding box center [1530, 22] width 60 height 46
